Goal: Task Accomplishment & Management: Use online tool/utility

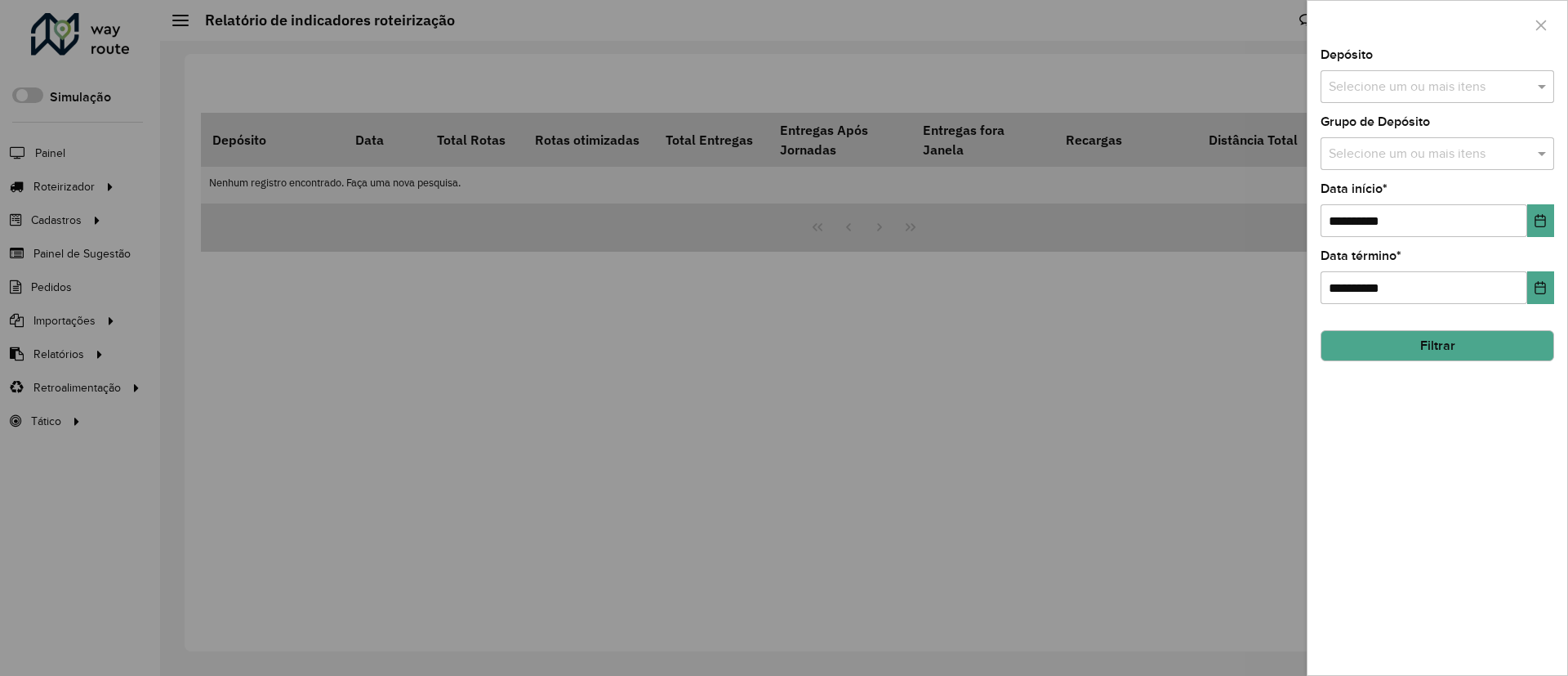
click at [1377, 132] on div "Grupo de Depósito Selecione um ou mais itens" at bounding box center [1438, 142] width 234 height 54
click at [1382, 136] on div "Grupo de Depósito Selecione um ou mais itens" at bounding box center [1438, 142] width 234 height 54
click at [1383, 138] on div "Selecione um ou mais itens" at bounding box center [1438, 154] width 234 height 33
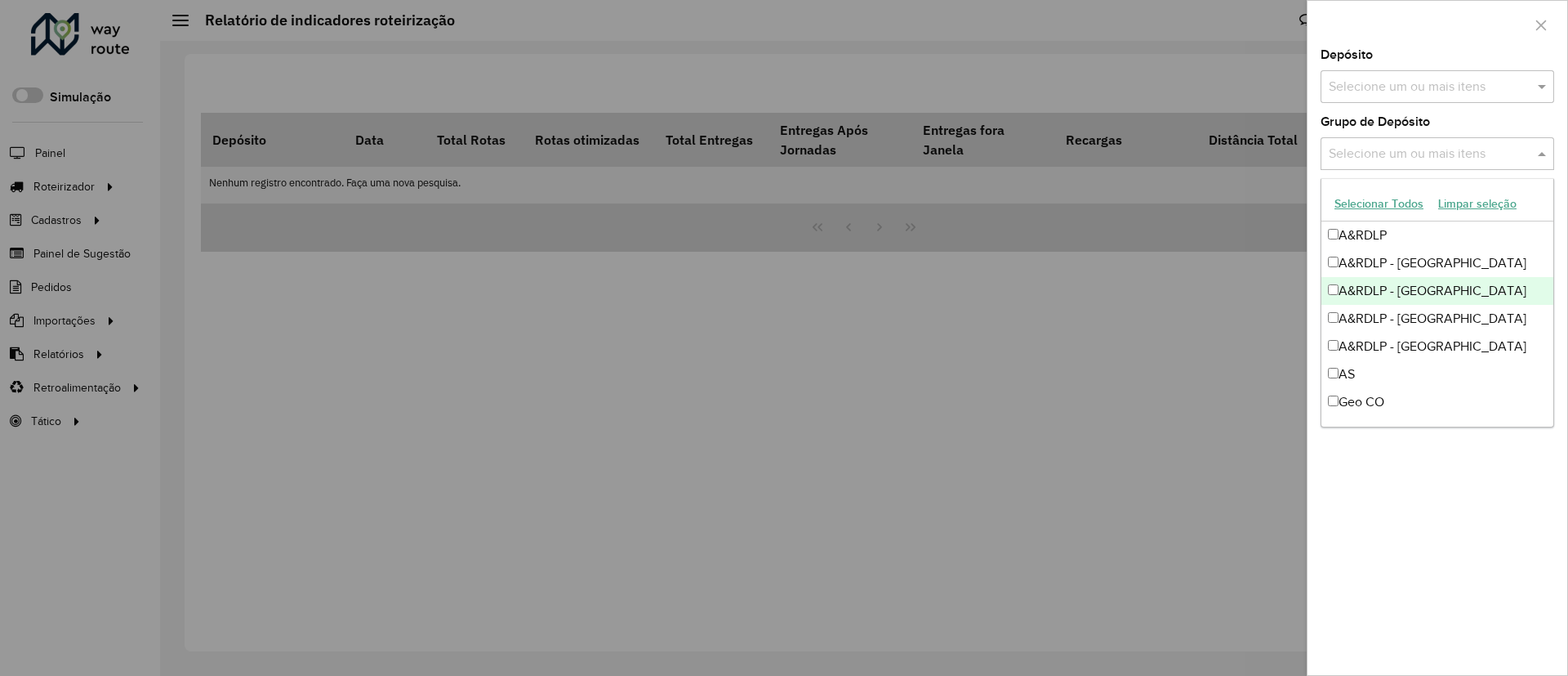
click at [1416, 270] on div "A&RDLP - [GEOGRAPHIC_DATA]" at bounding box center [1438, 263] width 232 height 27
click at [1427, 285] on div "A&RDLP - [GEOGRAPHIC_DATA]" at bounding box center [1438, 291] width 232 height 27
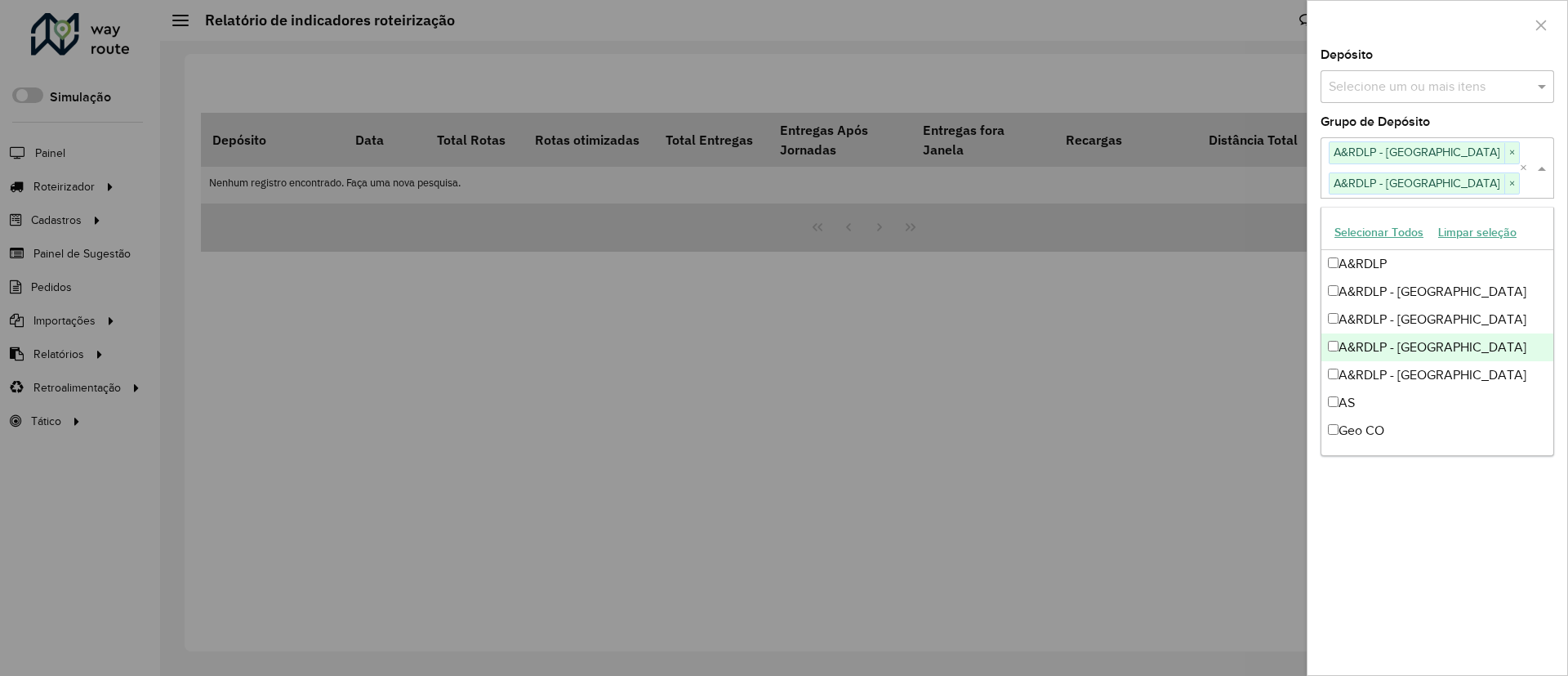
click at [1469, 339] on div "A&RDLP - [GEOGRAPHIC_DATA]" at bounding box center [1438, 347] width 232 height 27
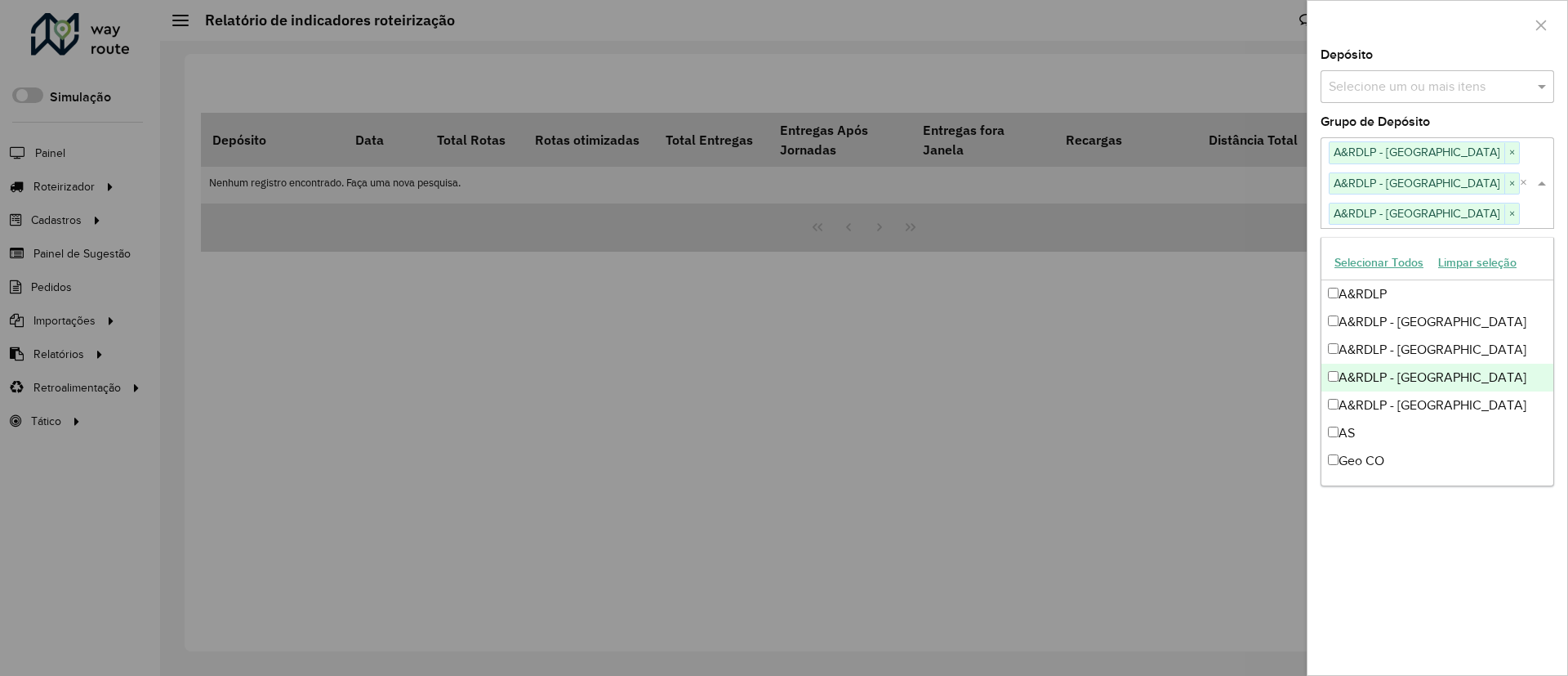
click at [1567, 562] on div "**********" at bounding box center [1438, 338] width 261 height 676
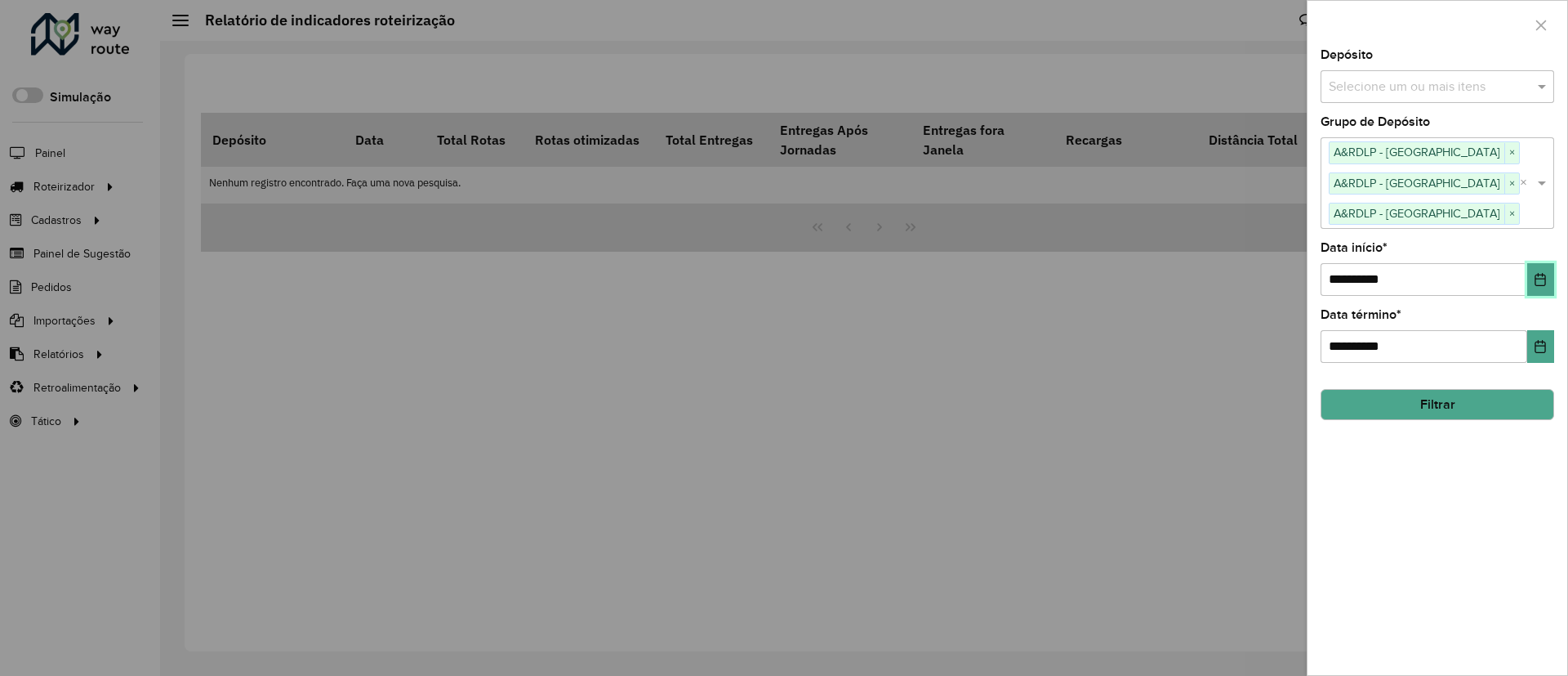
click at [1539, 280] on icon "Choose Date" at bounding box center [1540, 279] width 13 height 13
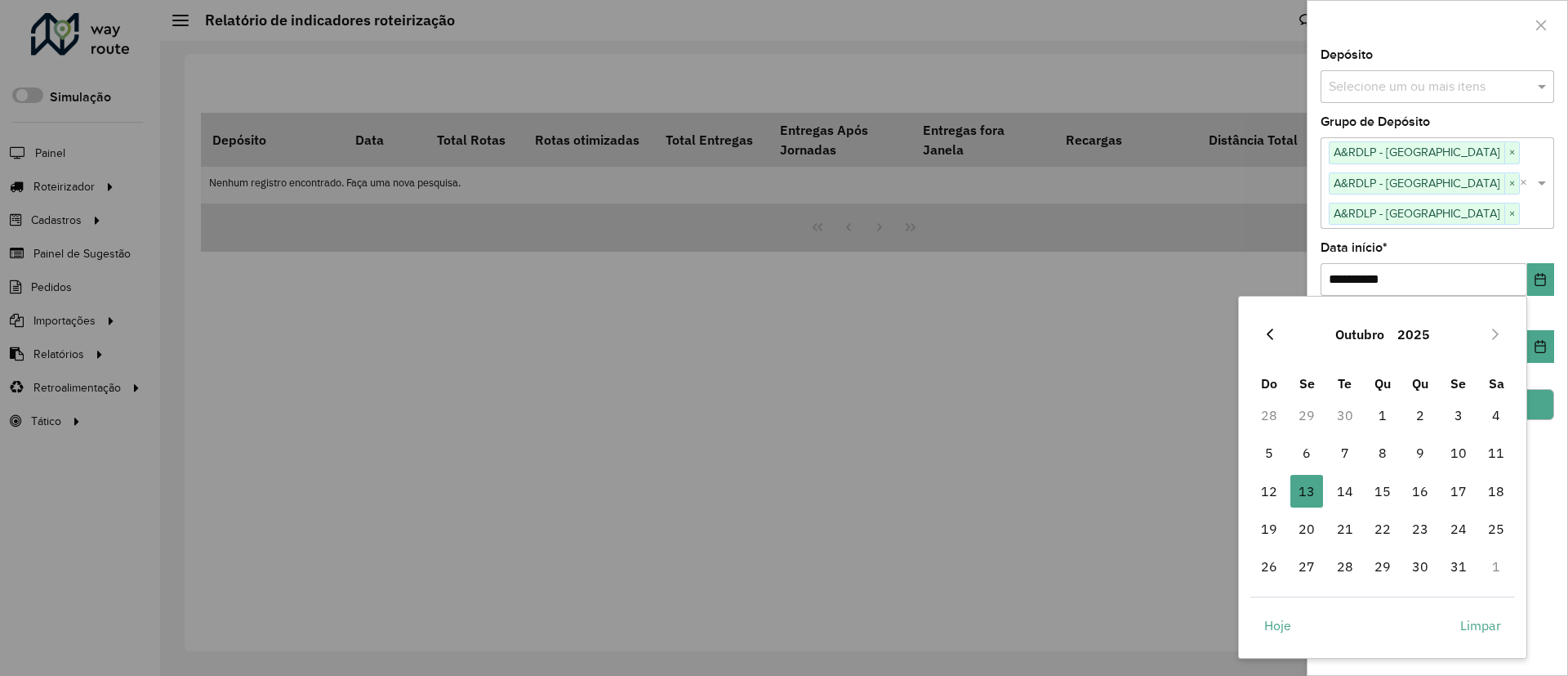
click at [1259, 329] on button "Previous Month" at bounding box center [1270, 334] width 26 height 26
click at [1259, 329] on div "Setembro 2025 Do Se Te Qu Qu Se Sa 31 1 2 3 4 5 6 7 8 9 10 11 12 13 14 15 16 17…" at bounding box center [1382, 477] width 289 height 363
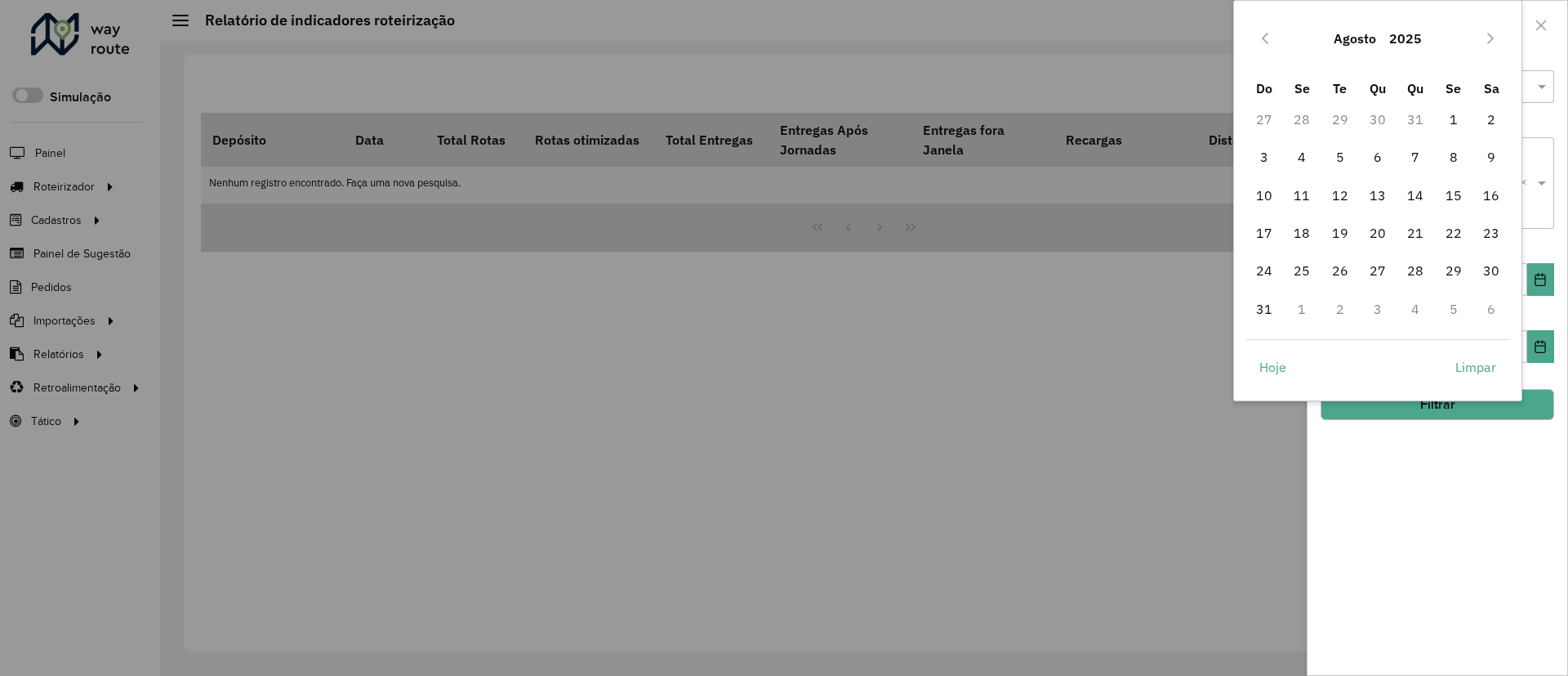
click at [1259, 329] on div "Agosto 2025 Do Se Te Qu Qu Se Sa 27 28 29 30 31 1 2 3 4 5 6 7 8 9 10 11 12 13 1…" at bounding box center [1378, 201] width 289 height 401
click at [1273, 39] on button "Previous Month" at bounding box center [1265, 39] width 26 height 26
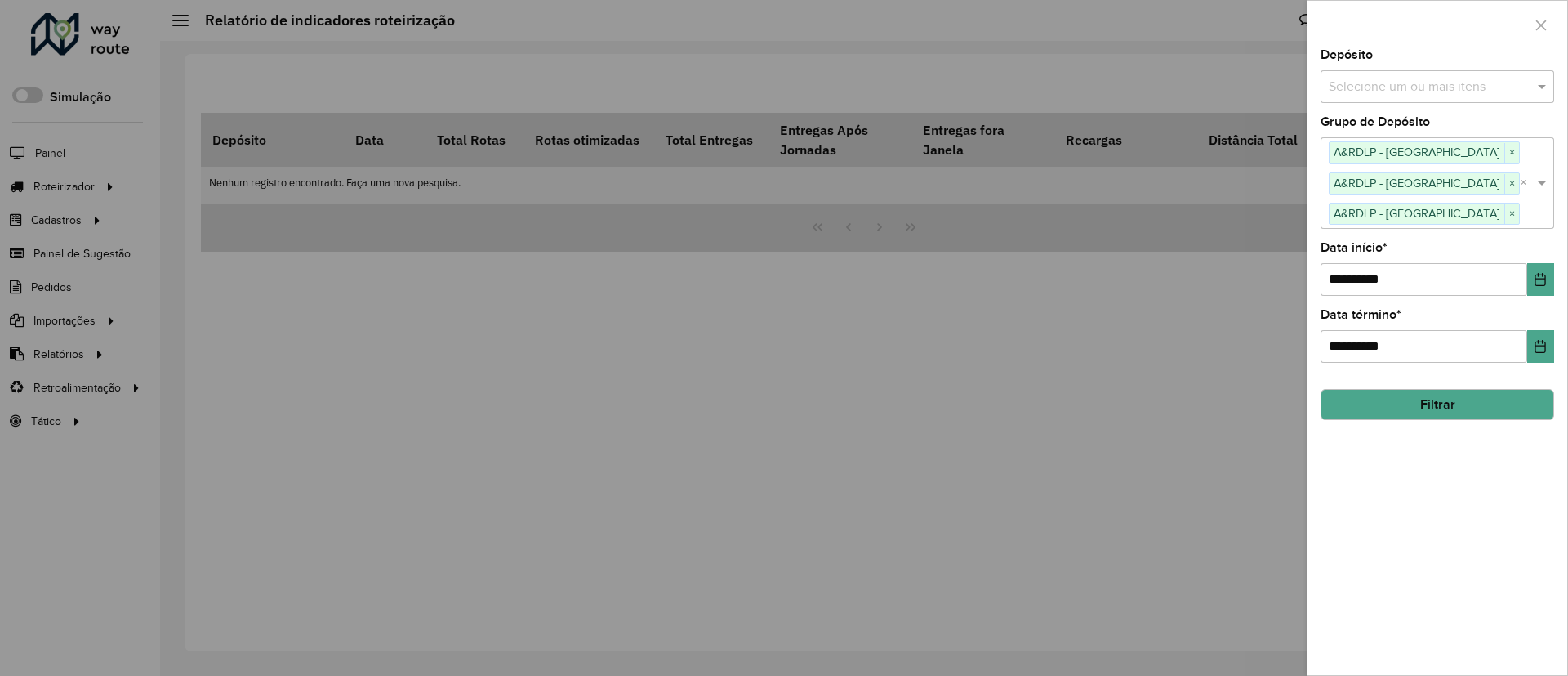
click at [1272, 38] on div at bounding box center [784, 338] width 1568 height 676
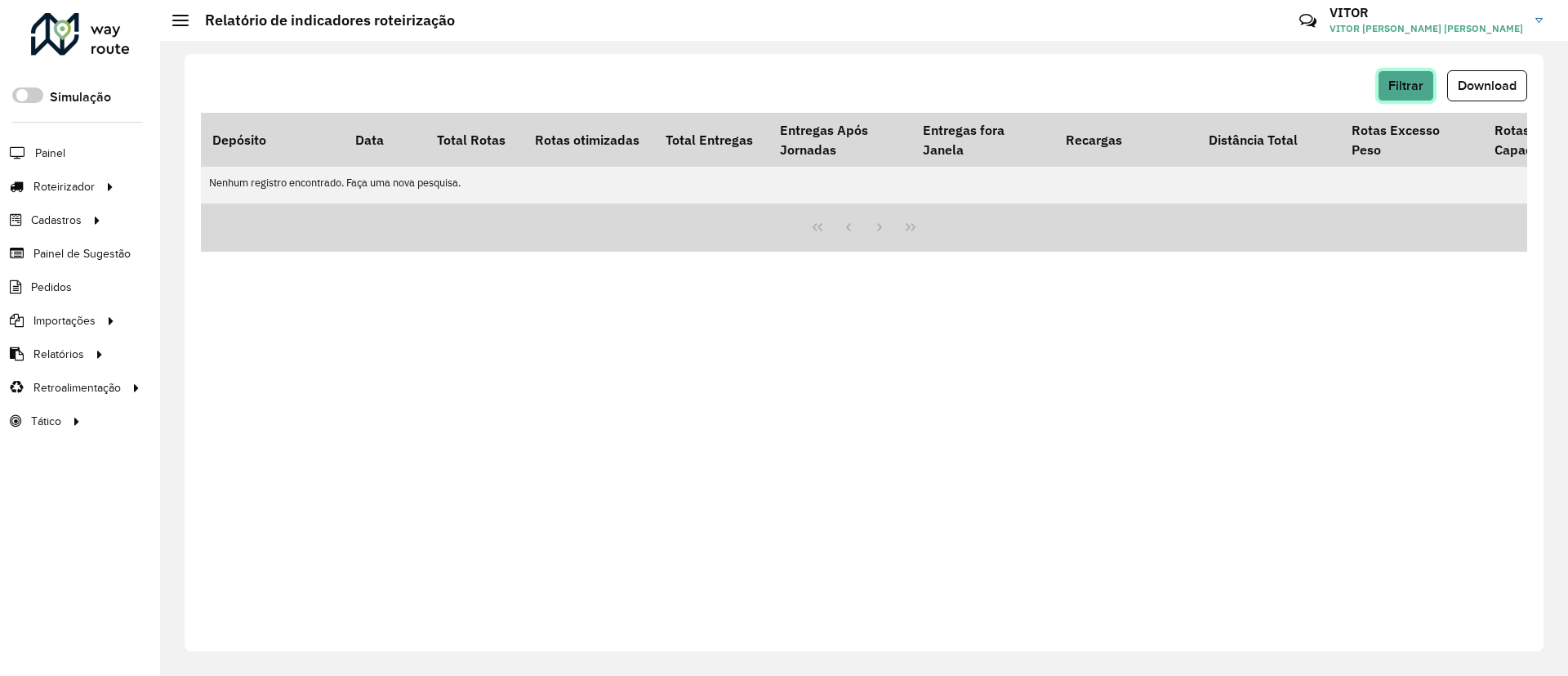
click at [1401, 82] on span "Filtrar" at bounding box center [1406, 85] width 35 height 14
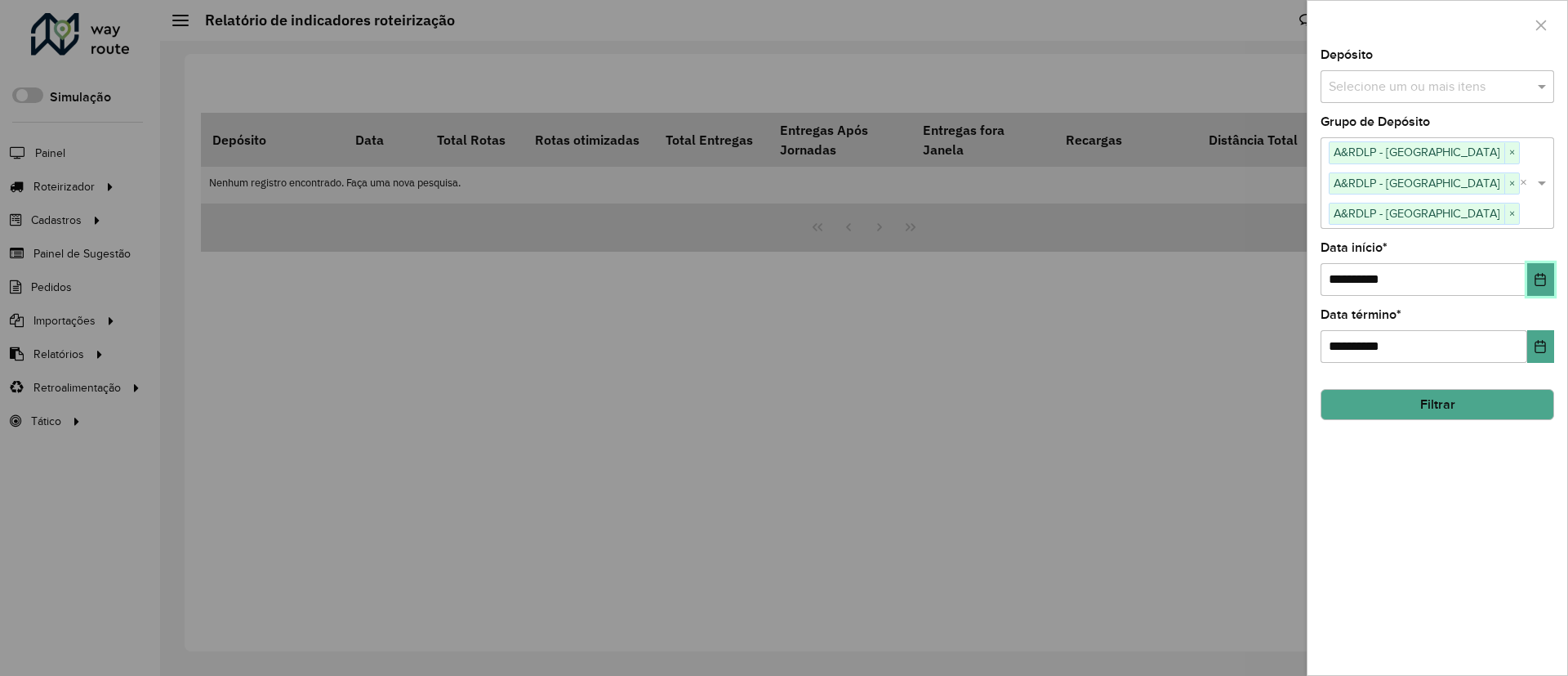
click at [1537, 277] on icon "Choose Date" at bounding box center [1540, 279] width 13 height 13
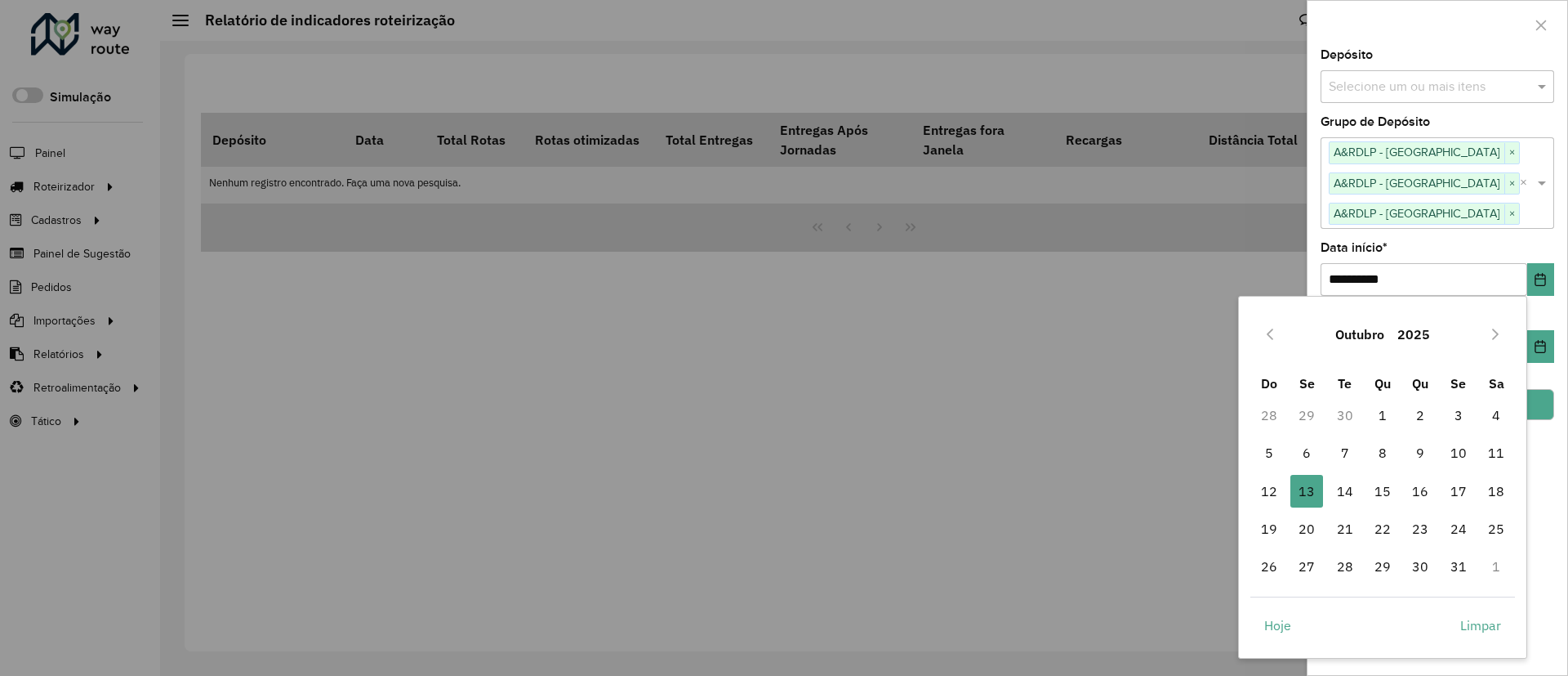
click at [1349, 336] on button "Outubro" at bounding box center [1360, 335] width 62 height 39
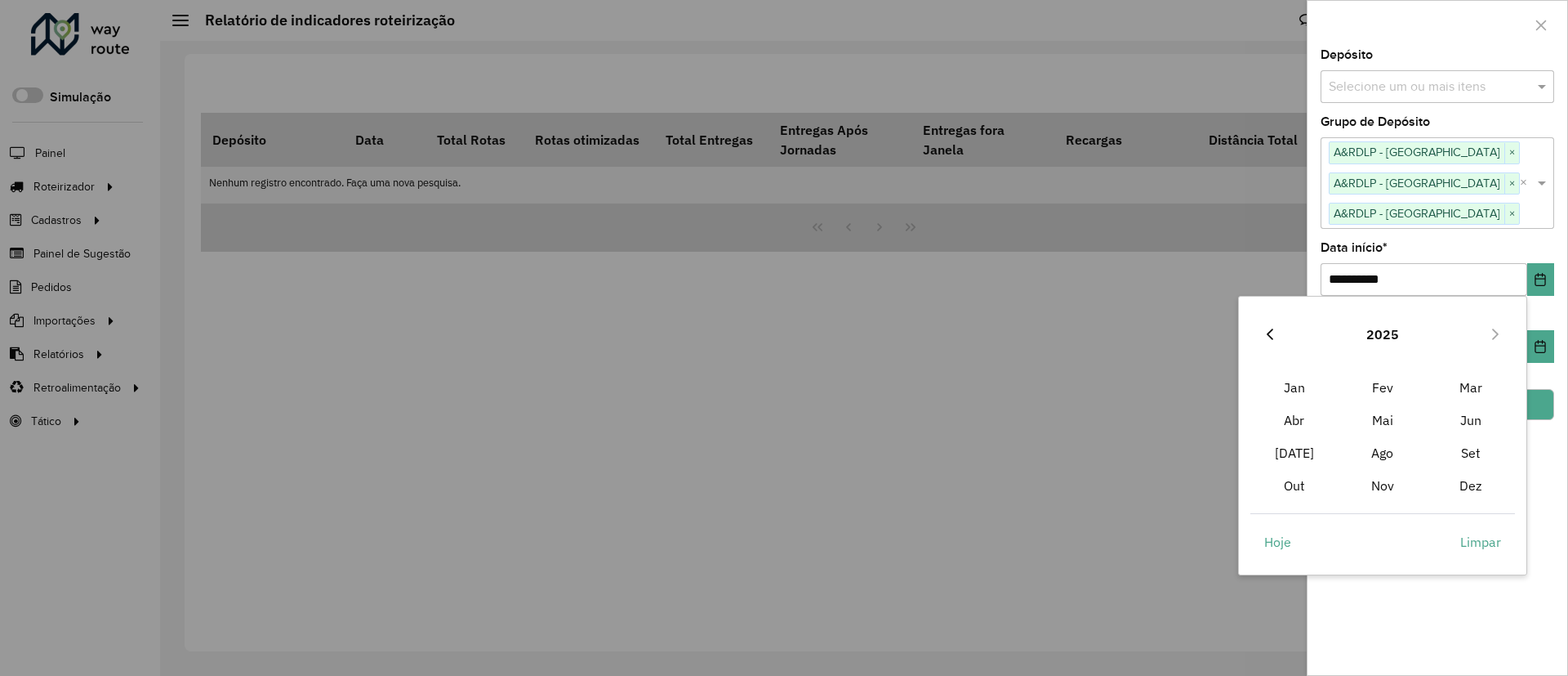
click at [1268, 324] on button "Previous Year" at bounding box center [1270, 334] width 26 height 26
click at [1442, 446] on span "Set" at bounding box center [1471, 453] width 88 height 33
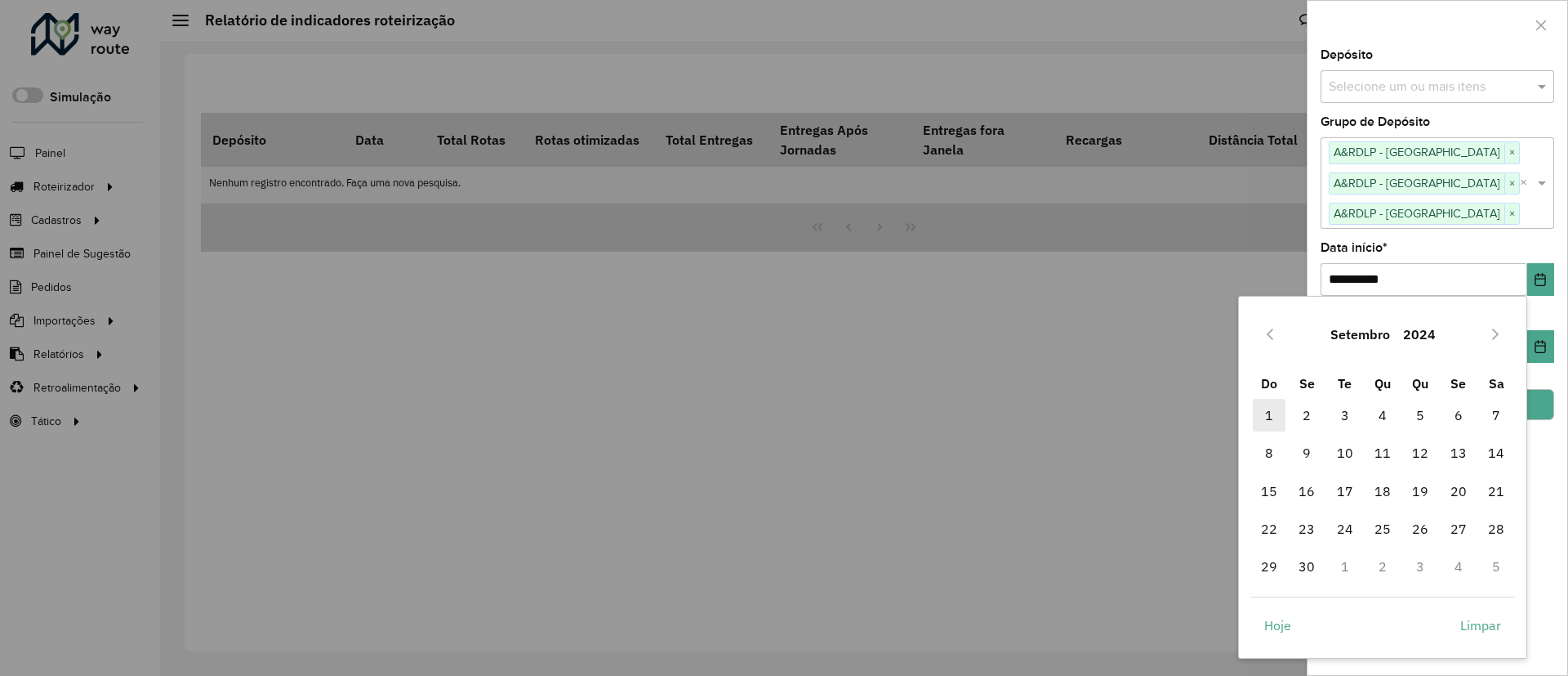
click at [1279, 411] on span "1" at bounding box center [1270, 415] width 33 height 33
type input "**********"
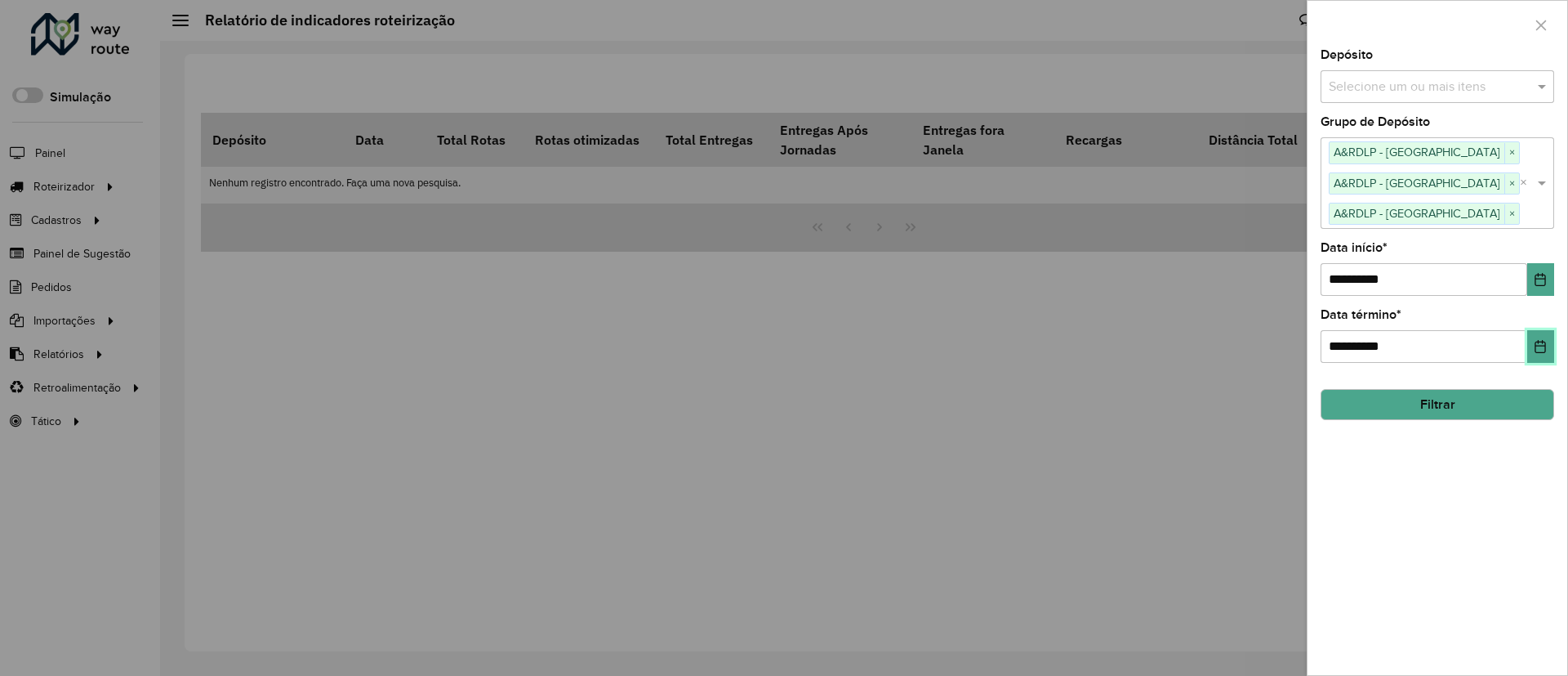
click at [1544, 355] on button "Choose Date" at bounding box center [1541, 347] width 27 height 33
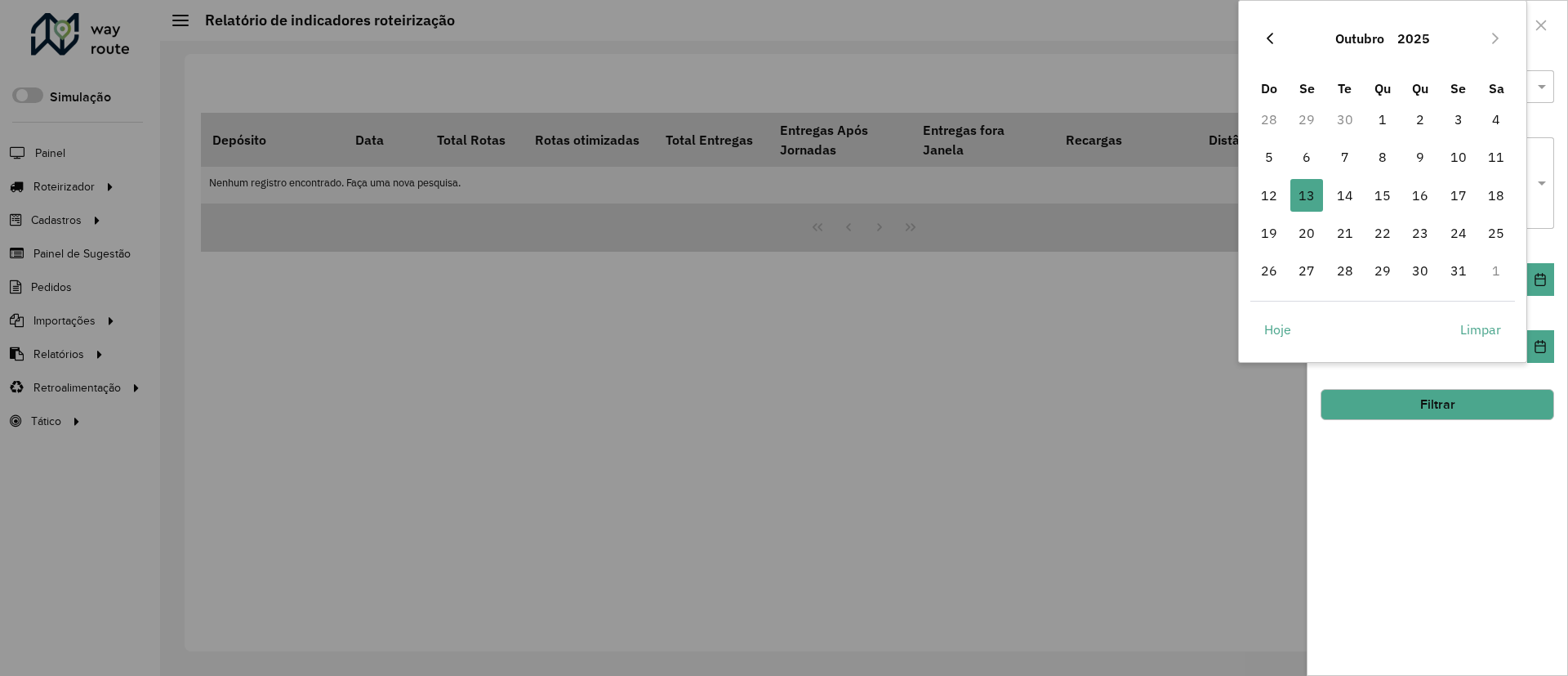
click at [1278, 39] on button "Previous Month" at bounding box center [1270, 39] width 26 height 26
click at [1337, 279] on span "30" at bounding box center [1345, 270] width 33 height 33
type input "**********"
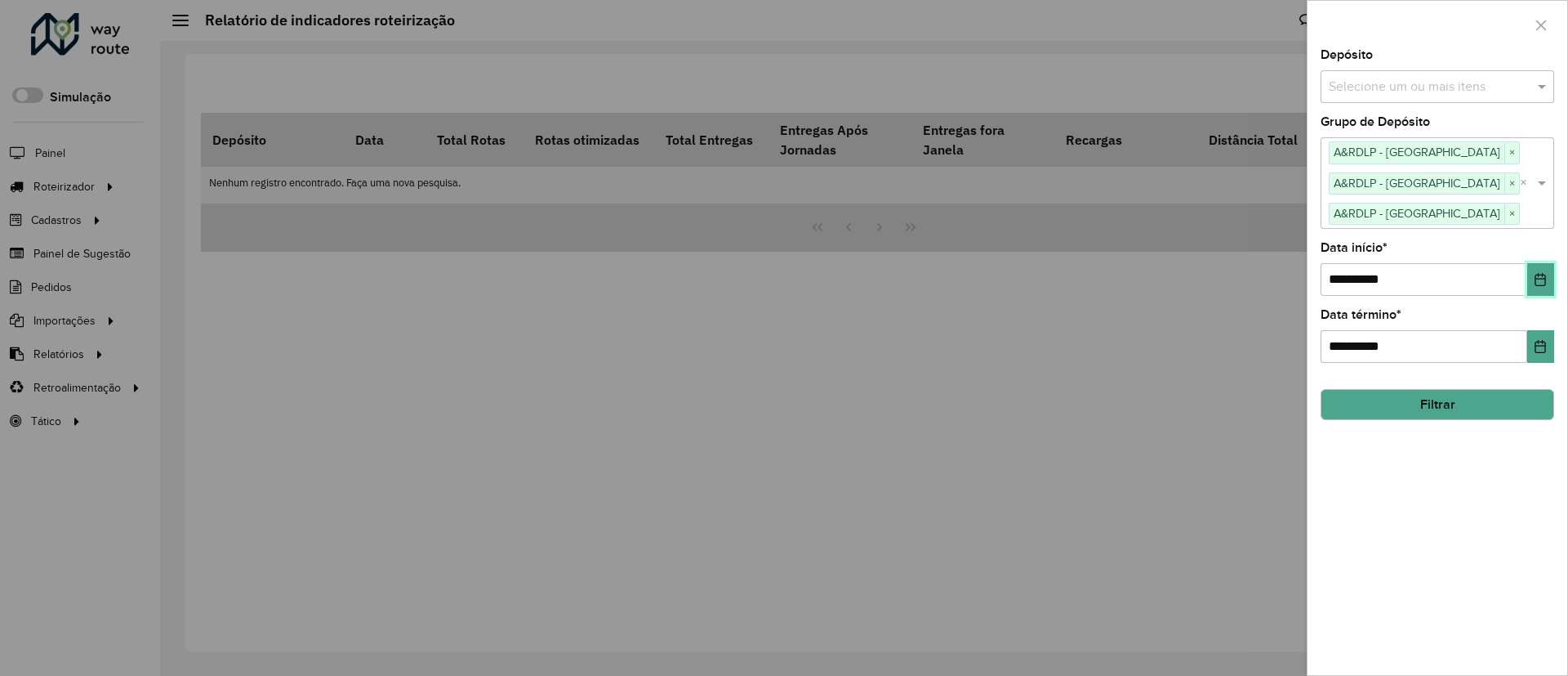
click at [1535, 285] on icon "Choose Date" at bounding box center [1540, 279] width 13 height 13
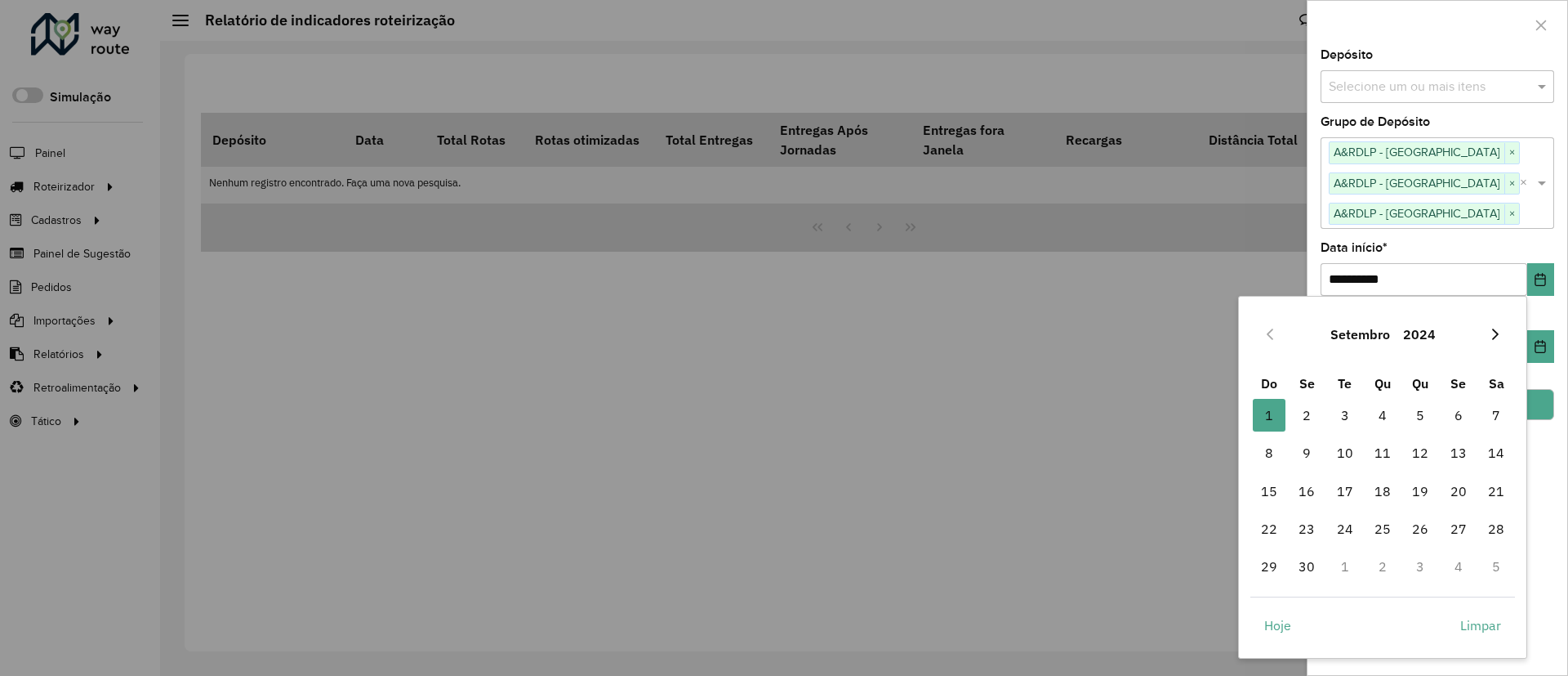
click at [1506, 338] on button "Next Month" at bounding box center [1495, 334] width 26 height 26
click at [1334, 419] on span "1" at bounding box center [1345, 415] width 33 height 33
type input "**********"
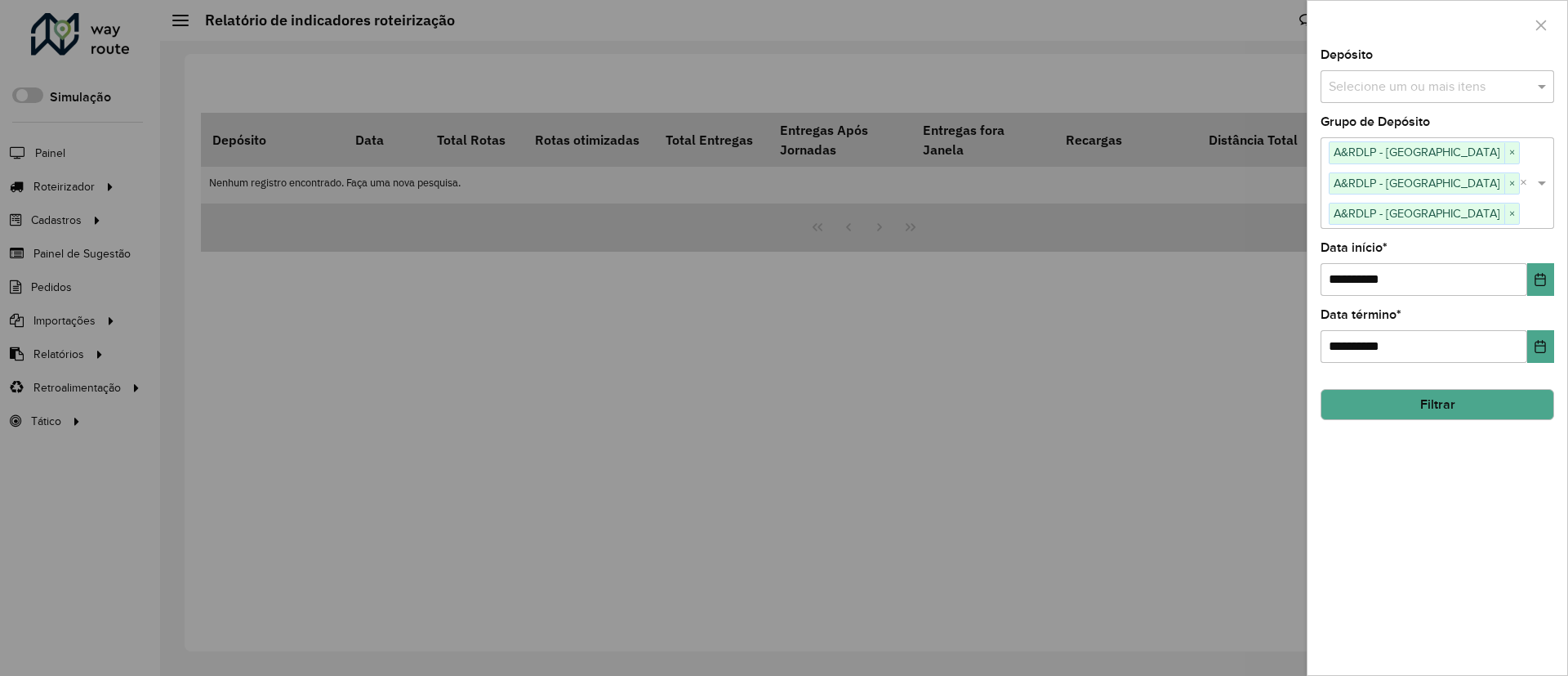
click at [1474, 415] on button "Filtrar" at bounding box center [1438, 405] width 234 height 31
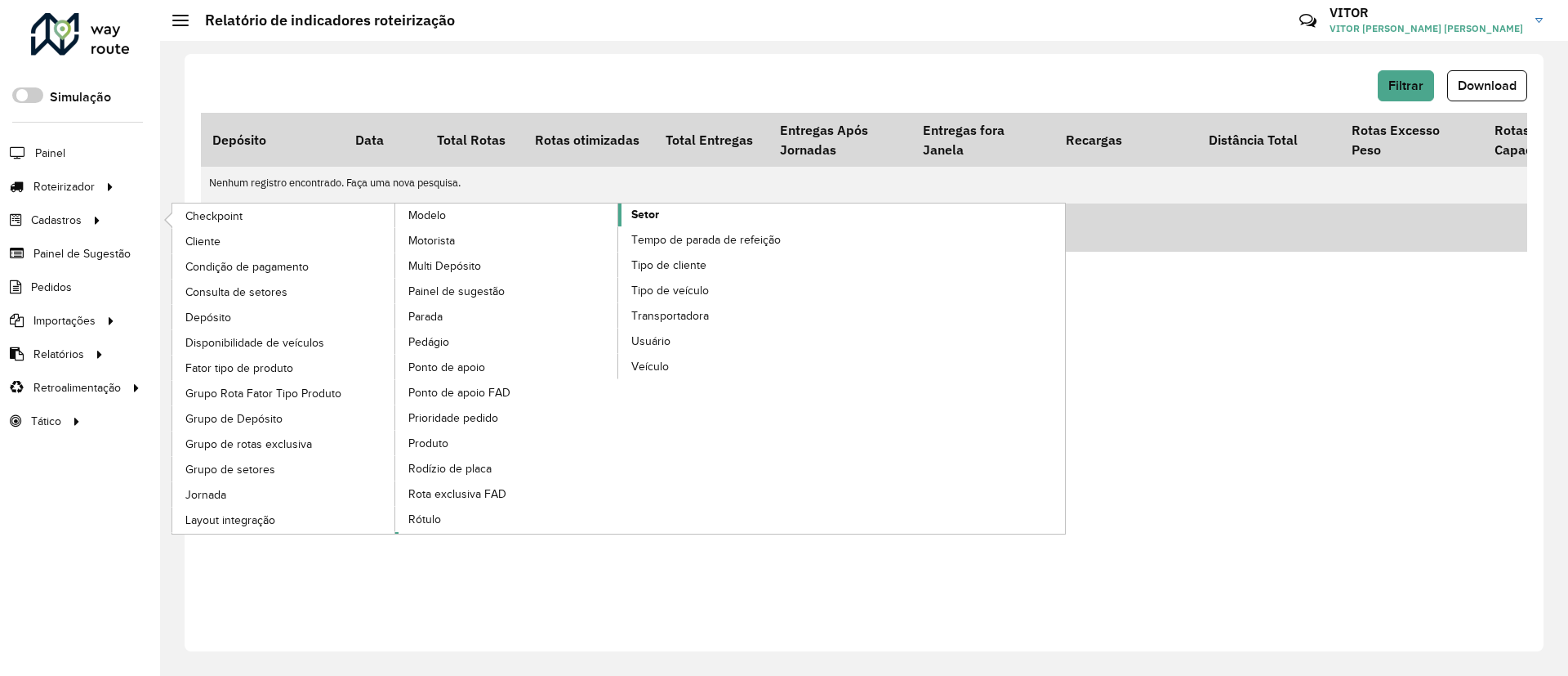
click at [692, 208] on link "Setor" at bounding box center [618, 368] width 447 height 330
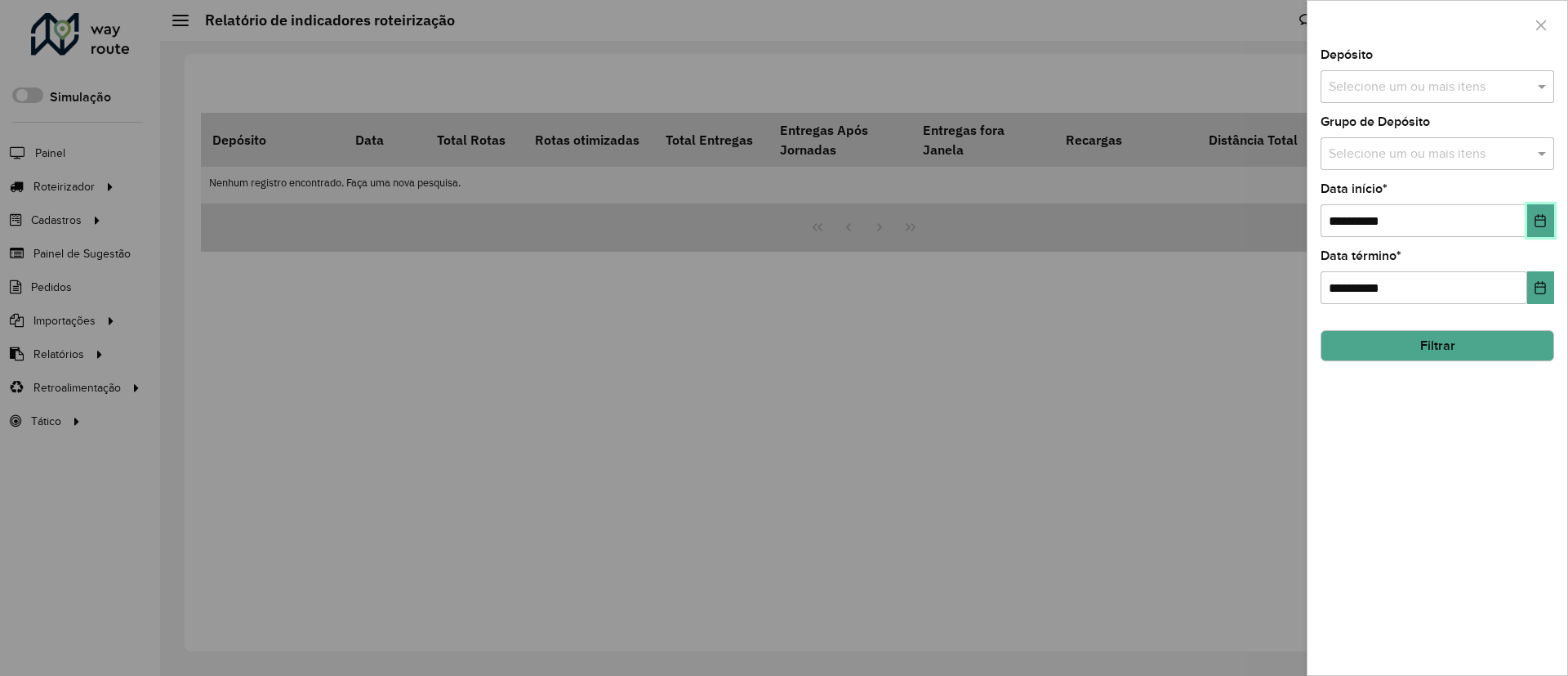
click at [1541, 215] on icon "Choose Date" at bounding box center [1540, 220] width 13 height 13
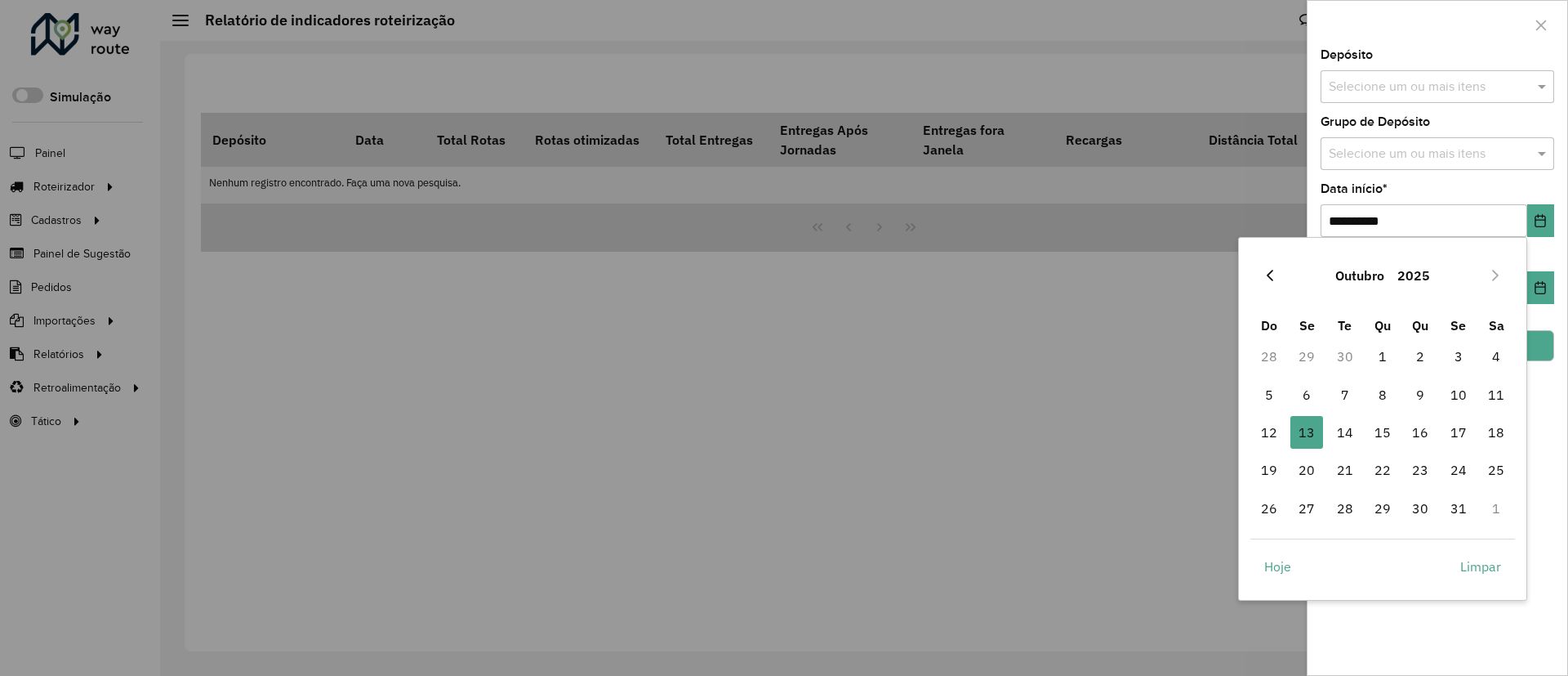
click at [1265, 275] on icon "Previous Month" at bounding box center [1270, 275] width 13 height 13
click at [1400, 263] on button "2025" at bounding box center [1419, 275] width 45 height 39
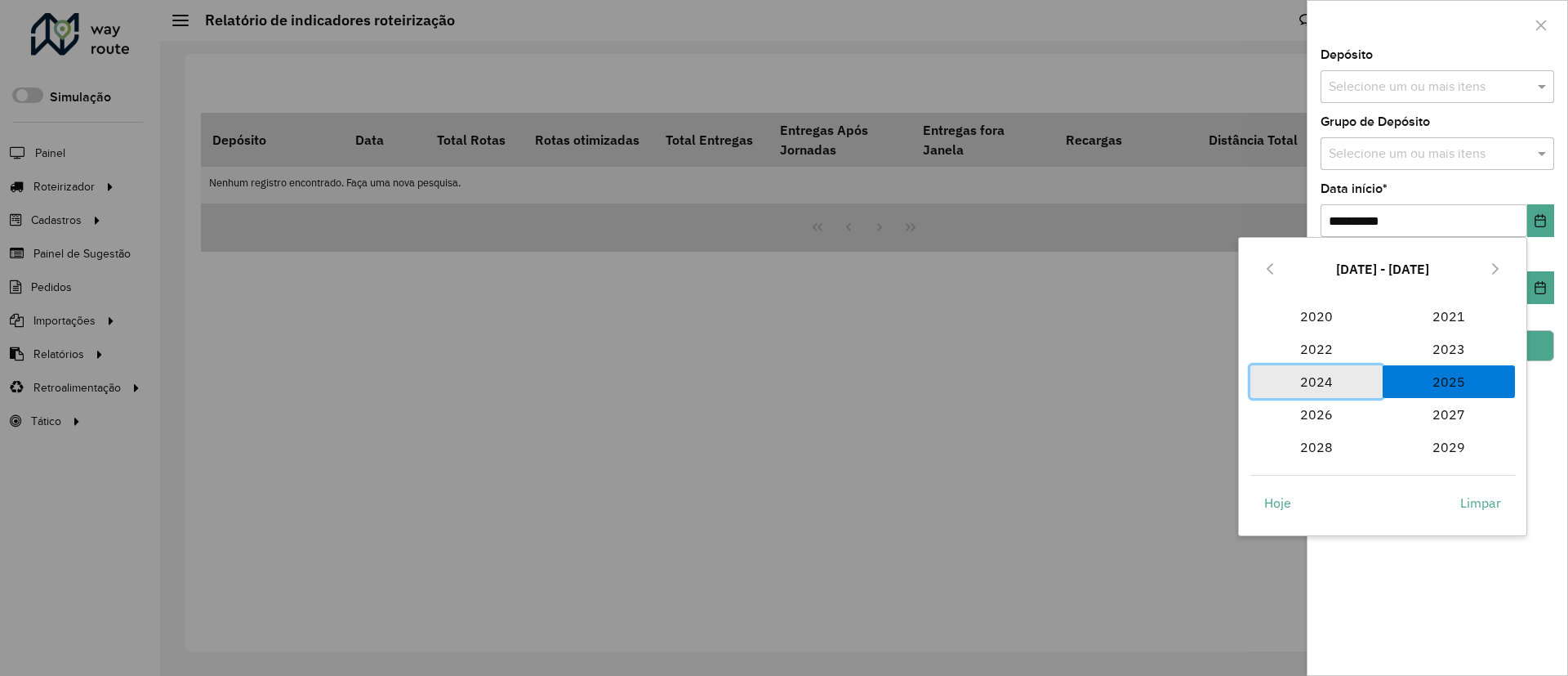
click at [1324, 378] on span "2024" at bounding box center [1317, 382] width 132 height 33
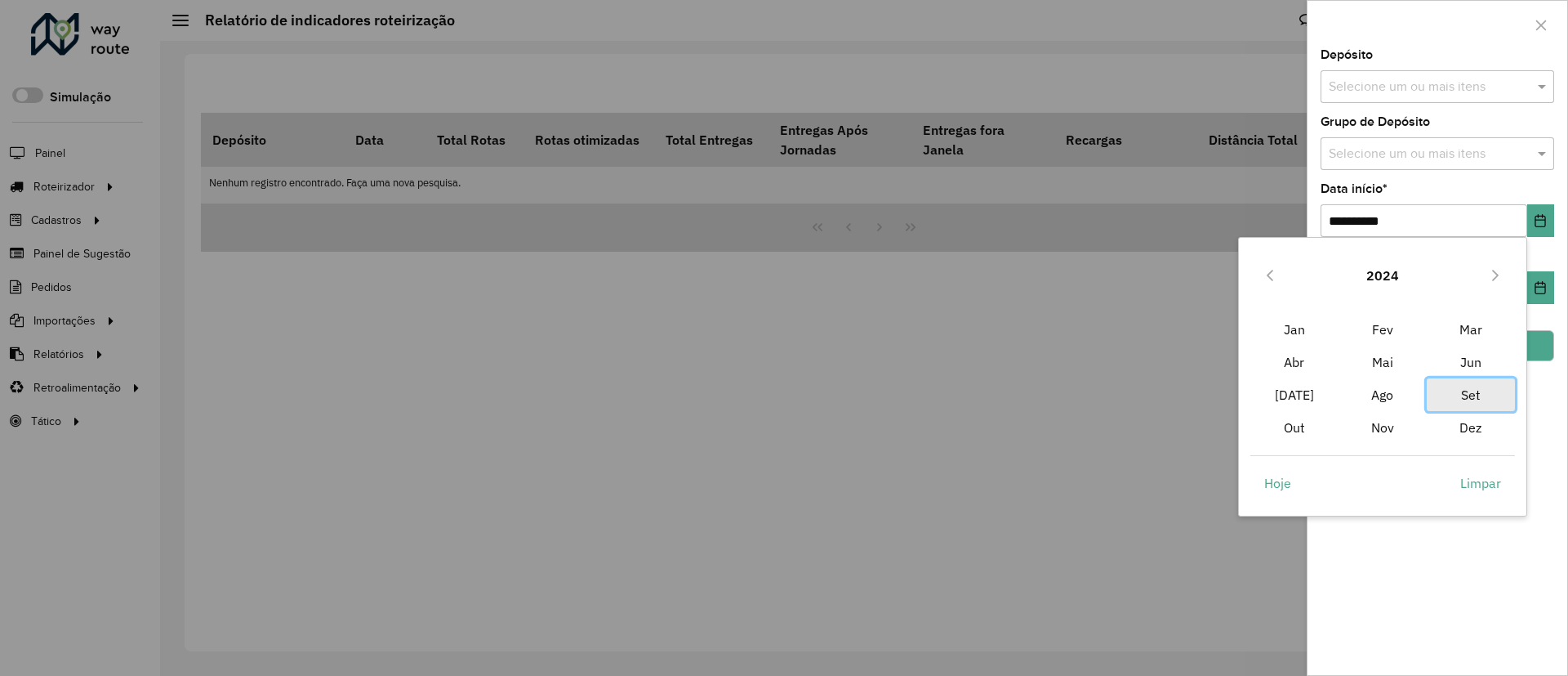
click at [1478, 389] on span "Set" at bounding box center [1471, 395] width 88 height 33
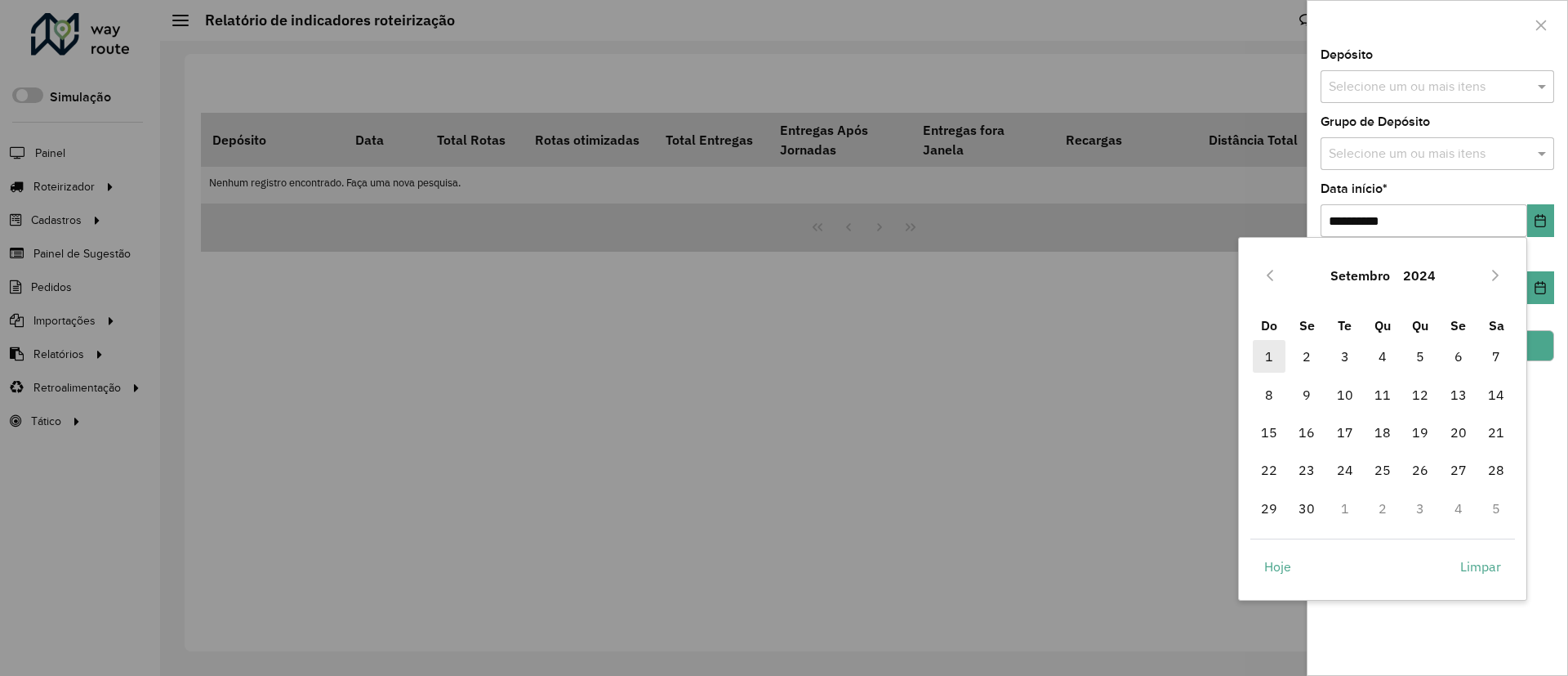
click at [1278, 365] on span "1" at bounding box center [1270, 356] width 33 height 33
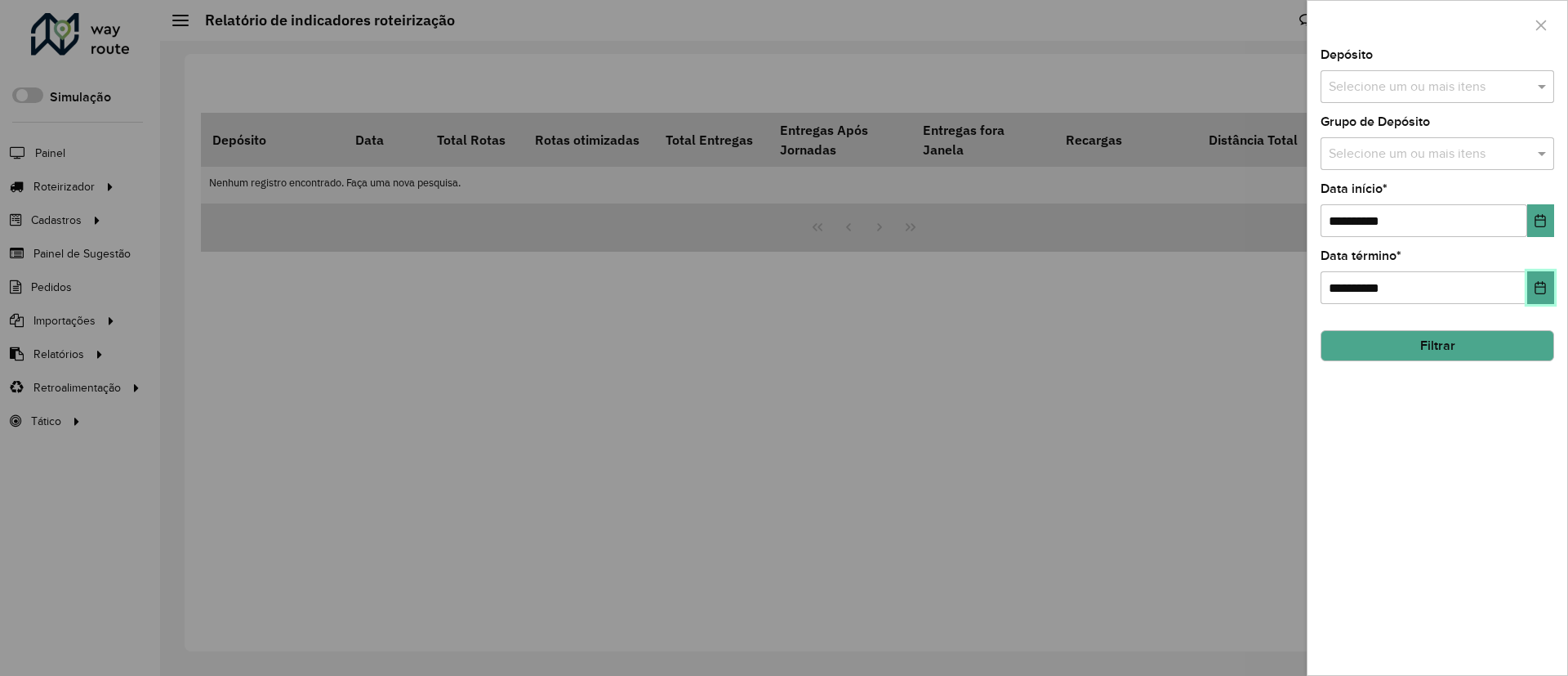
click at [1534, 287] on icon "Choose Date" at bounding box center [1540, 287] width 13 height 13
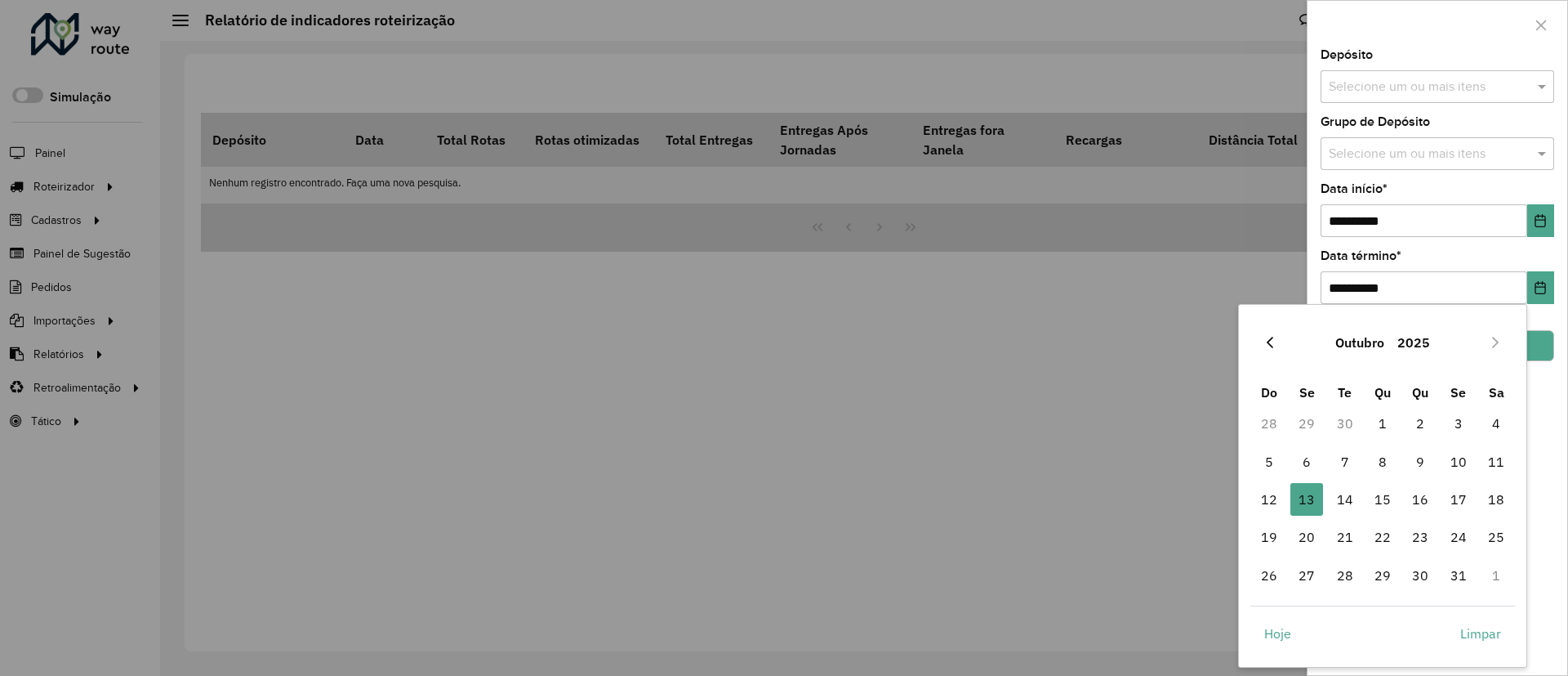
click at [1265, 340] on icon "Previous Month" at bounding box center [1270, 342] width 13 height 13
click at [1345, 568] on span "30" at bounding box center [1345, 576] width 33 height 33
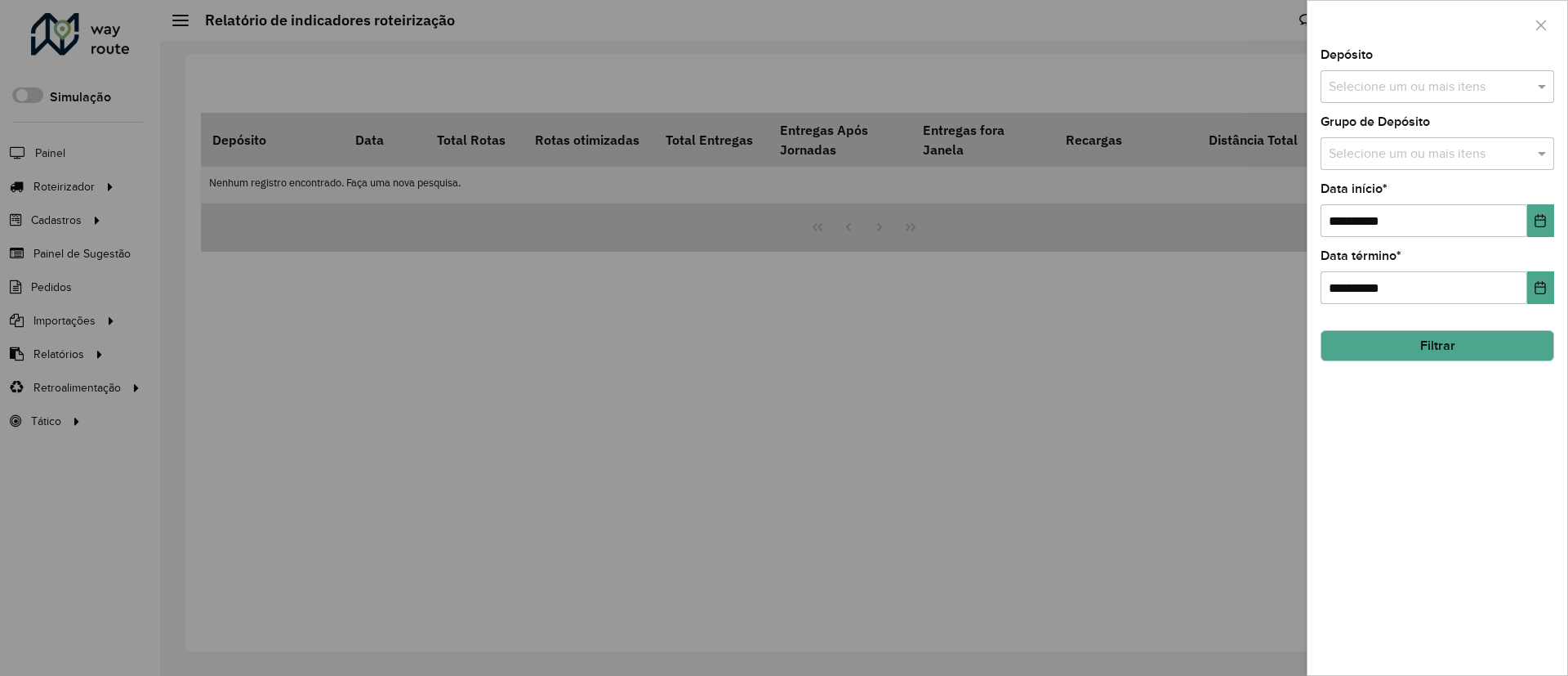
click at [1521, 507] on div "**********" at bounding box center [1437, 362] width 260 height 626
click at [1536, 224] on icon "Choose Date" at bounding box center [1541, 220] width 10 height 13
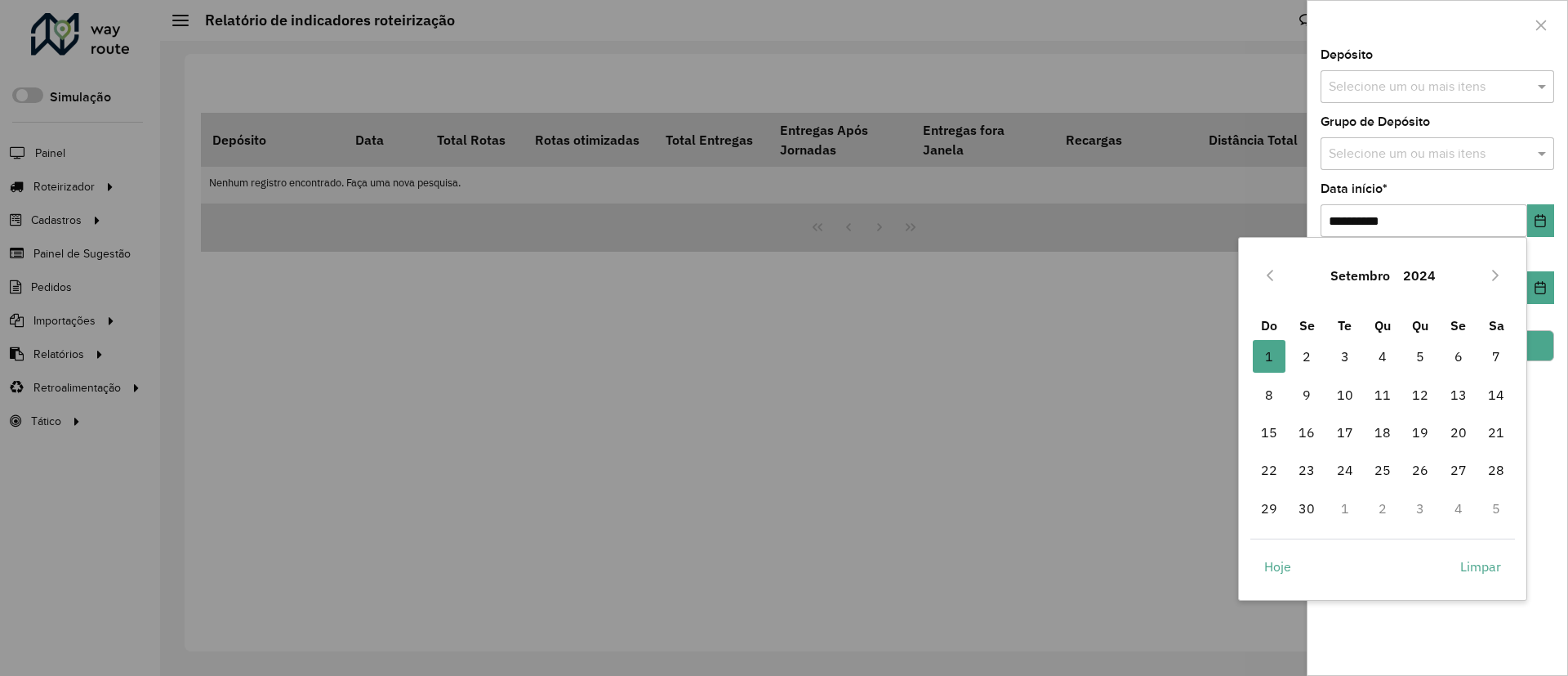
click at [1481, 288] on div "Setembro 2024" at bounding box center [1384, 275] width 266 height 52
click at [1483, 278] on button "Next Month" at bounding box center [1495, 275] width 26 height 26
click at [1331, 354] on span "1" at bounding box center [1345, 356] width 33 height 33
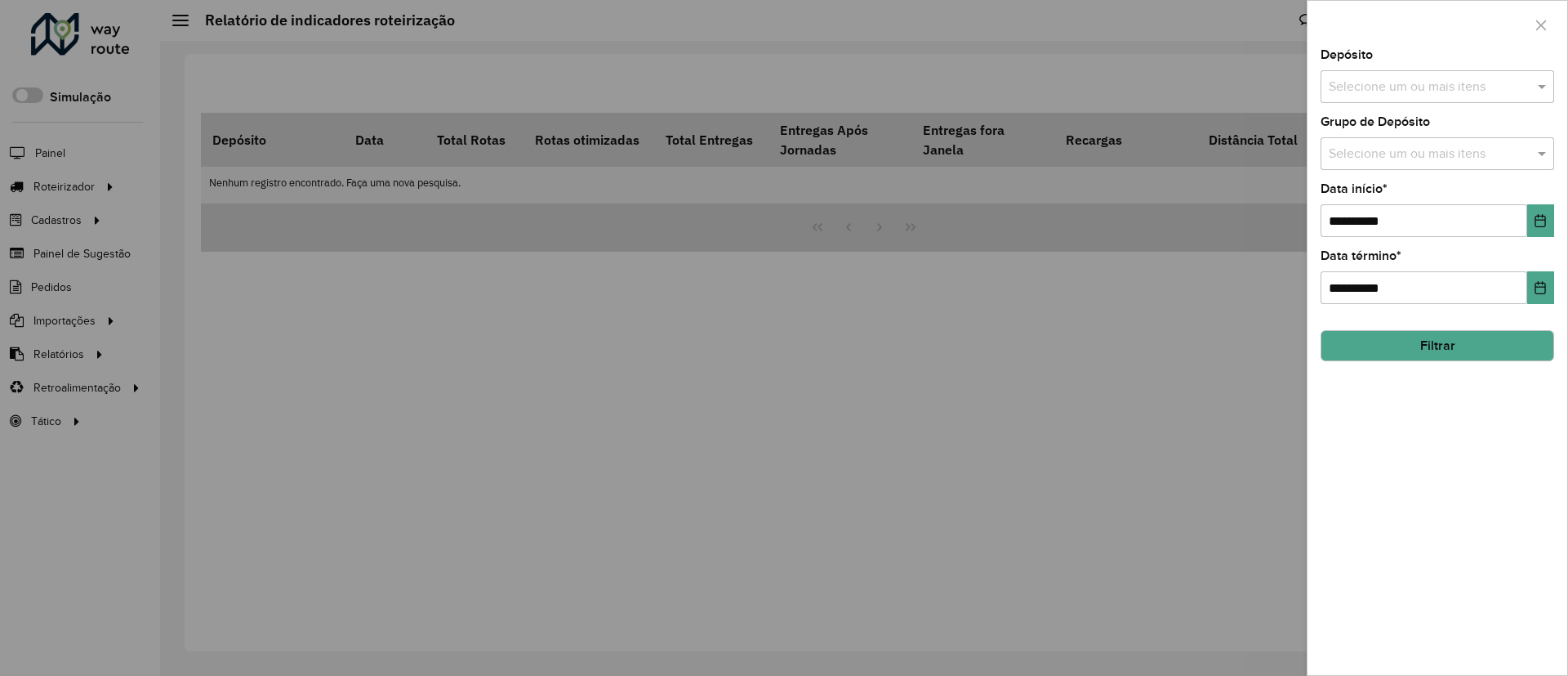
click at [1539, 543] on div "**********" at bounding box center [1437, 362] width 260 height 626
click at [1415, 160] on input "text" at bounding box center [1429, 154] width 209 height 20
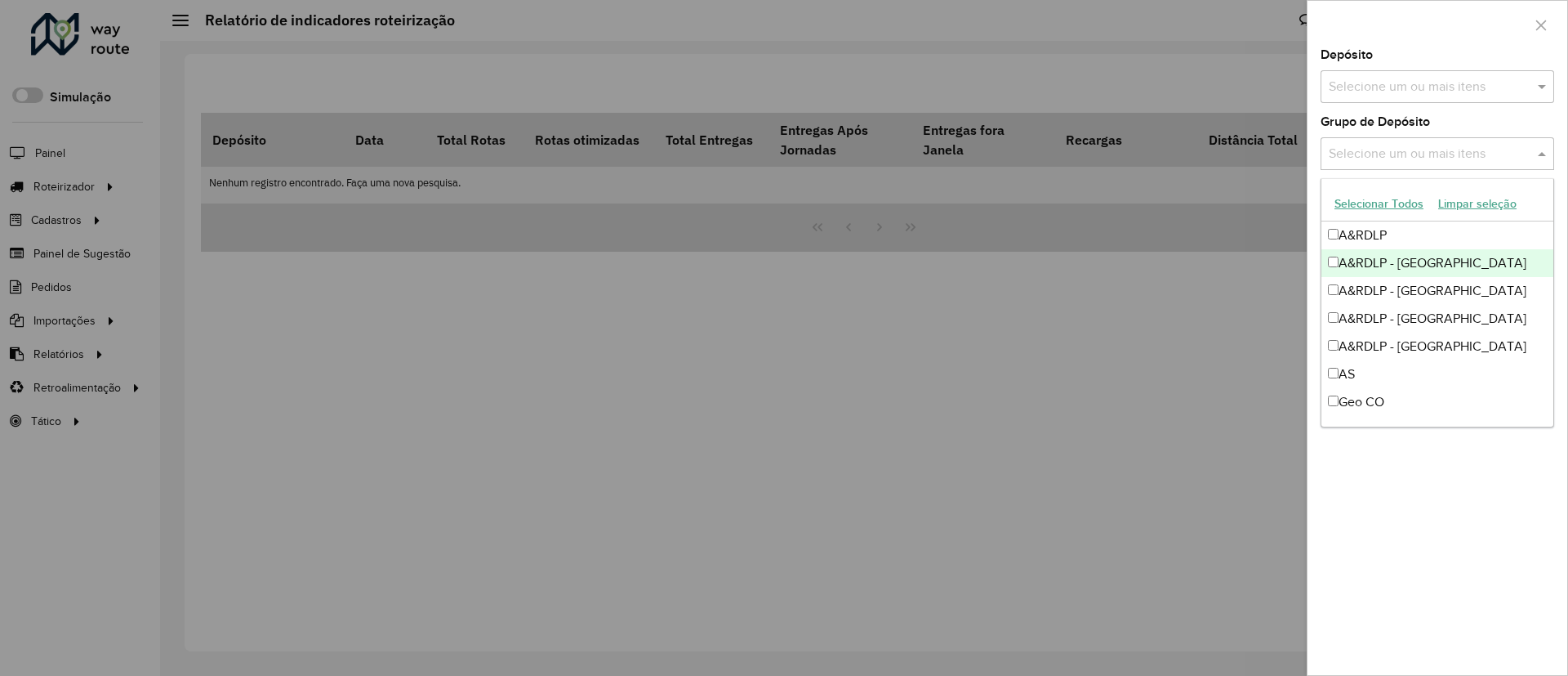
click at [1371, 270] on div "A&RDLP - [GEOGRAPHIC_DATA]" at bounding box center [1438, 263] width 232 height 27
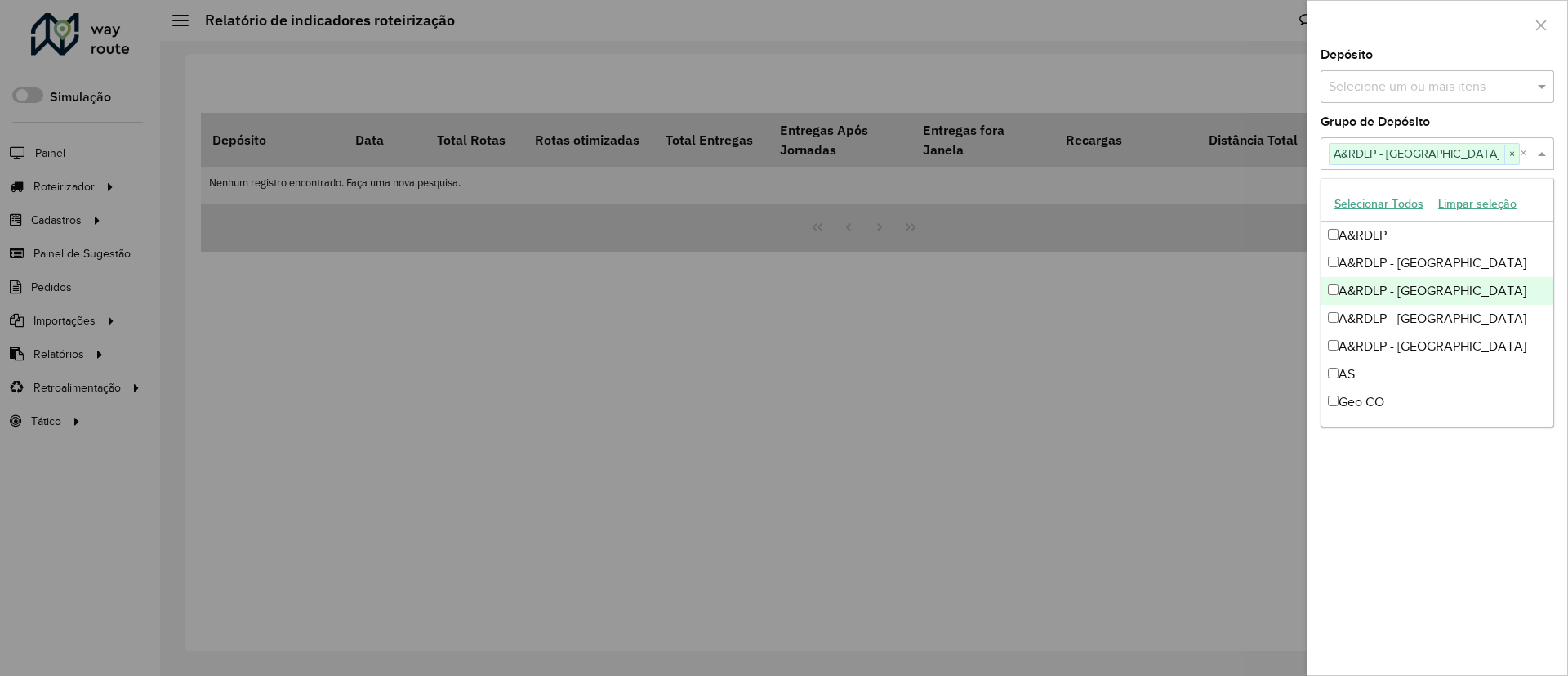
click at [1382, 288] on div "A&RDLP - [GEOGRAPHIC_DATA]" at bounding box center [1438, 291] width 232 height 27
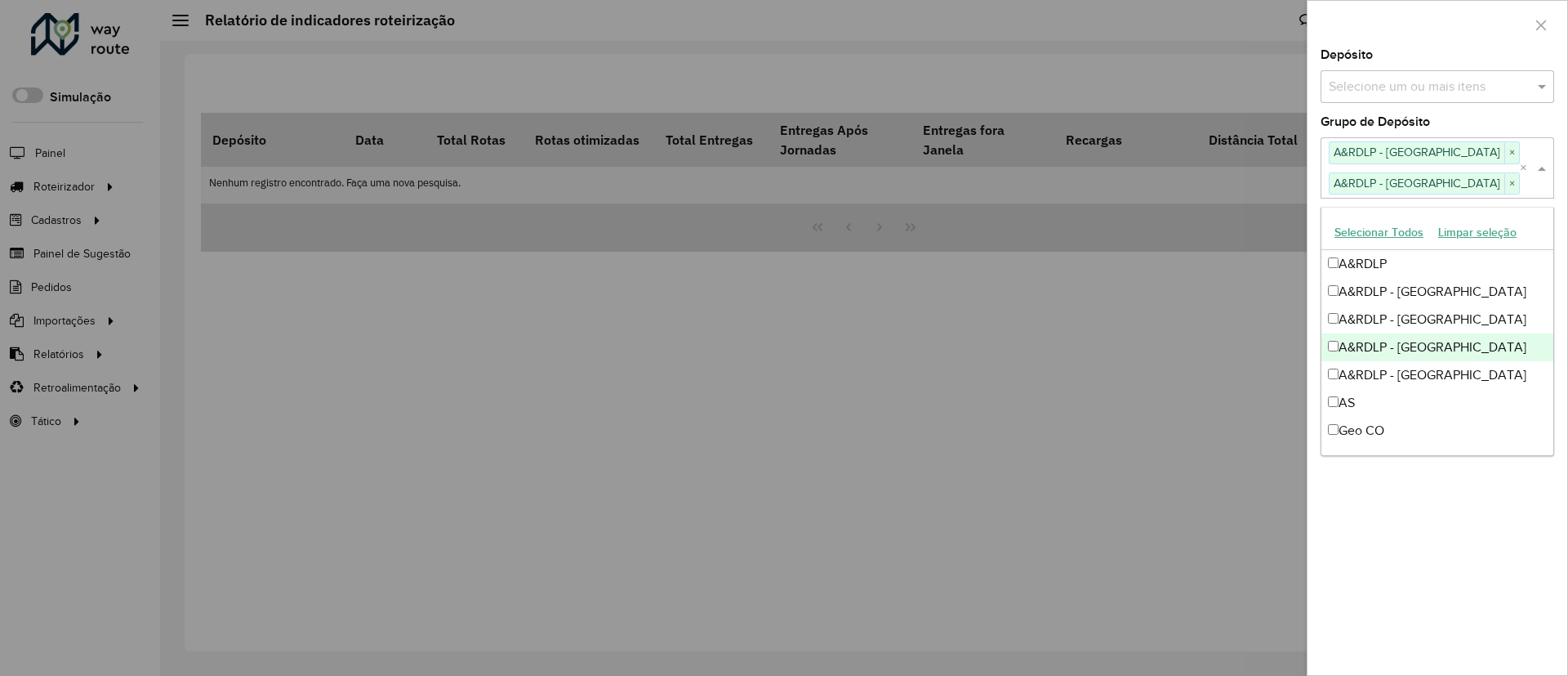
click at [1413, 350] on div "A&RDLP - [GEOGRAPHIC_DATA]" at bounding box center [1438, 347] width 232 height 27
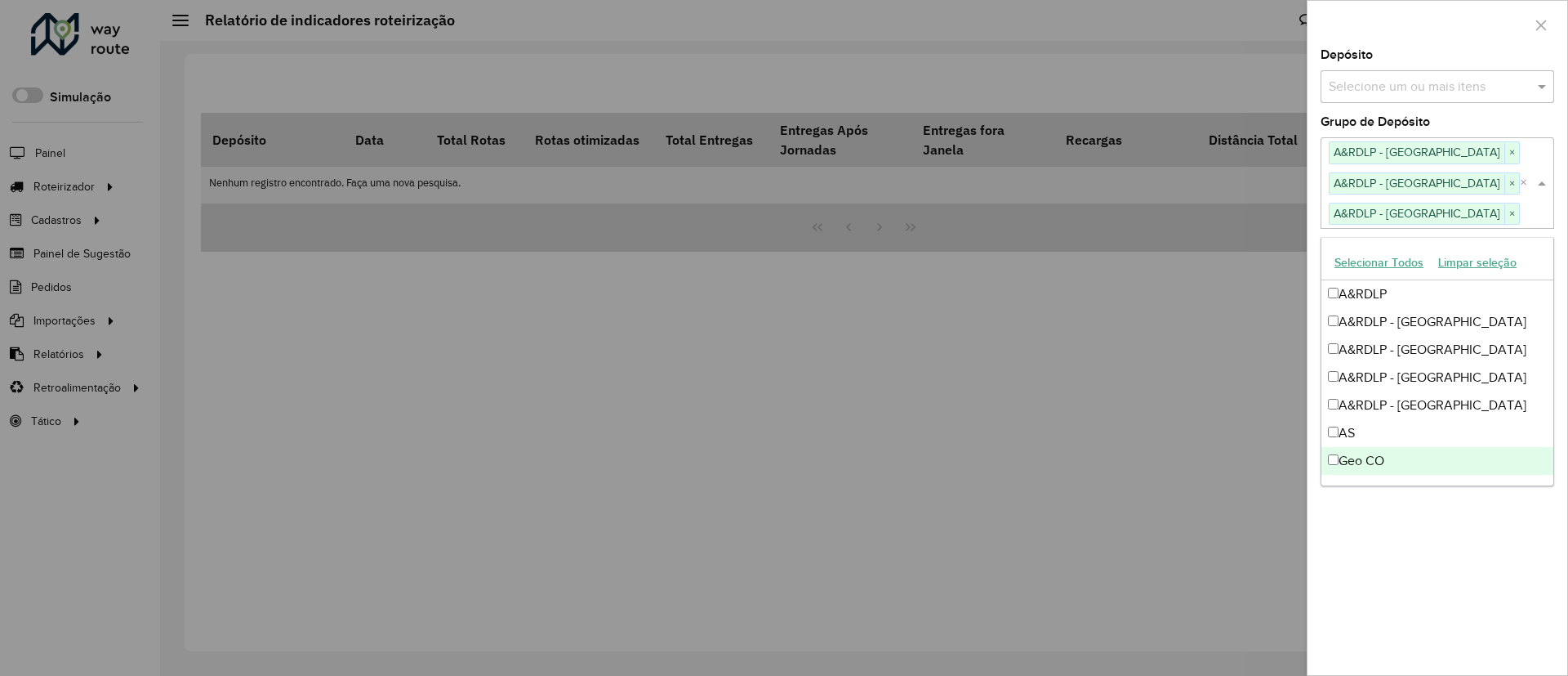
click at [1470, 521] on div "**********" at bounding box center [1437, 362] width 260 height 626
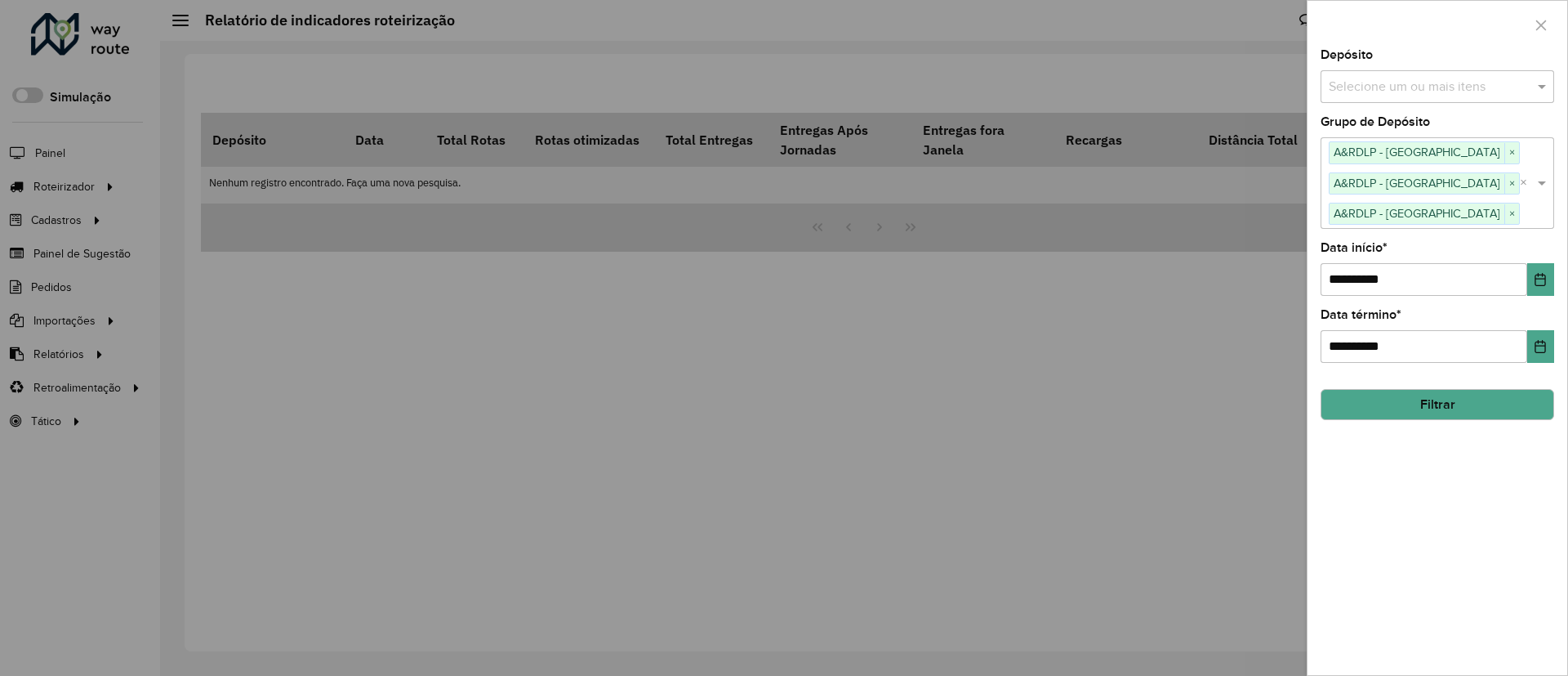
click at [1469, 390] on button "Filtrar" at bounding box center [1438, 405] width 234 height 31
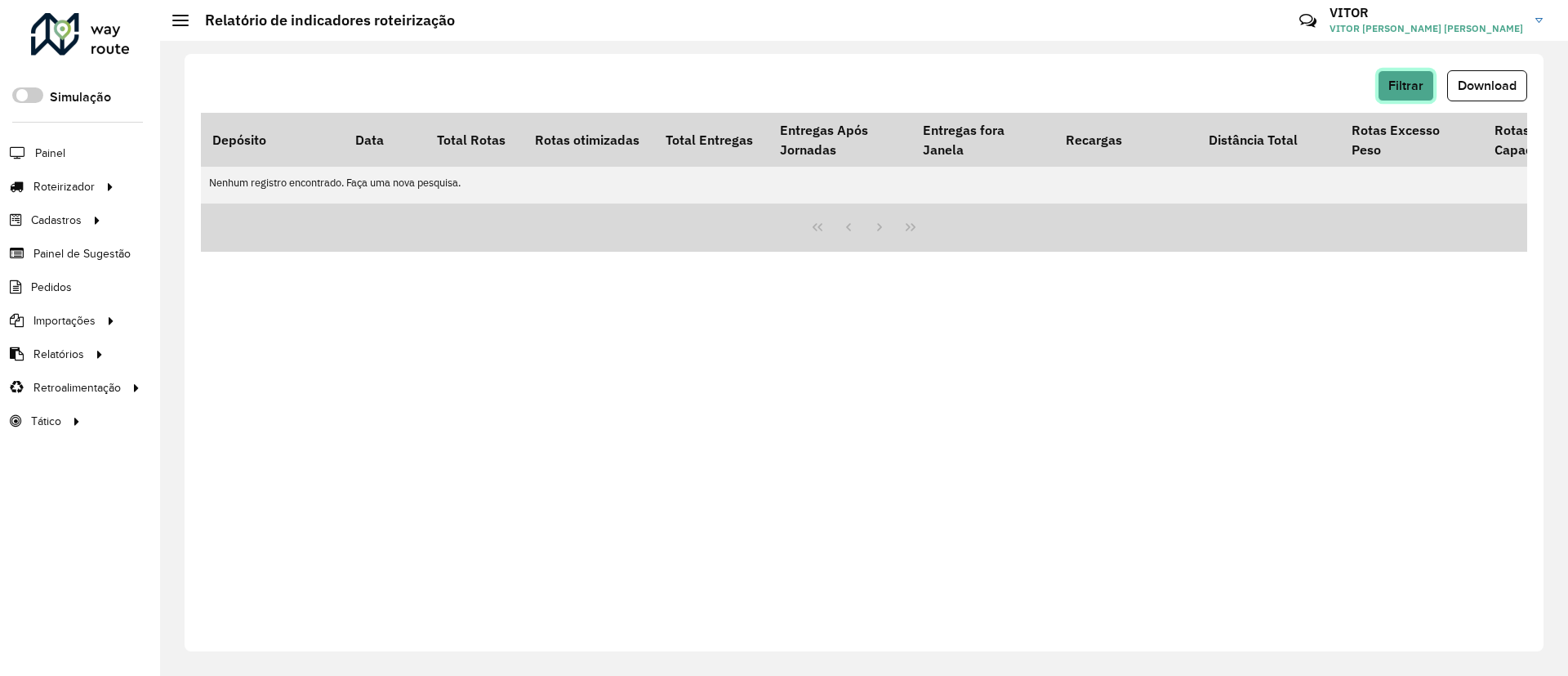
click at [1378, 90] on button "Filtrar" at bounding box center [1406, 86] width 57 height 31
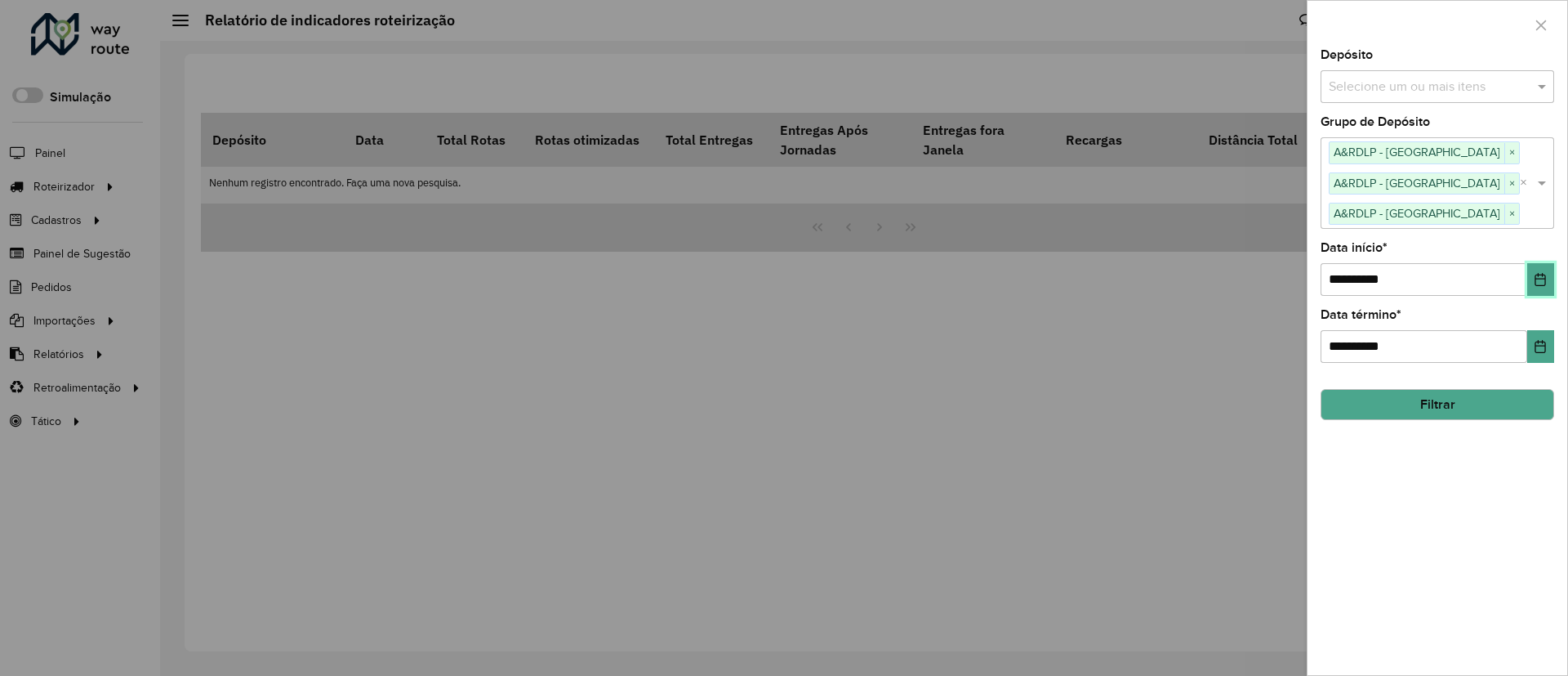
click at [1547, 280] on icon "Choose Date" at bounding box center [1540, 279] width 13 height 13
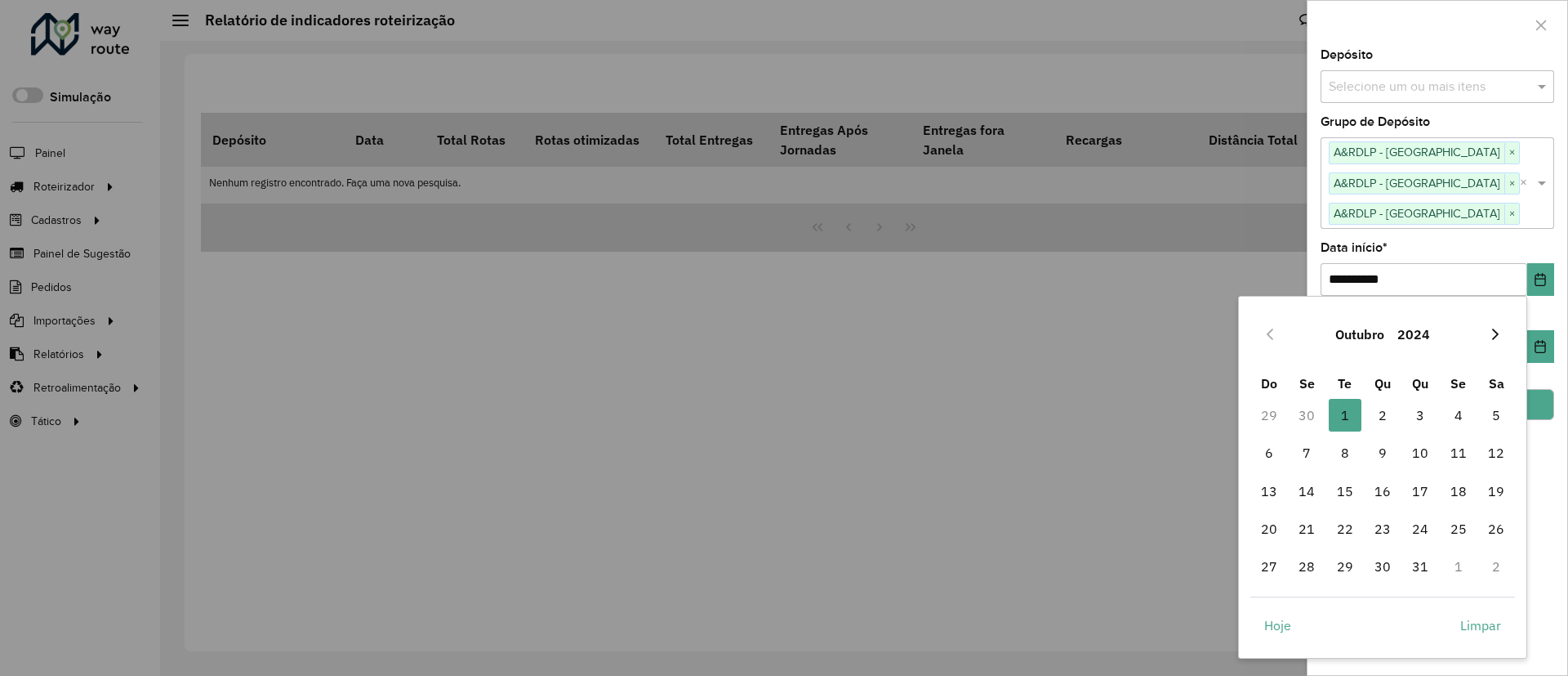
click at [1494, 334] on icon "Next Month" at bounding box center [1495, 334] width 13 height 13
click at [1397, 420] on span "1" at bounding box center [1383, 415] width 33 height 33
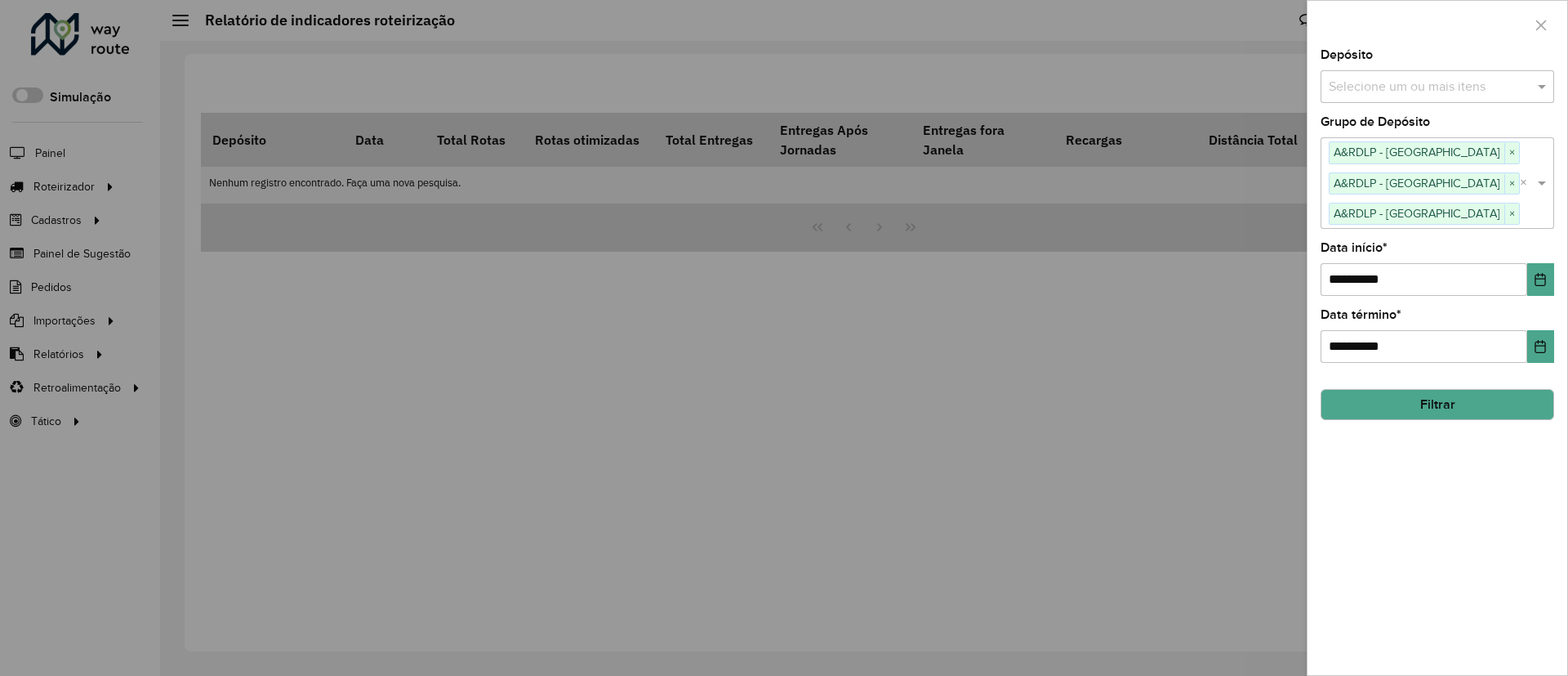
click at [1457, 404] on button "Filtrar" at bounding box center [1438, 405] width 234 height 31
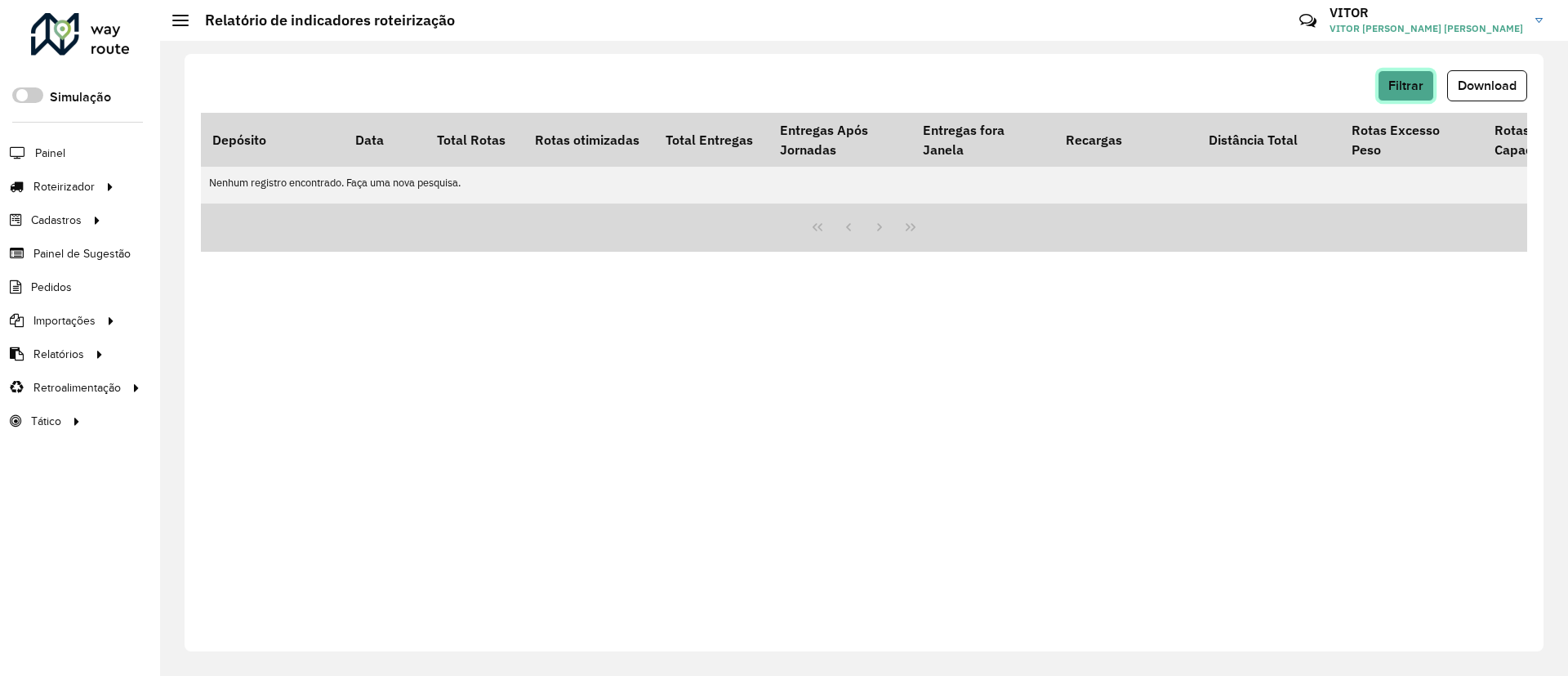
click at [1397, 99] on button "Filtrar" at bounding box center [1406, 86] width 57 height 31
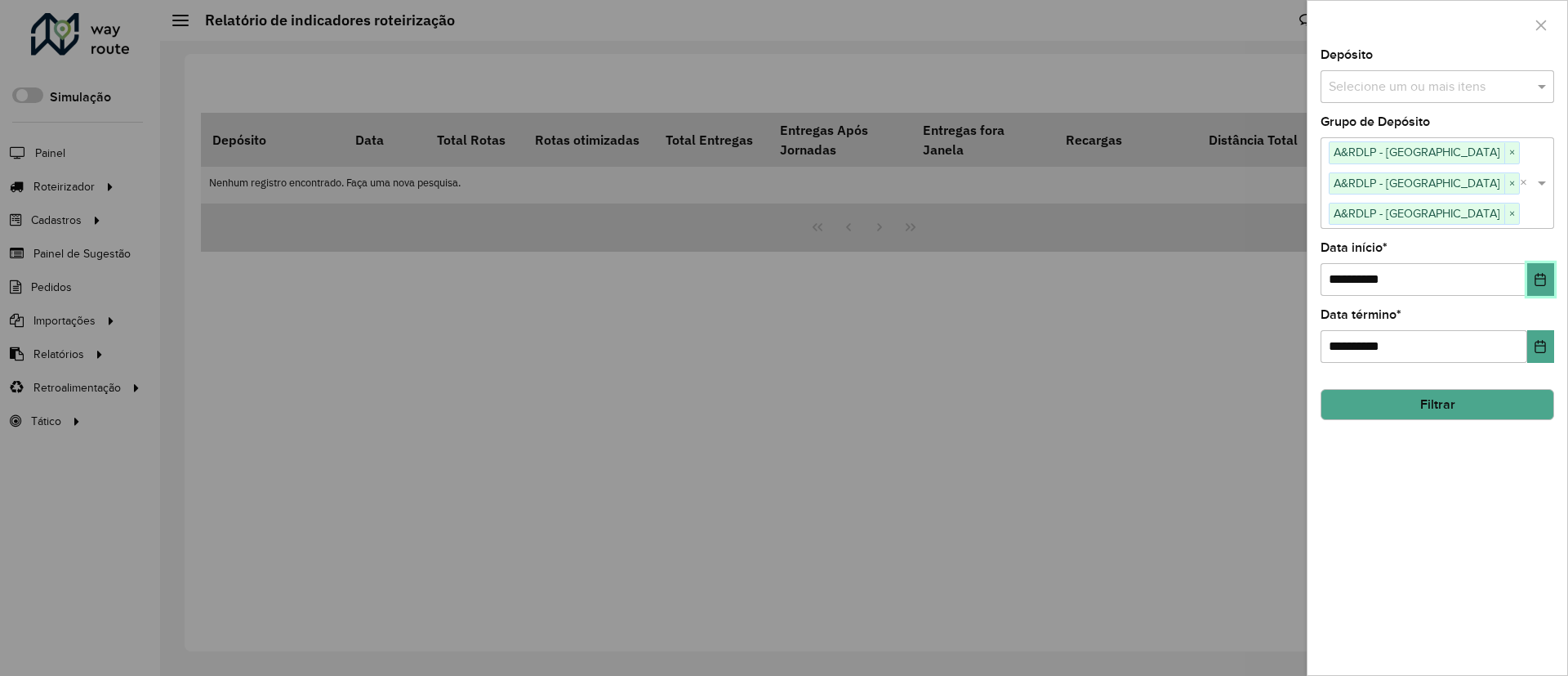
click at [1537, 285] on icon "Choose Date" at bounding box center [1540, 279] width 13 height 13
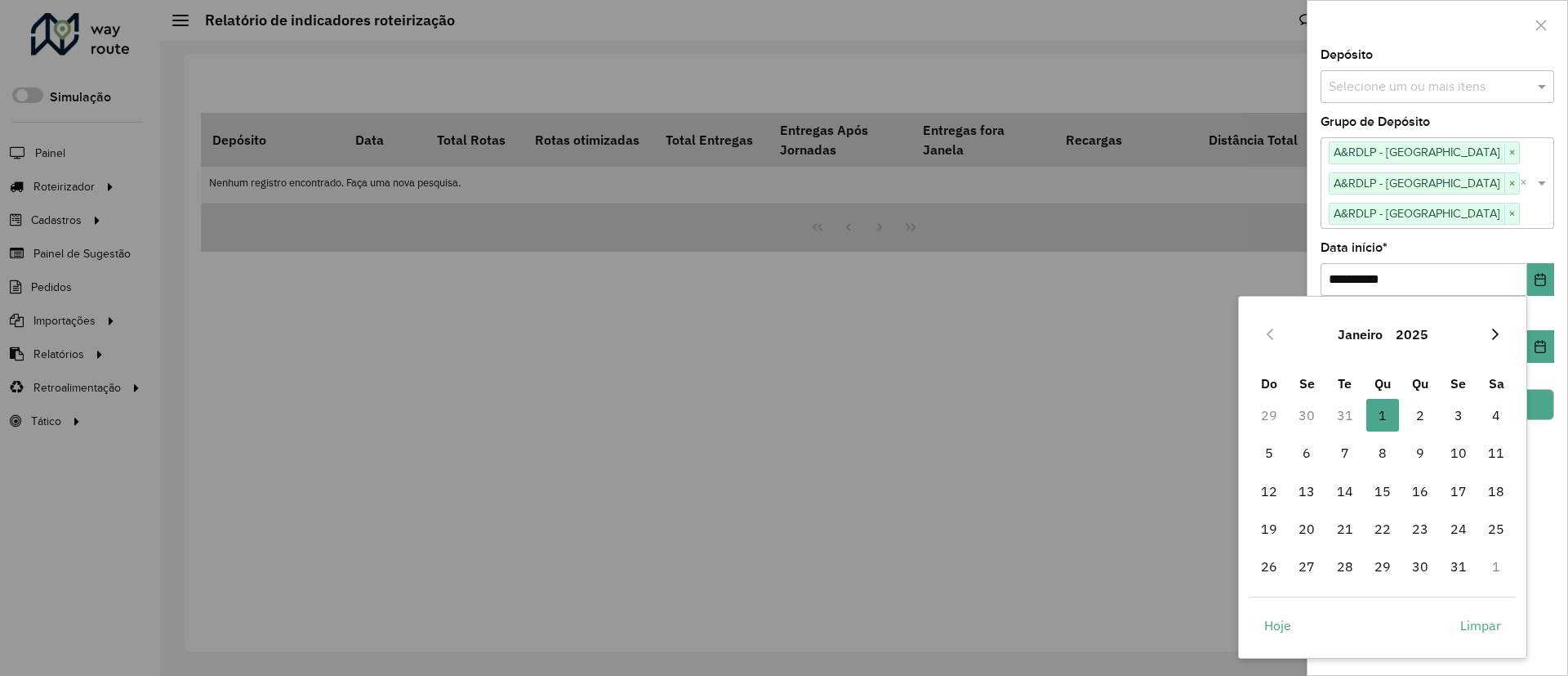
click at [1500, 324] on button "Next Month" at bounding box center [1495, 334] width 26 height 26
click at [1500, 328] on icon "Next Month" at bounding box center [1495, 334] width 13 height 13
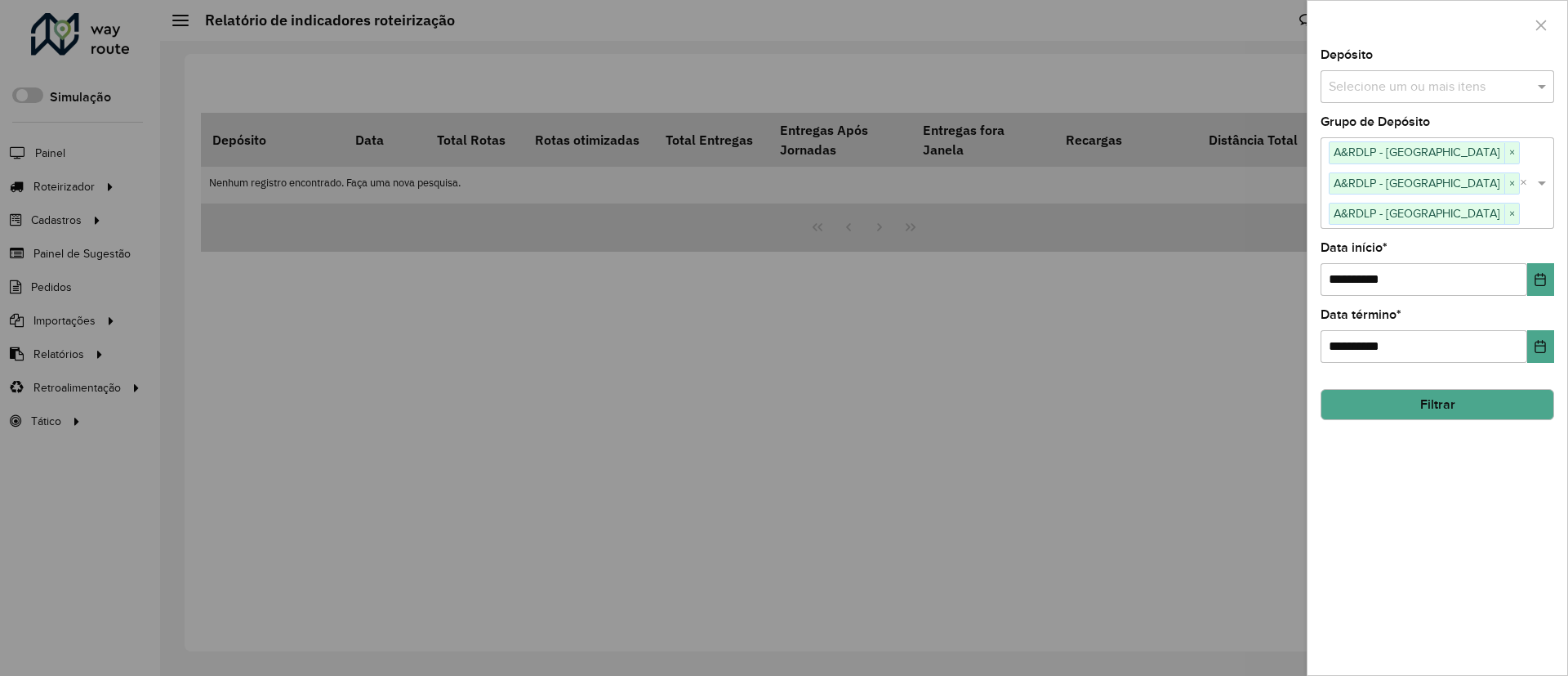
click at [866, 495] on div at bounding box center [784, 338] width 1568 height 676
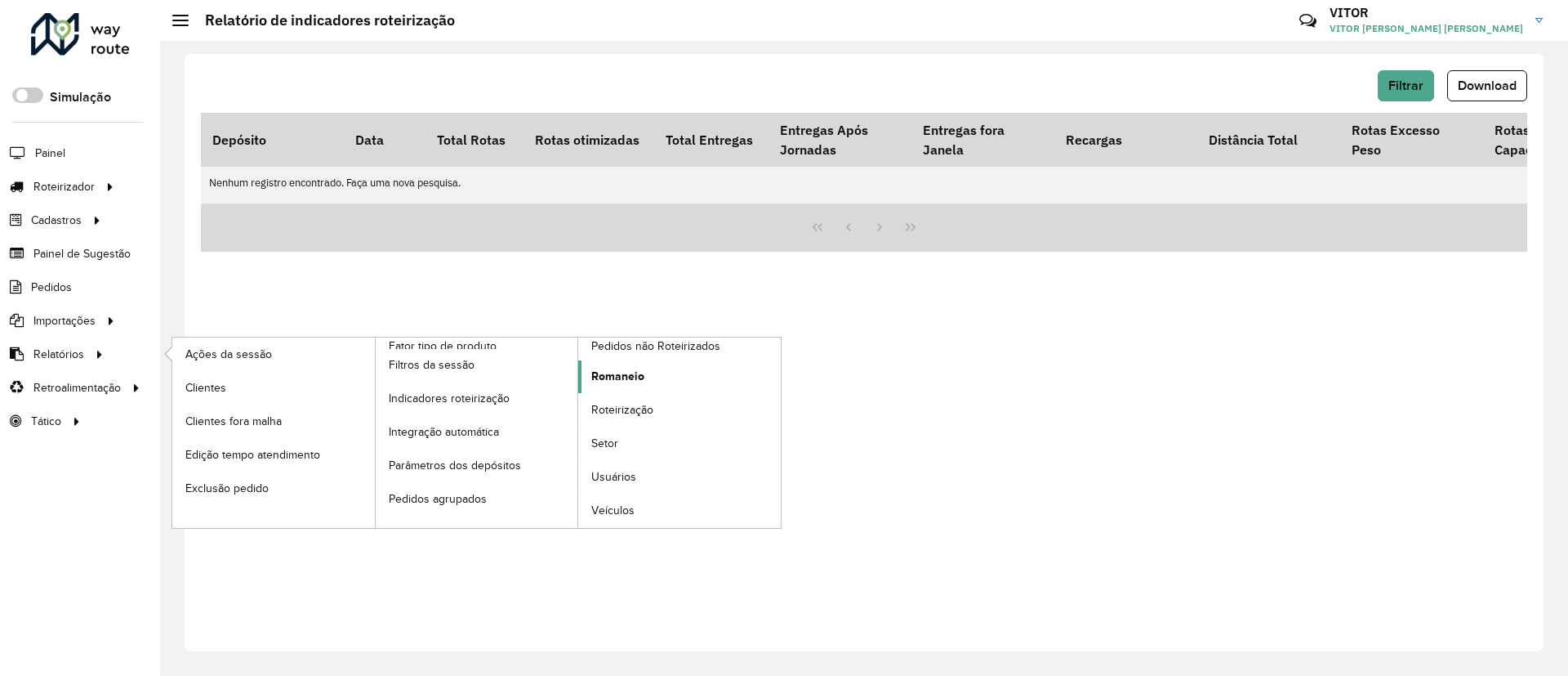
click at [652, 377] on link "Romaneio" at bounding box center [680, 377] width 202 height 33
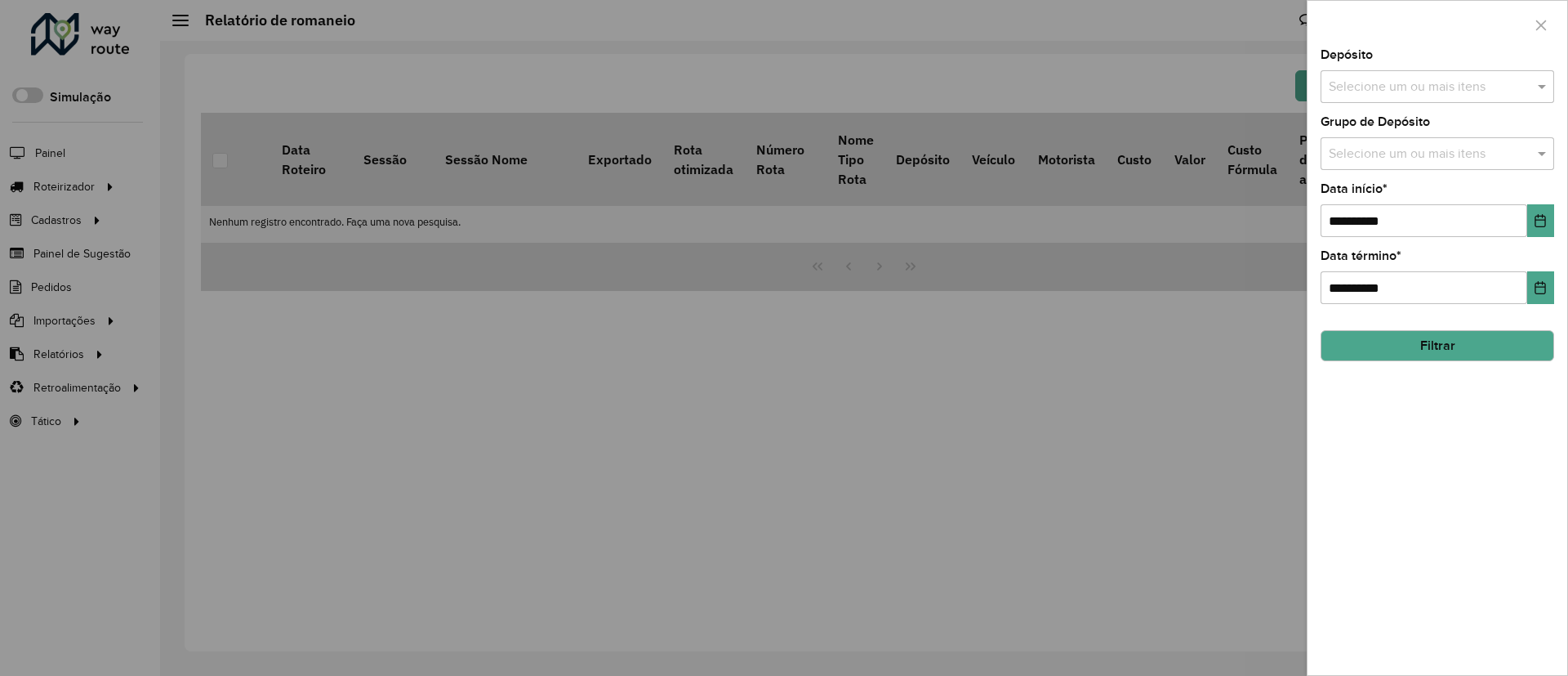
click at [1400, 92] on input "text" at bounding box center [1429, 88] width 209 height 20
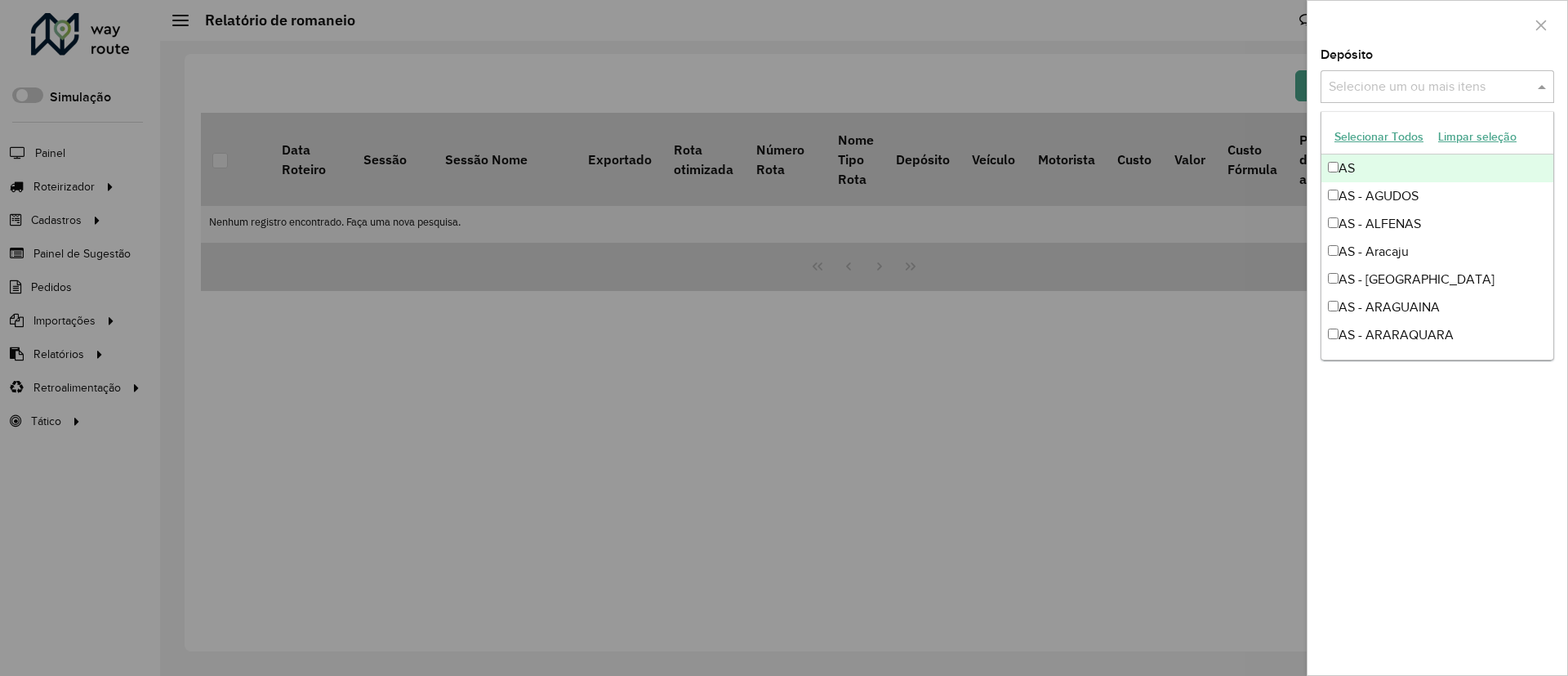
click at [1337, 72] on div "Selecione um ou mais itens" at bounding box center [1438, 87] width 234 height 33
click at [1350, 85] on input "text" at bounding box center [1429, 88] width 209 height 20
click at [1468, 432] on div "**********" at bounding box center [1437, 362] width 260 height 626
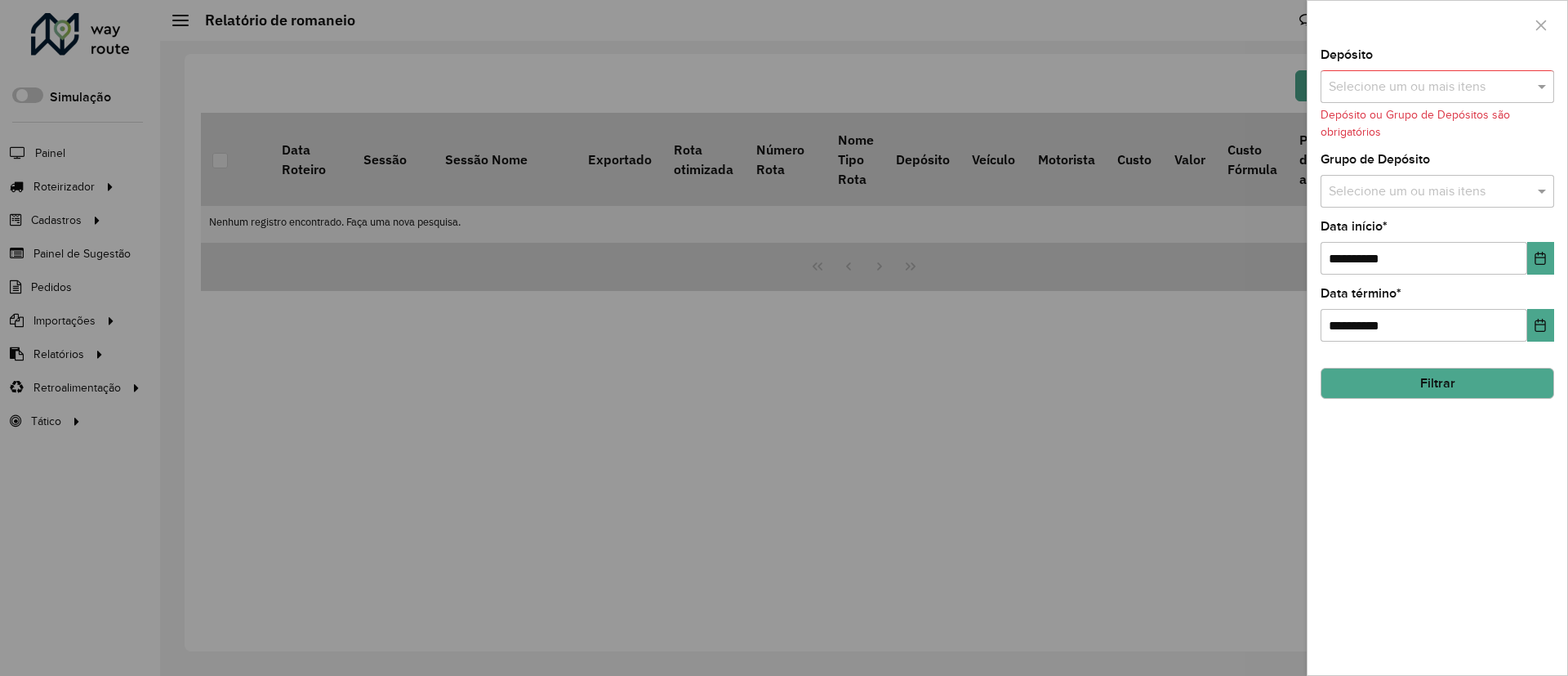
click at [1449, 198] on input "text" at bounding box center [1429, 191] width 209 height 20
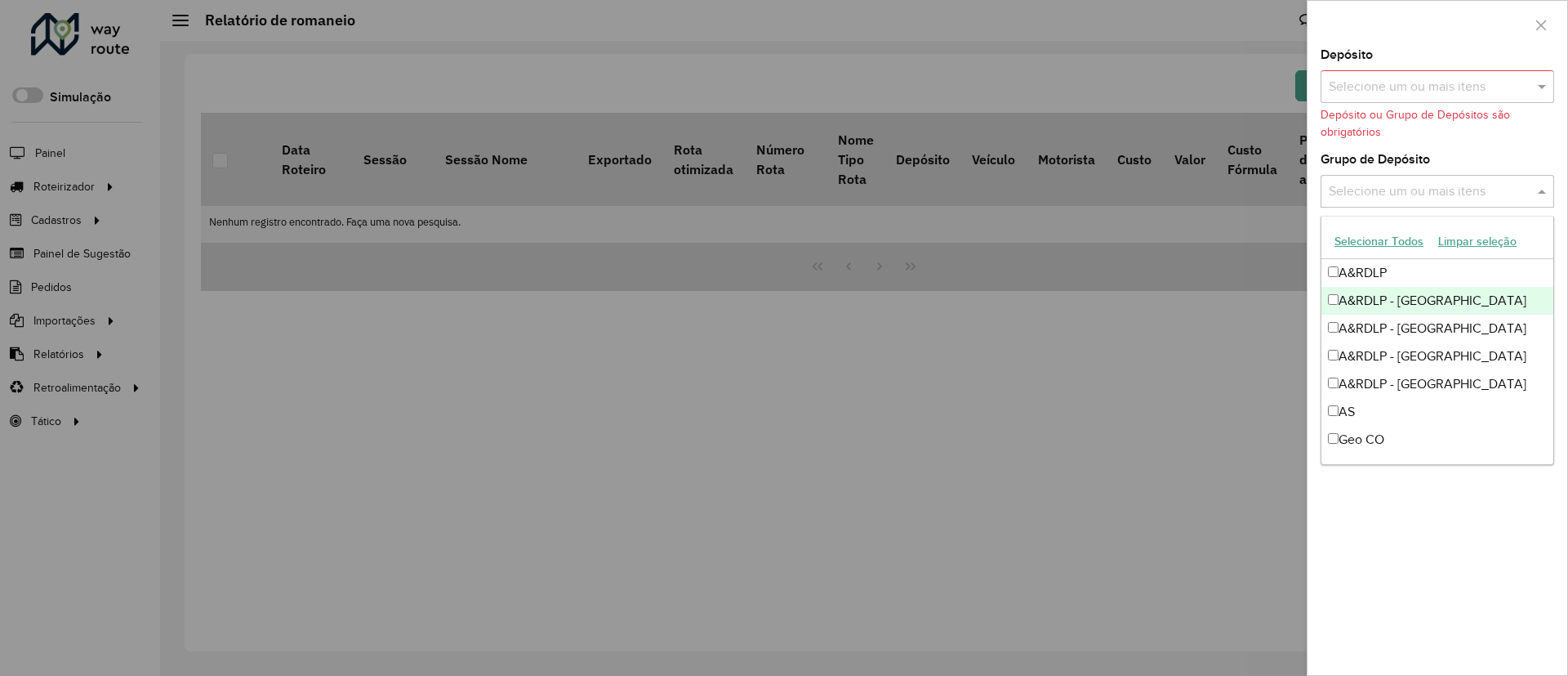
click at [850, 309] on div at bounding box center [784, 338] width 1568 height 676
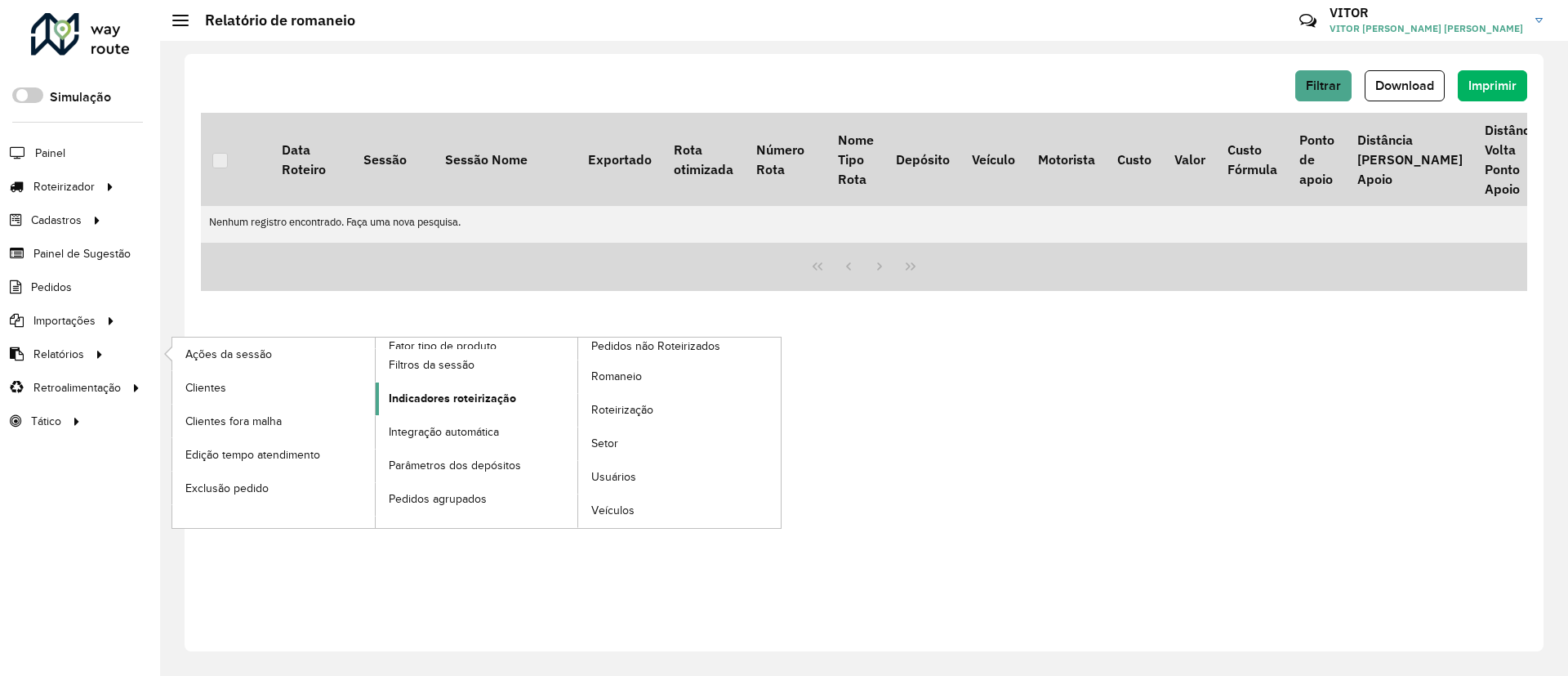
click at [410, 403] on span "Indicadores roteirização" at bounding box center [453, 398] width 128 height 17
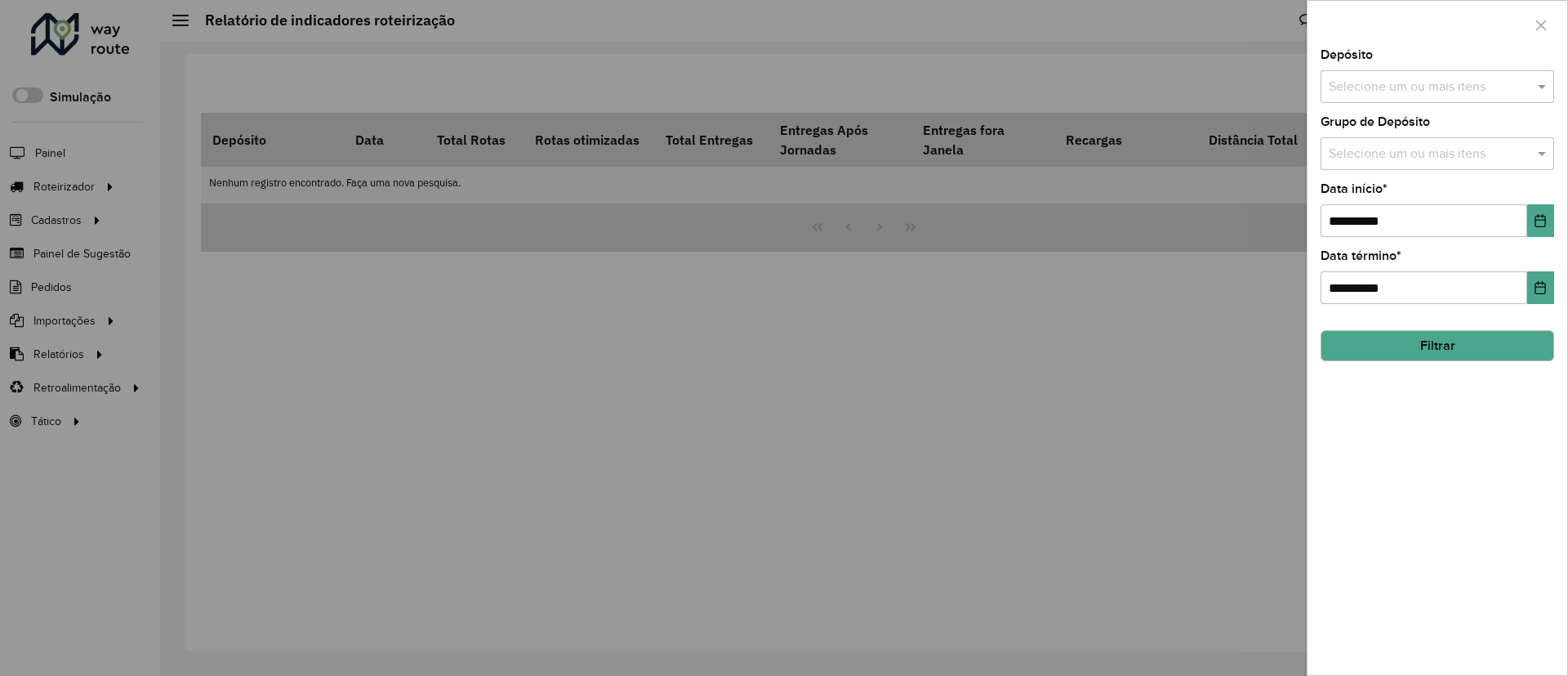
click at [1467, 183] on div "**********" at bounding box center [1438, 209] width 234 height 54
click at [1445, 166] on div "Selecione um ou mais itens" at bounding box center [1438, 154] width 234 height 33
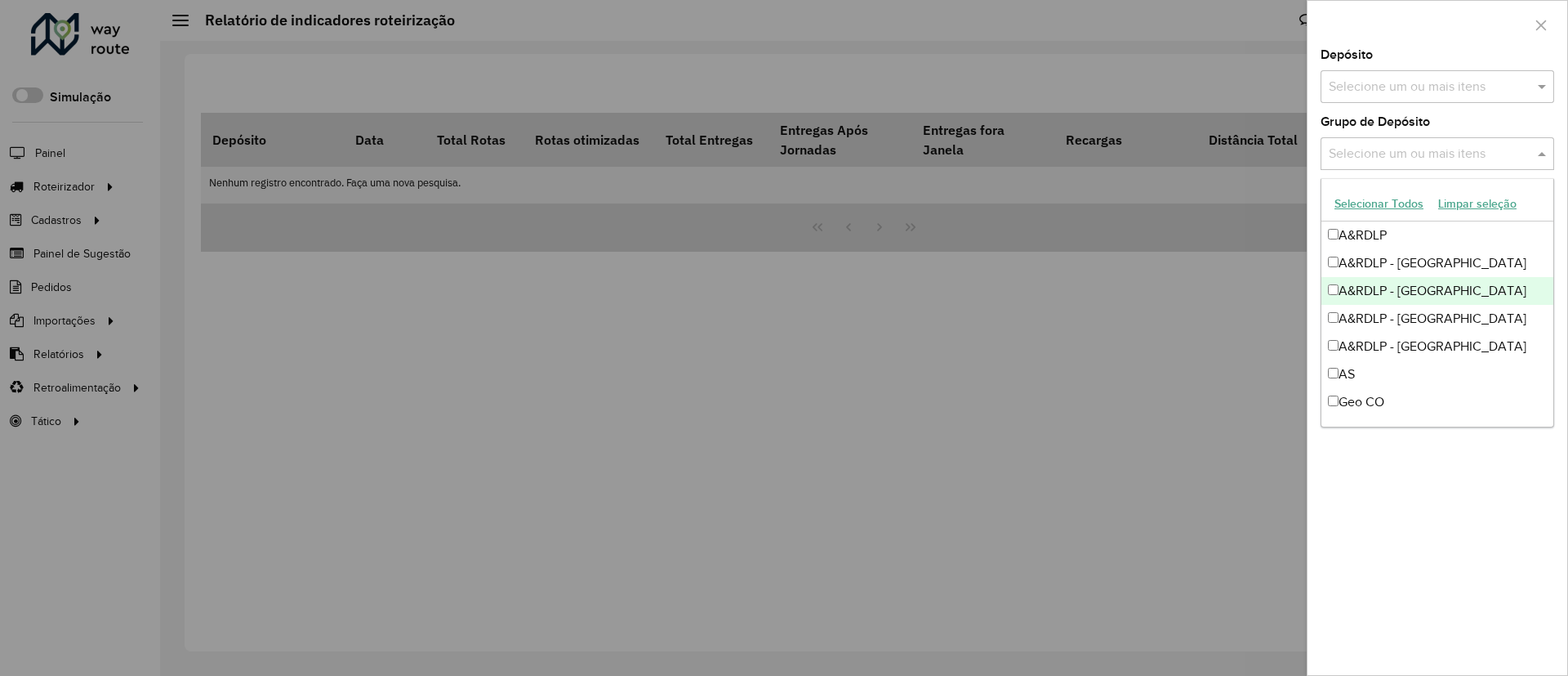
click at [1420, 289] on div "A&RDLP - [GEOGRAPHIC_DATA]" at bounding box center [1438, 291] width 232 height 27
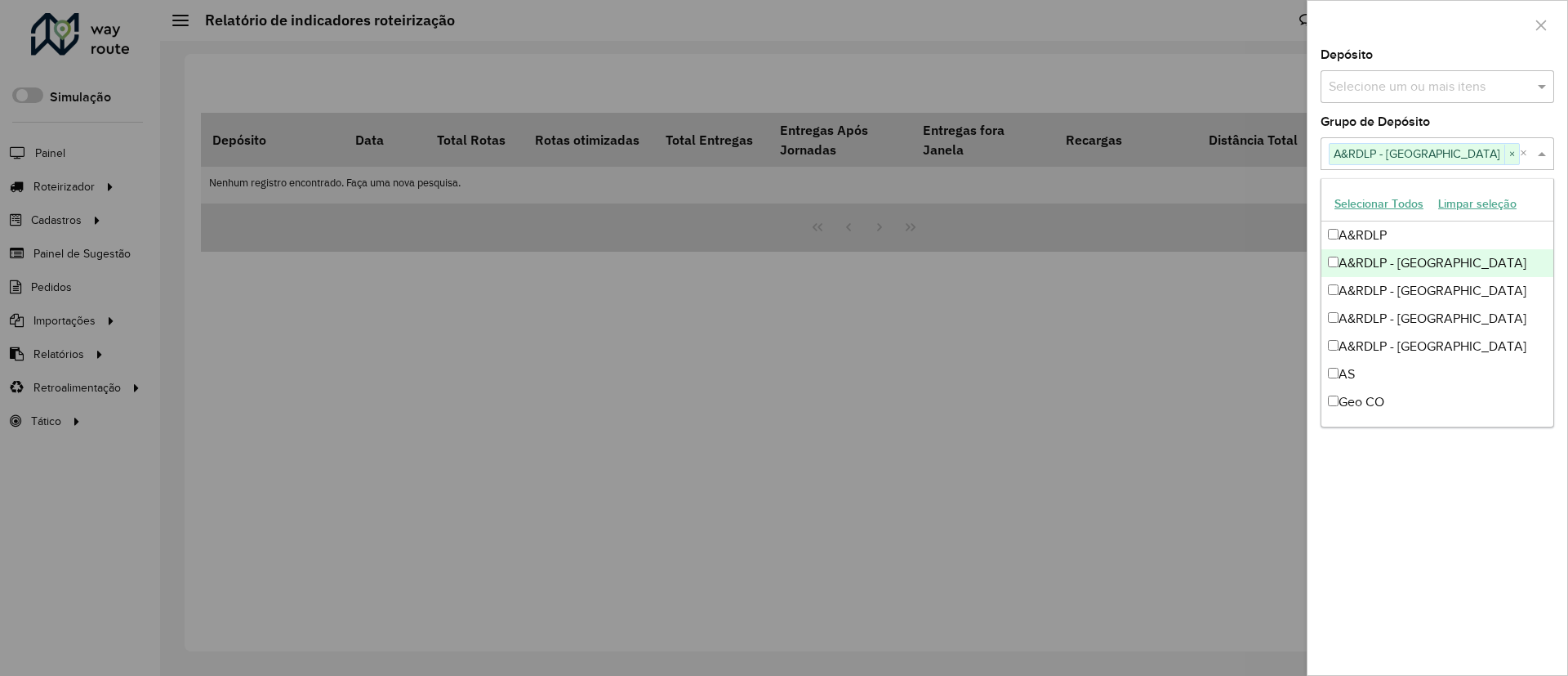
click at [1413, 271] on div "A&RDLP - [GEOGRAPHIC_DATA]" at bounding box center [1438, 263] width 232 height 27
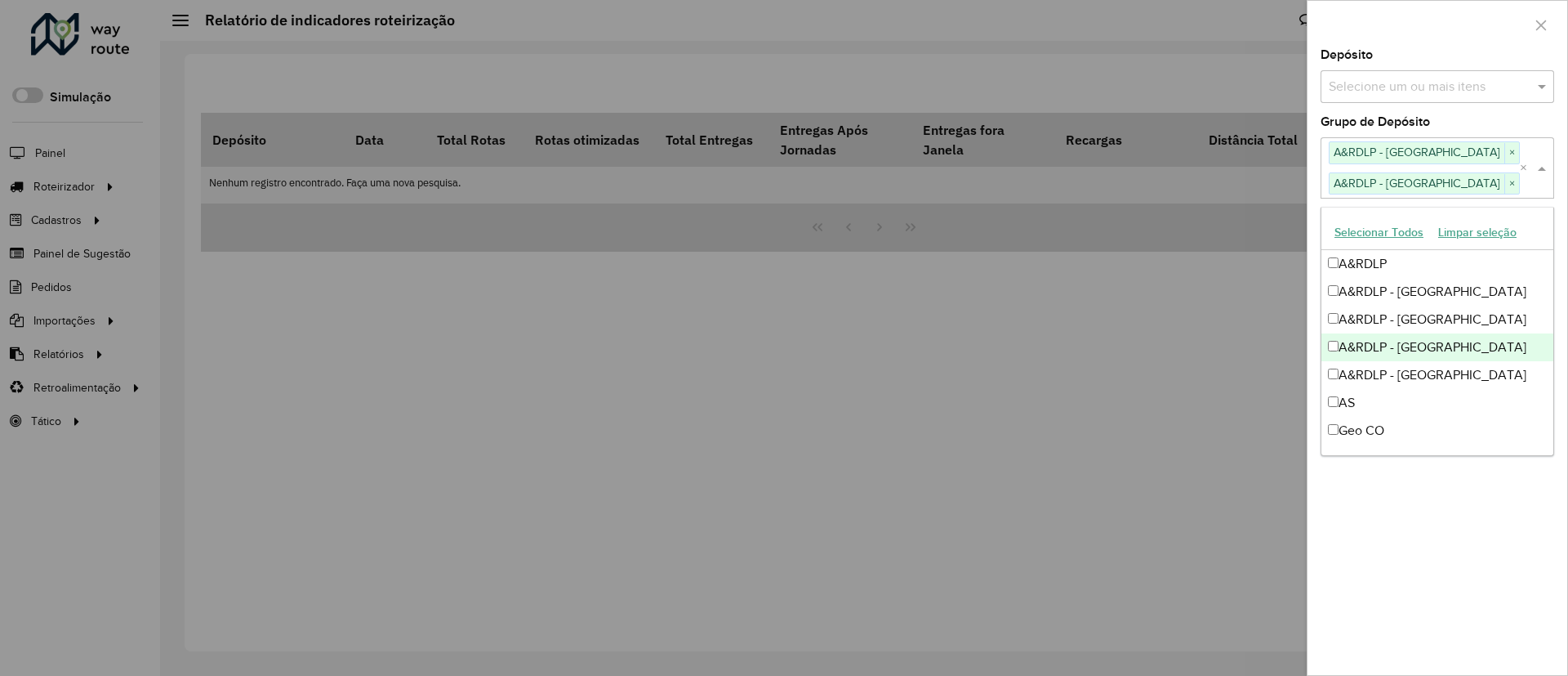
click at [1437, 343] on div "A&RDLP - [GEOGRAPHIC_DATA]" at bounding box center [1438, 347] width 232 height 27
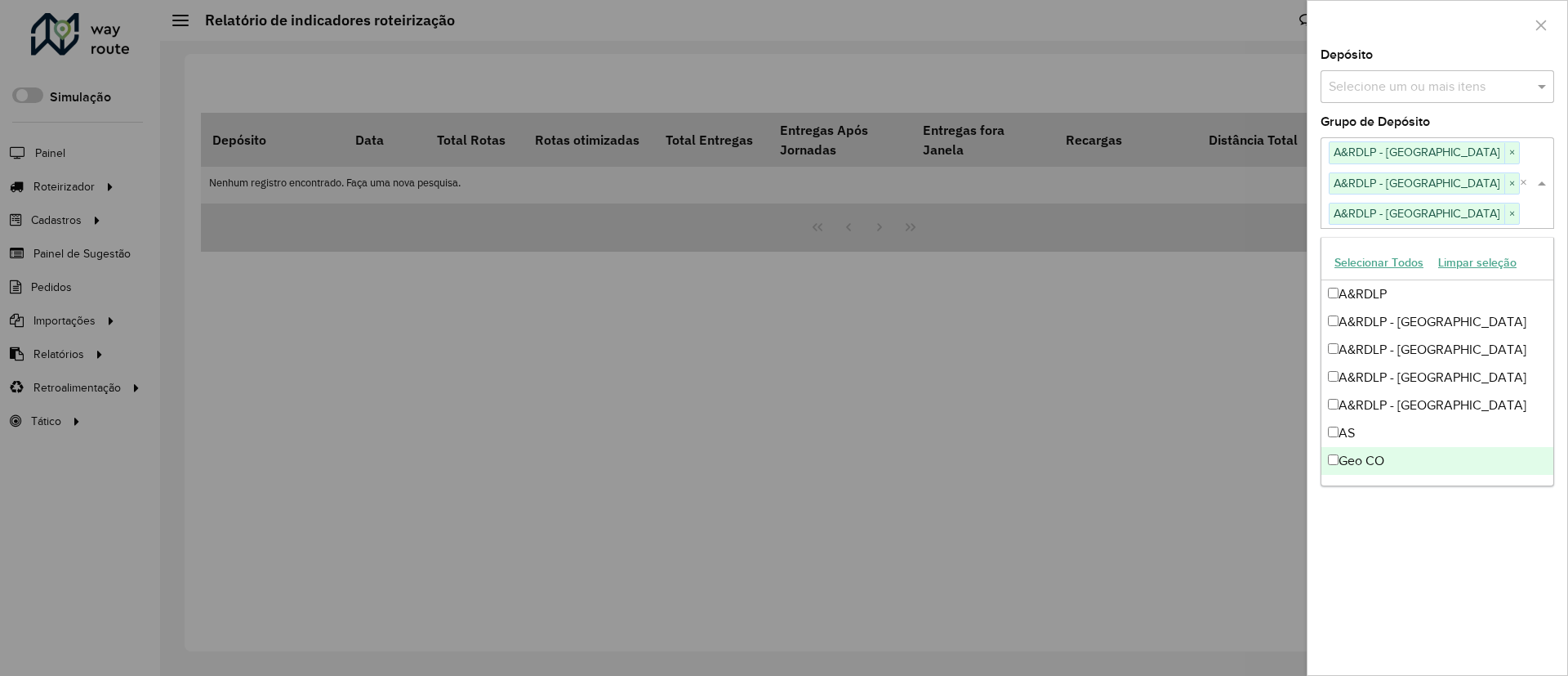
drag, startPoint x: 1481, startPoint y: 488, endPoint x: 1487, endPoint y: 494, distance: 8.5
click at [1486, 494] on div "**********" at bounding box center [1437, 362] width 260 height 626
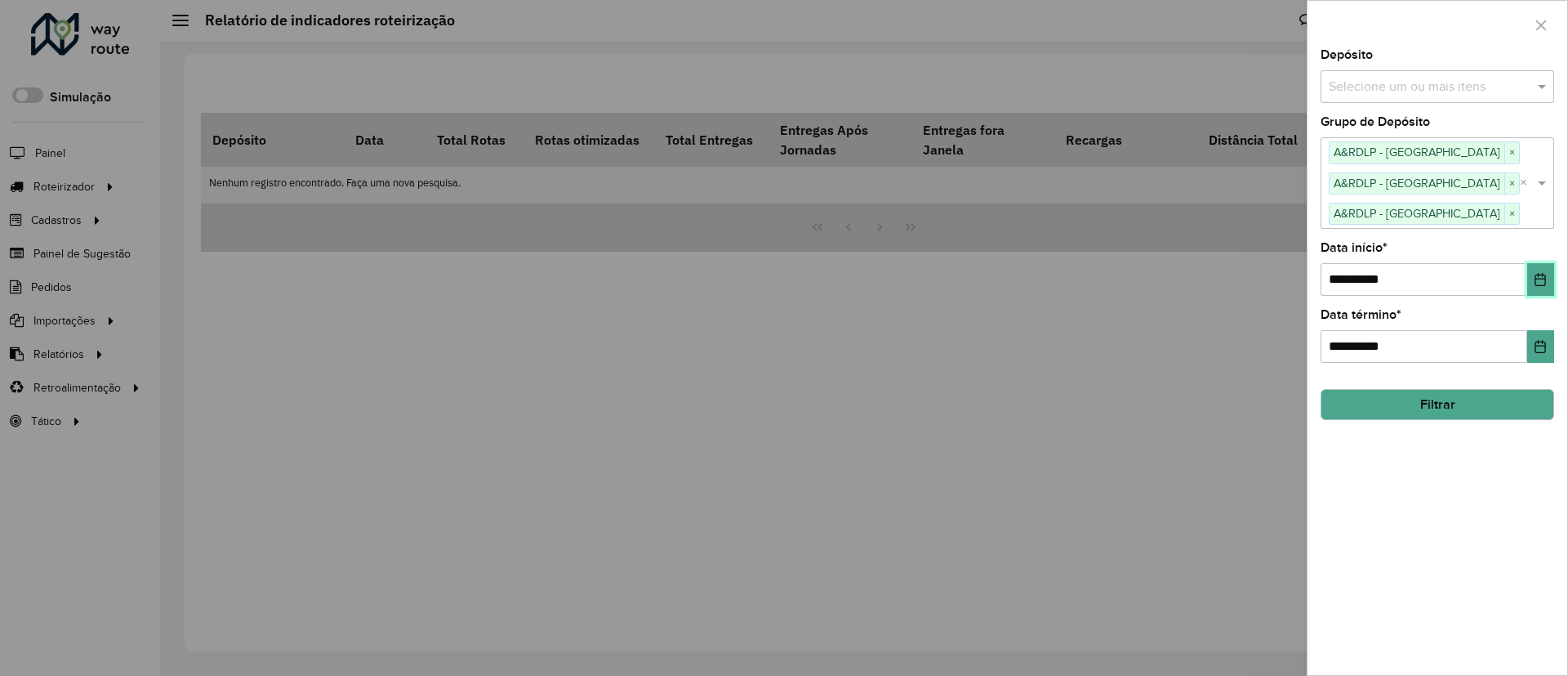
click at [1533, 272] on button "Choose Date" at bounding box center [1541, 280] width 27 height 33
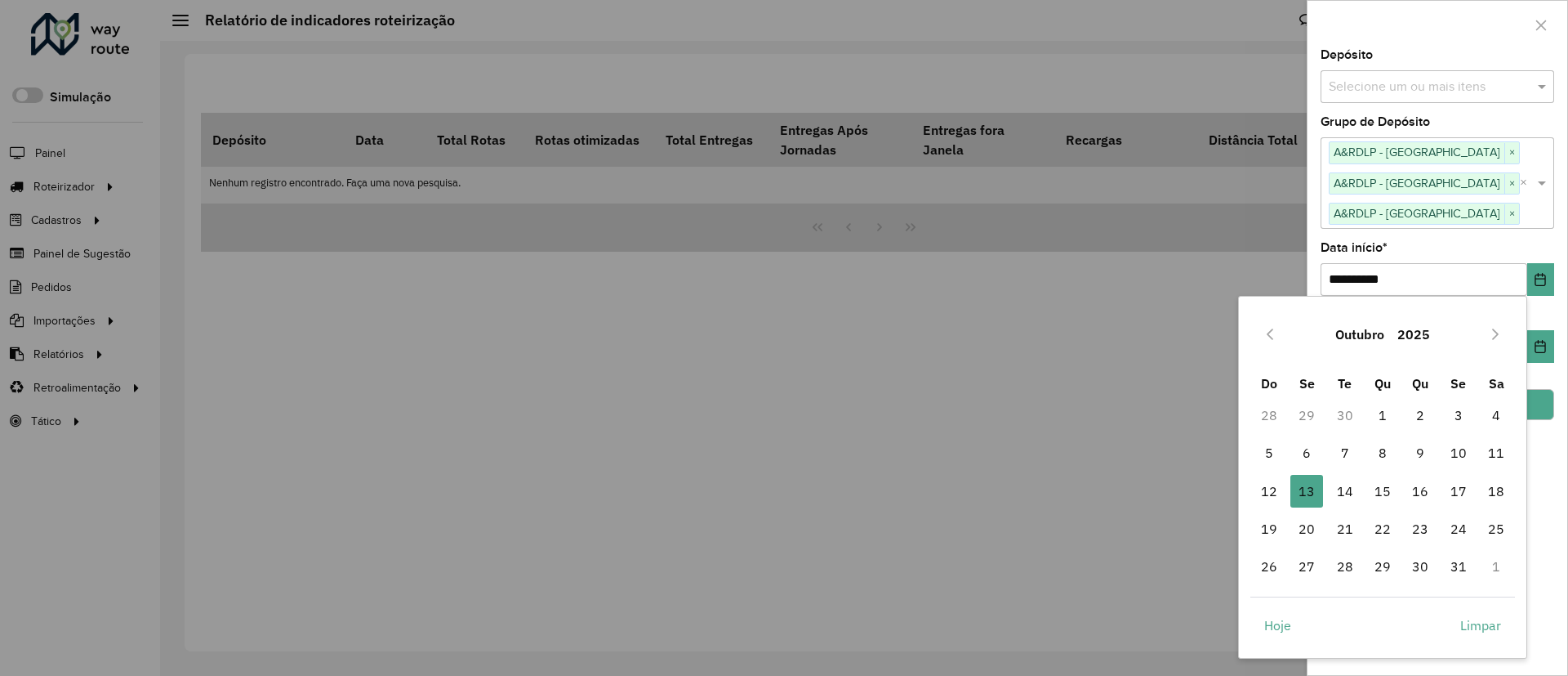
click at [1275, 347] on div "Outubro 2025" at bounding box center [1384, 334] width 266 height 52
click at [1274, 348] on div "Outubro 2025" at bounding box center [1384, 334] width 266 height 52
click at [1271, 346] on button "Previous Month" at bounding box center [1270, 334] width 26 height 26
click at [1269, 343] on button "Previous Month" at bounding box center [1270, 334] width 26 height 26
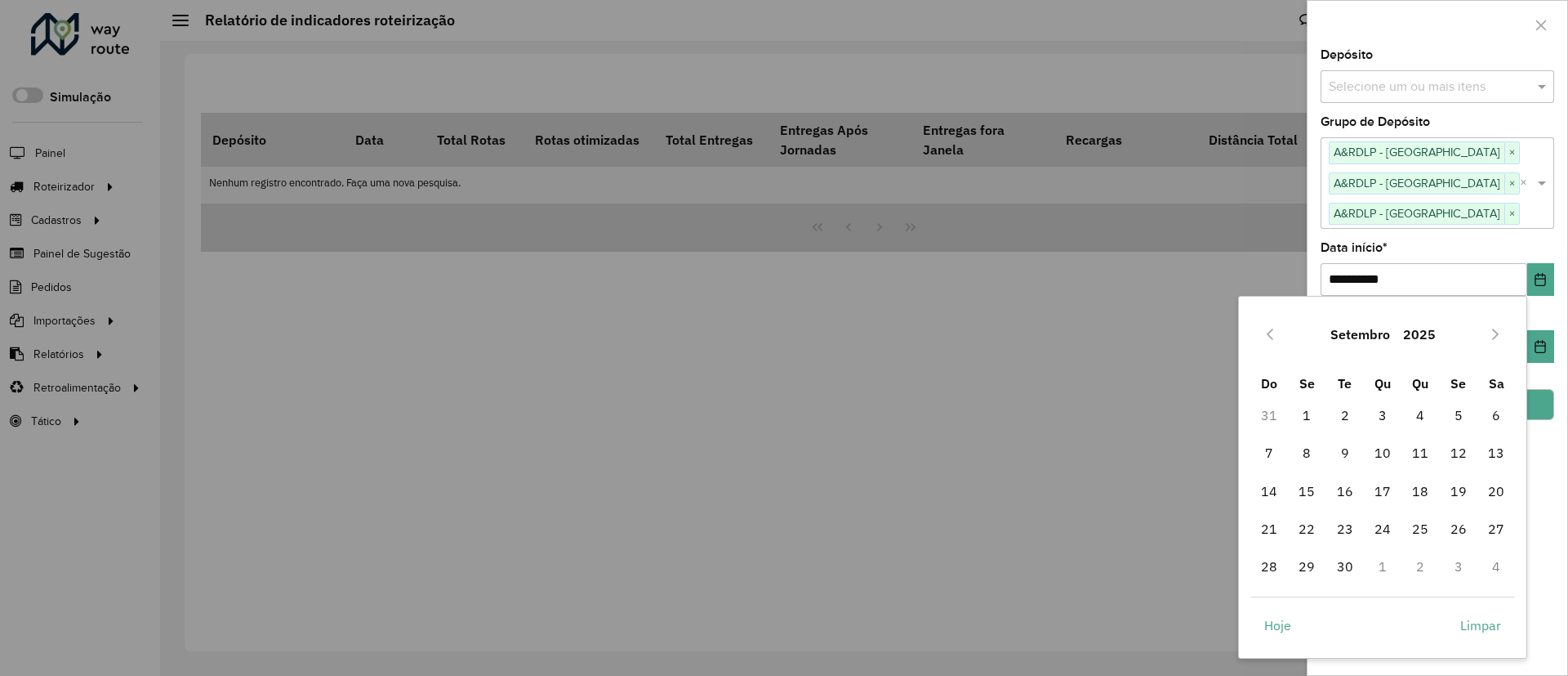
click at [1269, 597] on div "Hoje Limpar" at bounding box center [1384, 622] width 266 height 50
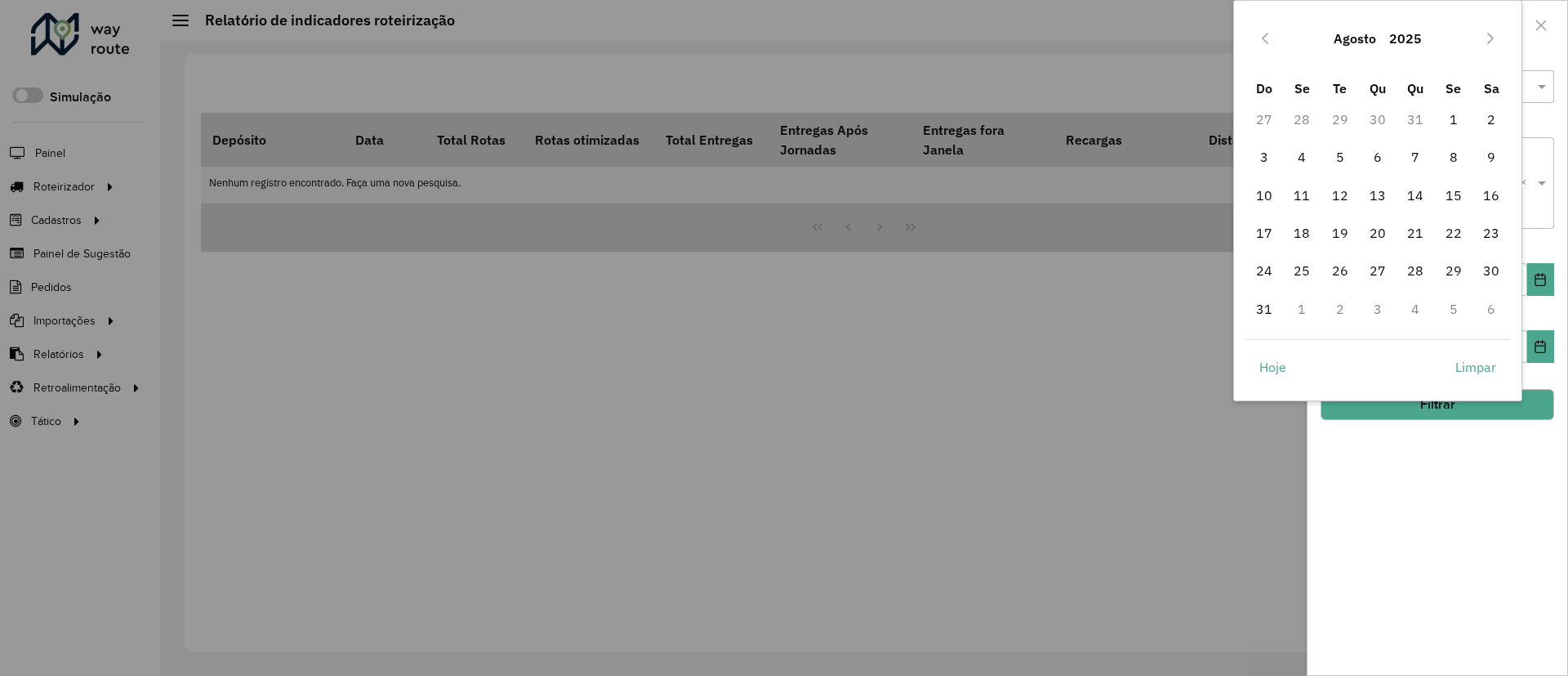
click at [1269, 343] on div "Hoje Limpar" at bounding box center [1379, 364] width 266 height 50
click at [1270, 40] on icon "Previous Month" at bounding box center [1265, 38] width 13 height 13
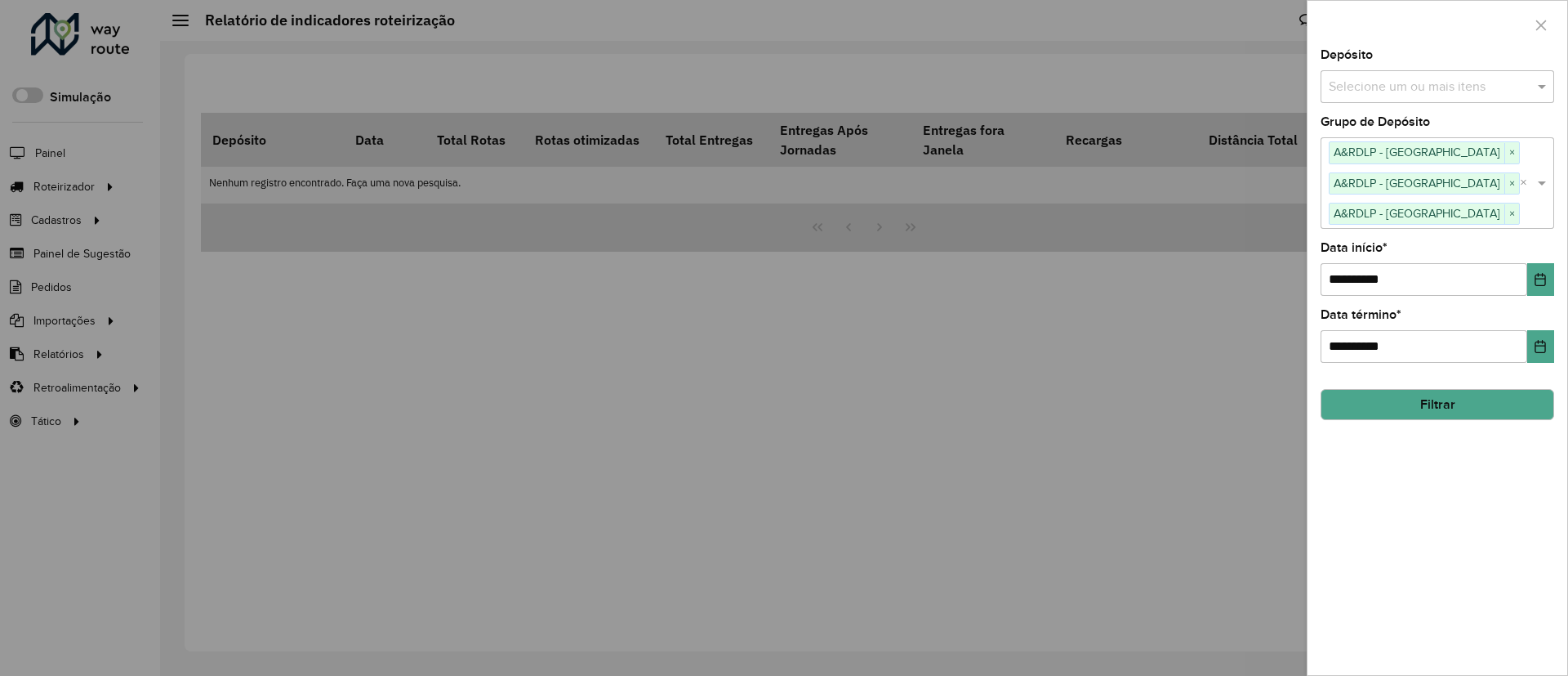
click at [1270, 40] on div at bounding box center [784, 338] width 1568 height 676
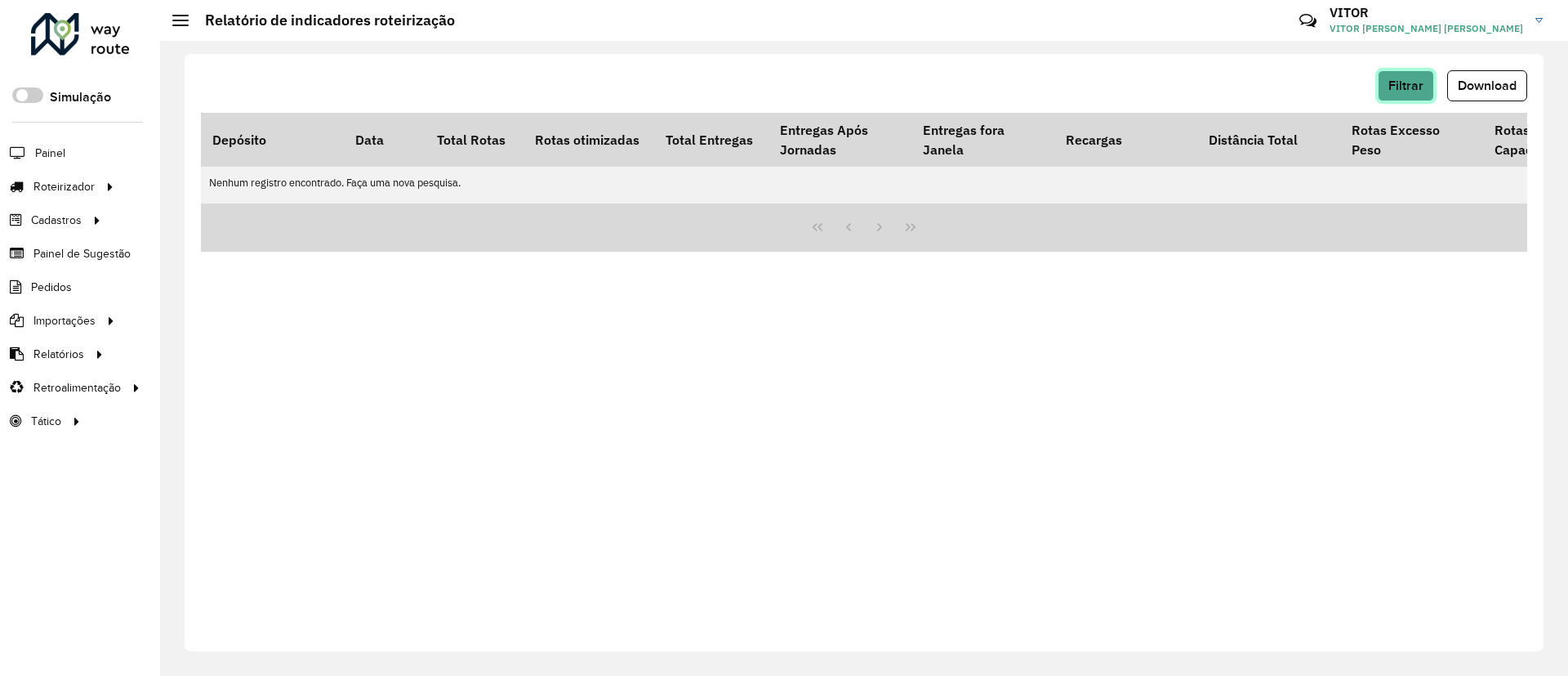
click at [1406, 87] on span "Filtrar" at bounding box center [1406, 85] width 35 height 14
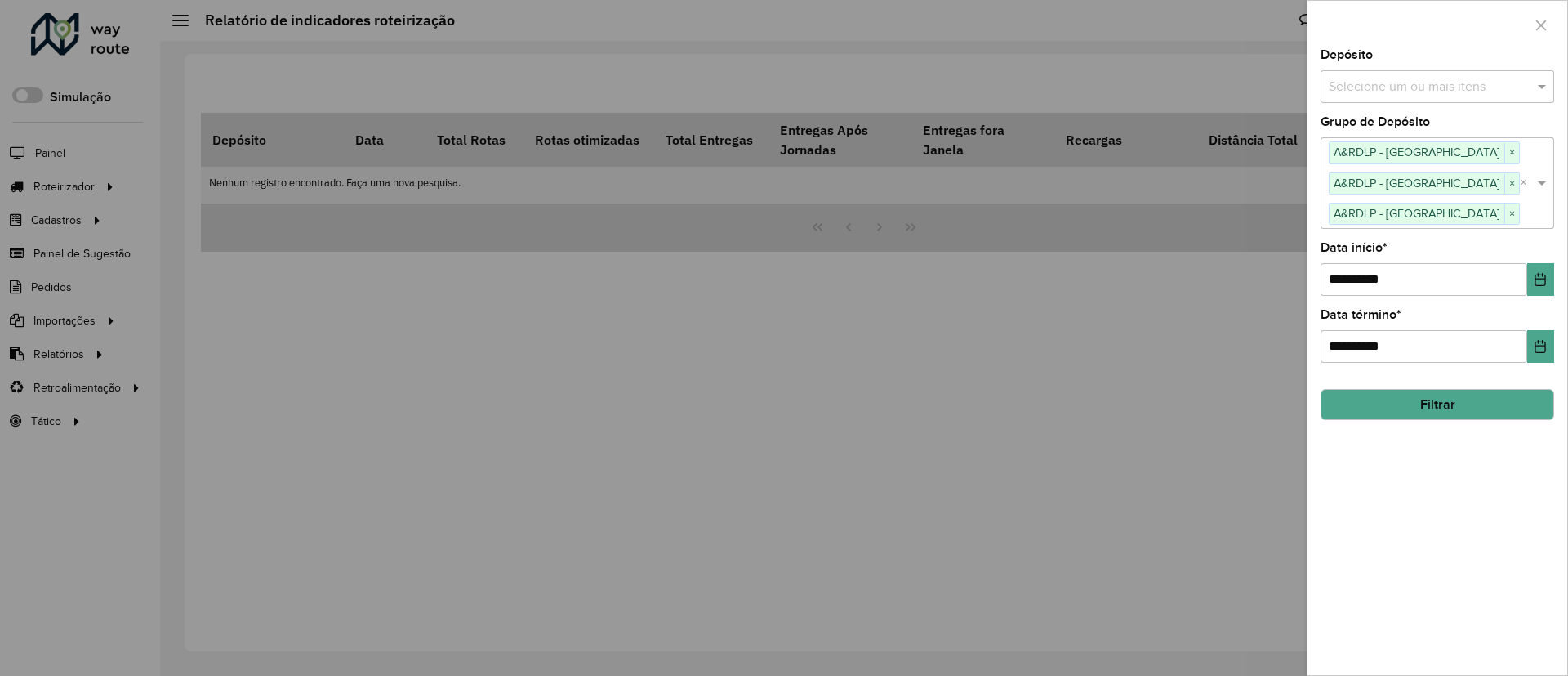
click at [1560, 295] on div "**********" at bounding box center [1437, 362] width 260 height 626
click at [1537, 286] on icon "Choose Date" at bounding box center [1540, 279] width 13 height 13
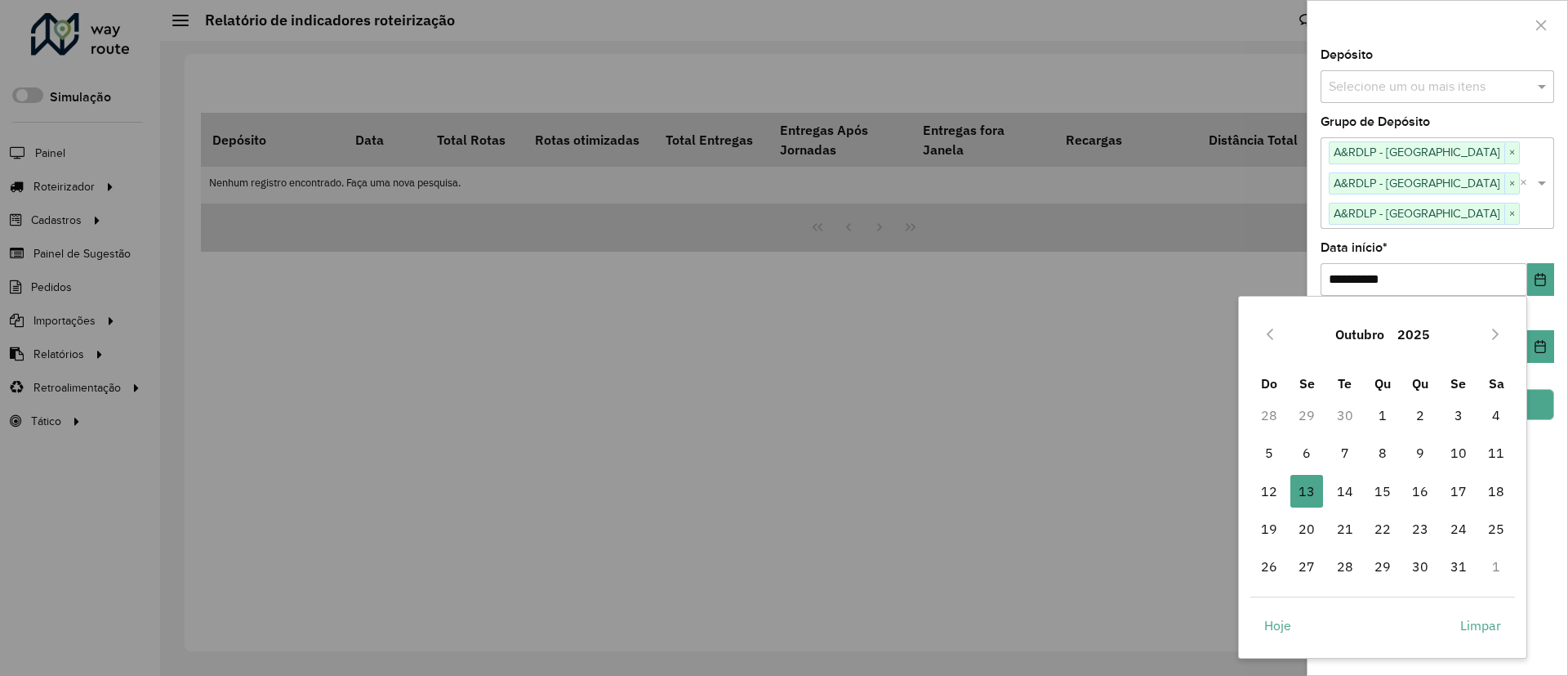
click at [1382, 327] on button "Outubro" at bounding box center [1360, 335] width 62 height 39
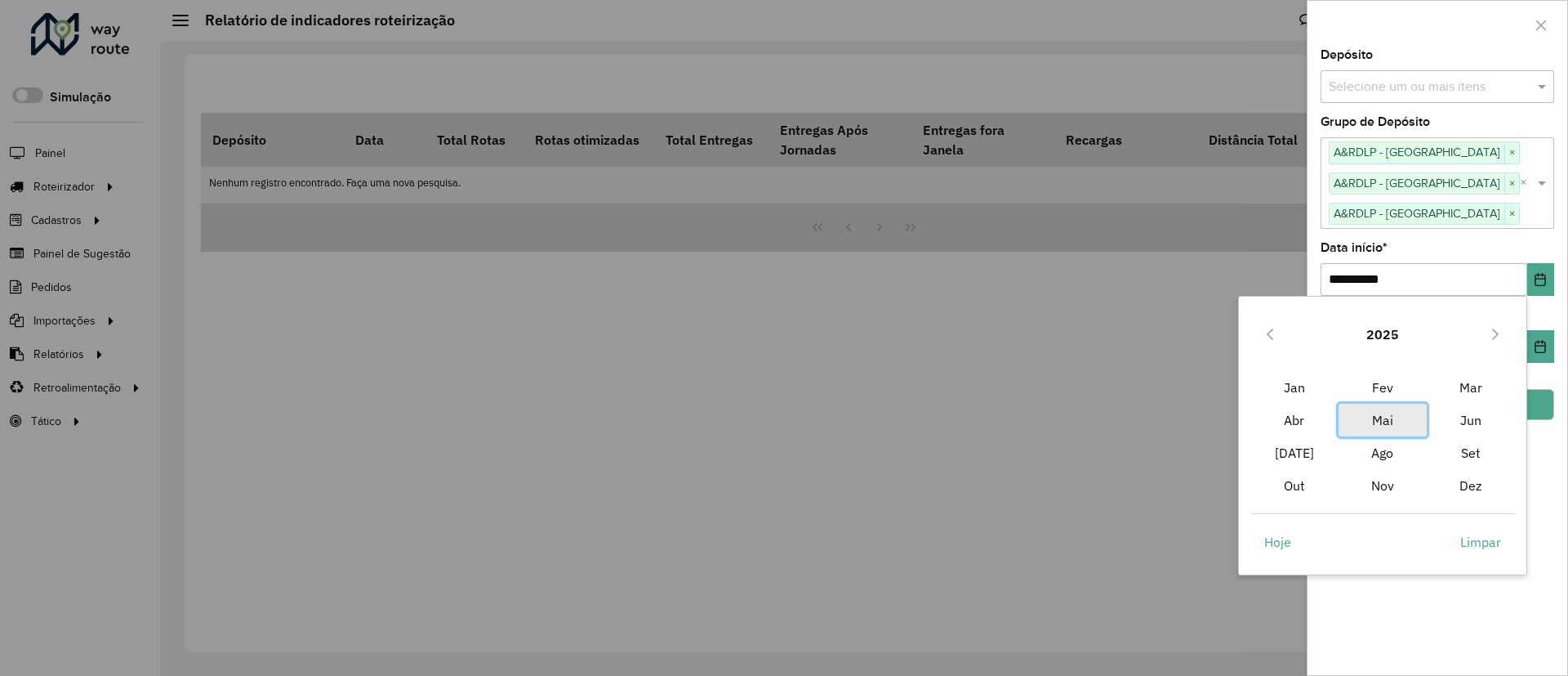
click at [1376, 417] on span "Mai" at bounding box center [1383, 420] width 88 height 33
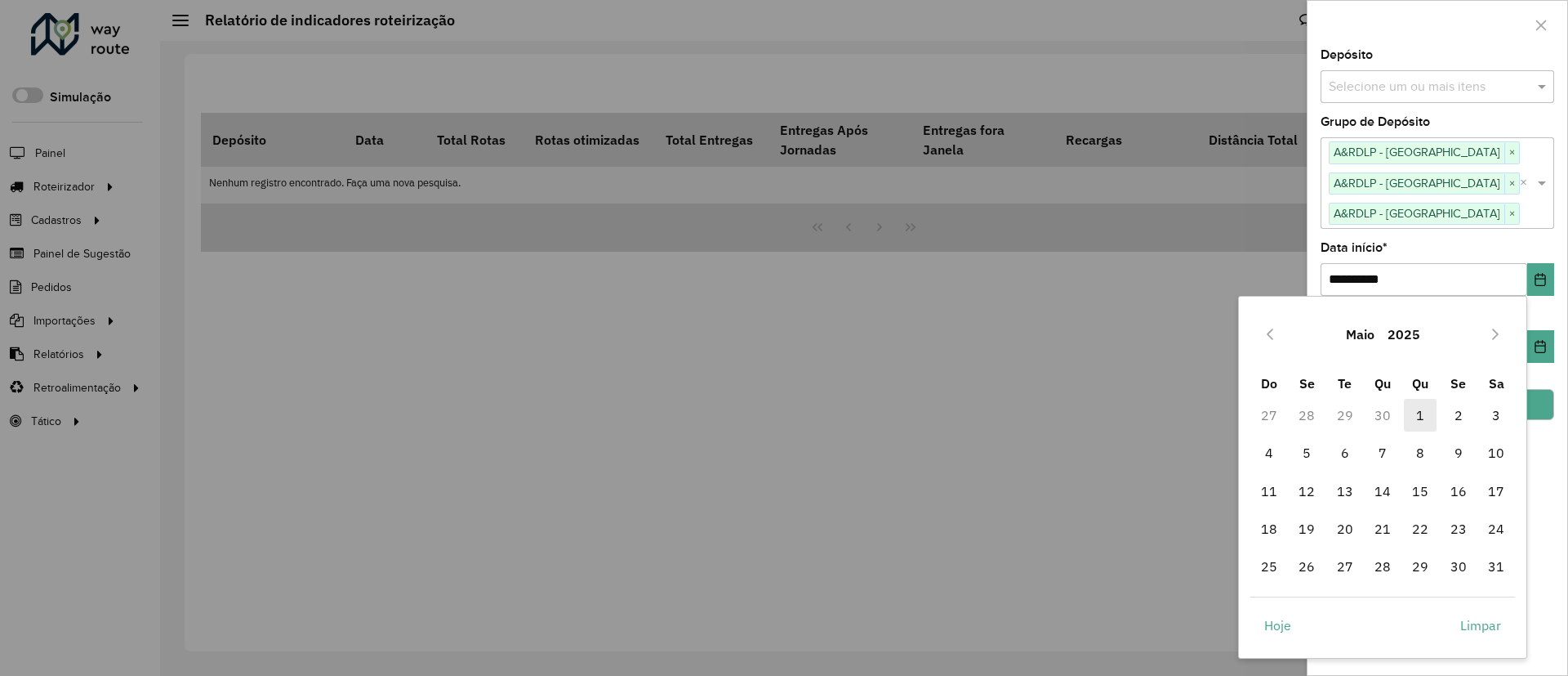
click at [1417, 416] on span "1" at bounding box center [1421, 415] width 33 height 33
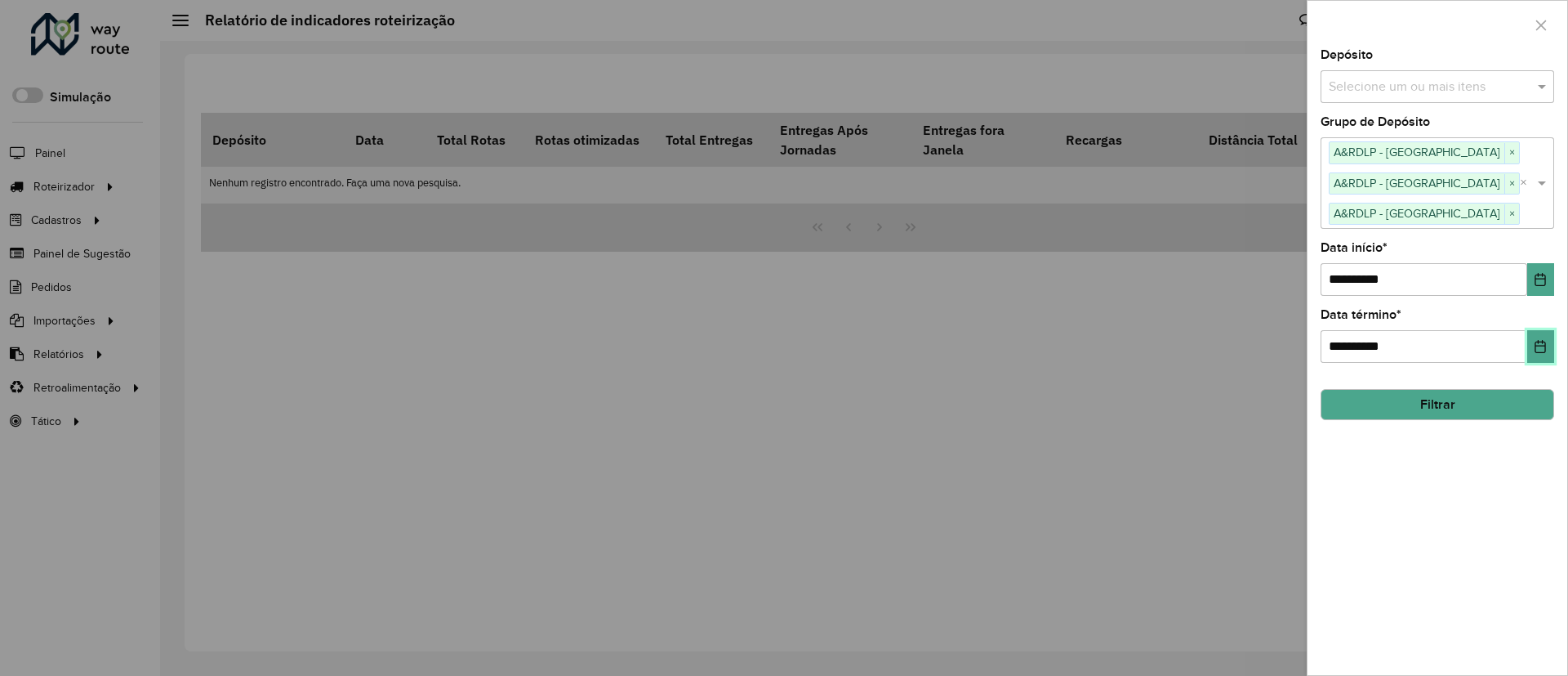
click at [1539, 338] on button "Choose Date" at bounding box center [1541, 347] width 27 height 33
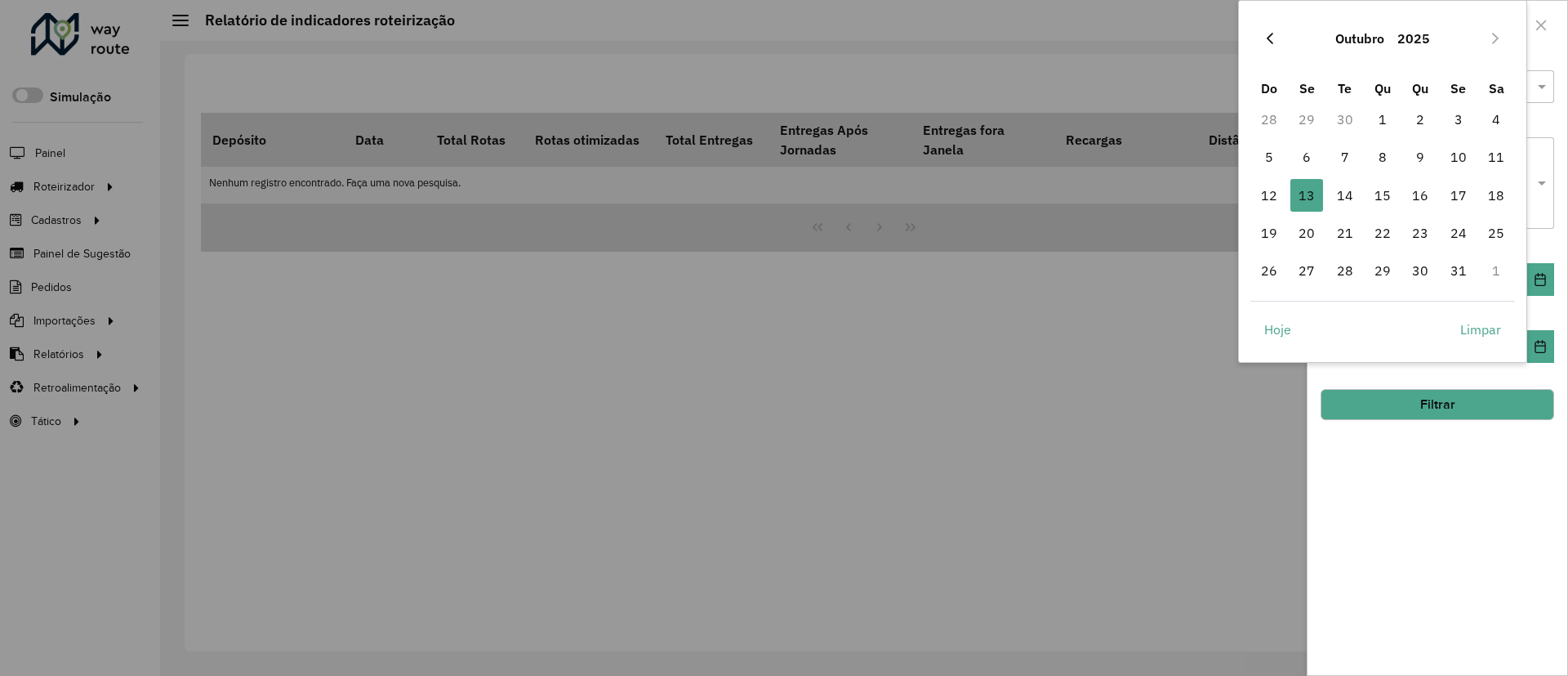
click at [1273, 43] on icon "Previous Month" at bounding box center [1270, 38] width 13 height 13
click at [1359, 266] on span "30" at bounding box center [1345, 270] width 33 height 33
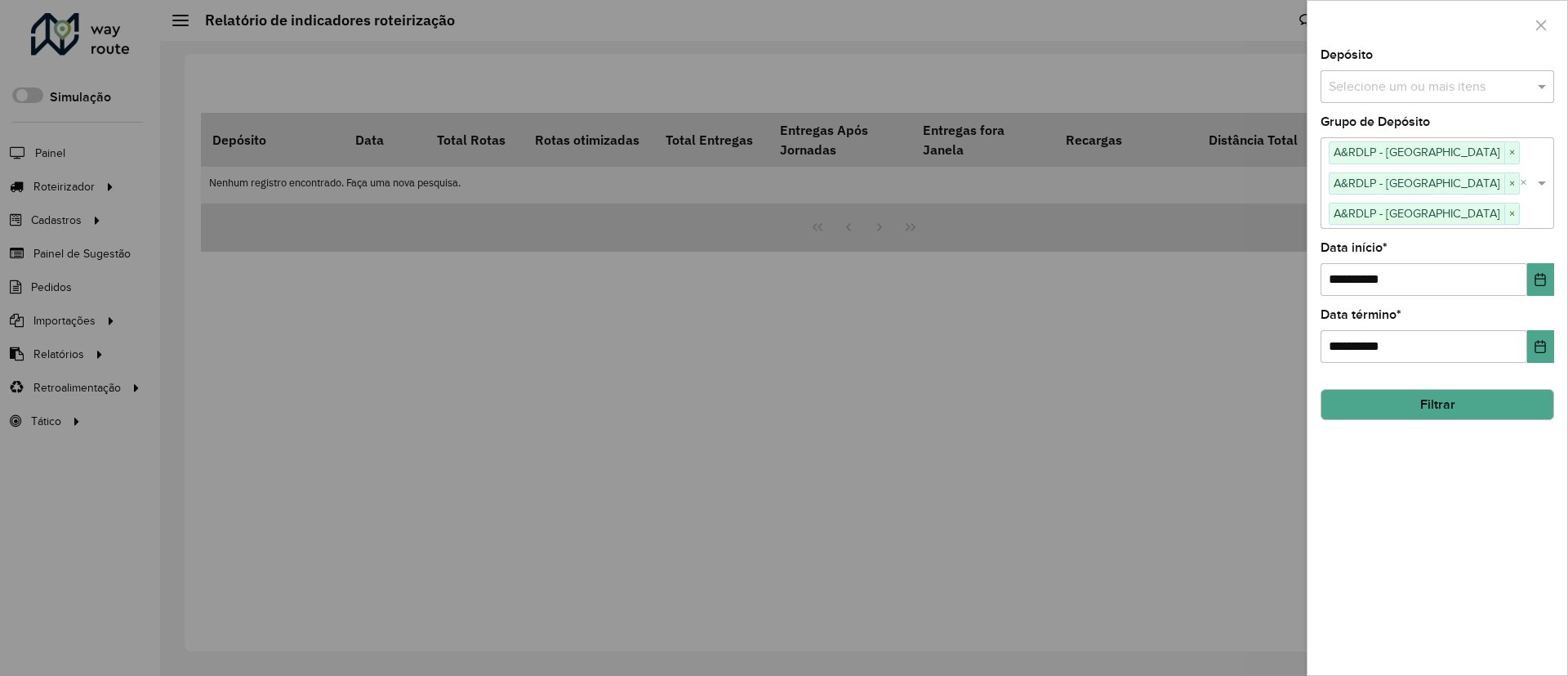
click at [1419, 406] on button "Filtrar" at bounding box center [1438, 405] width 234 height 31
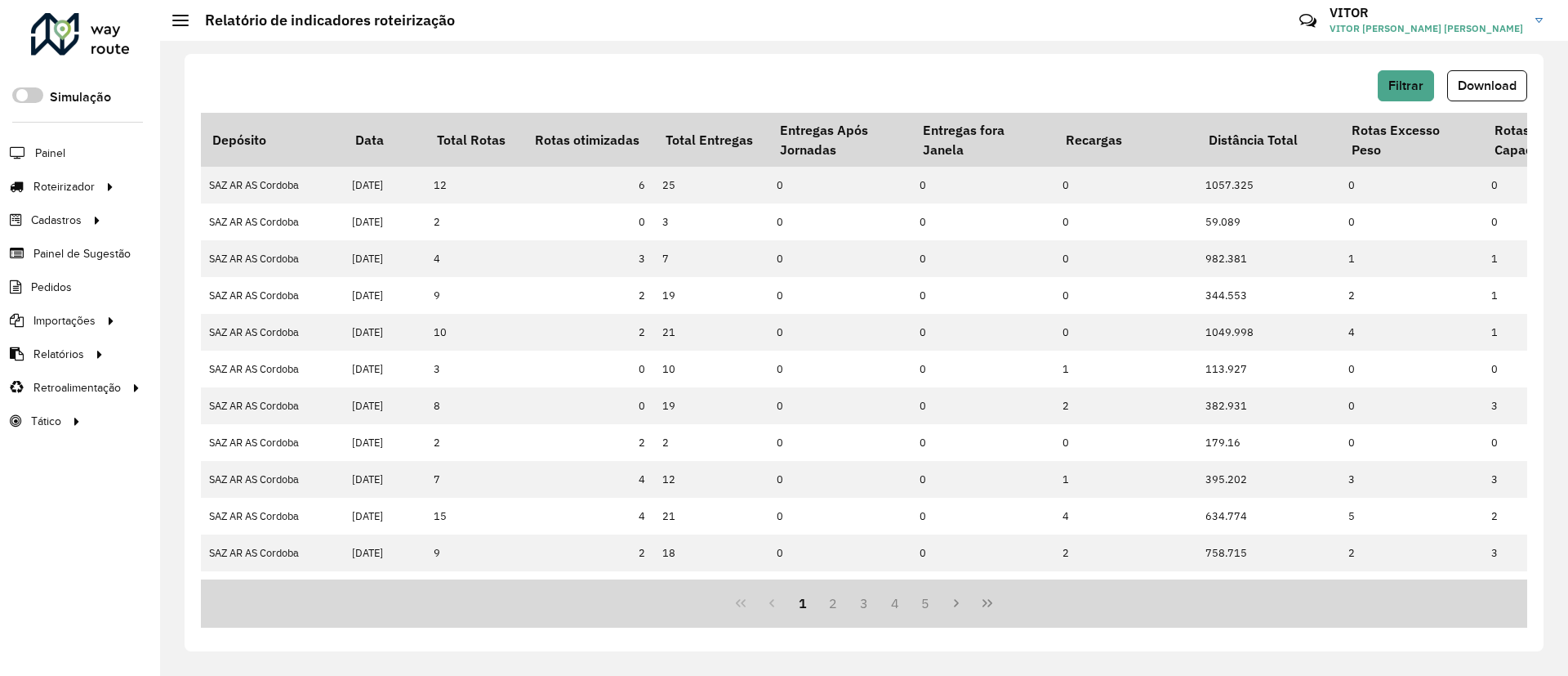
click at [1463, 87] on span "Download" at bounding box center [1487, 85] width 59 height 14
click at [1390, 97] on button "Filtrar" at bounding box center [1406, 86] width 57 height 31
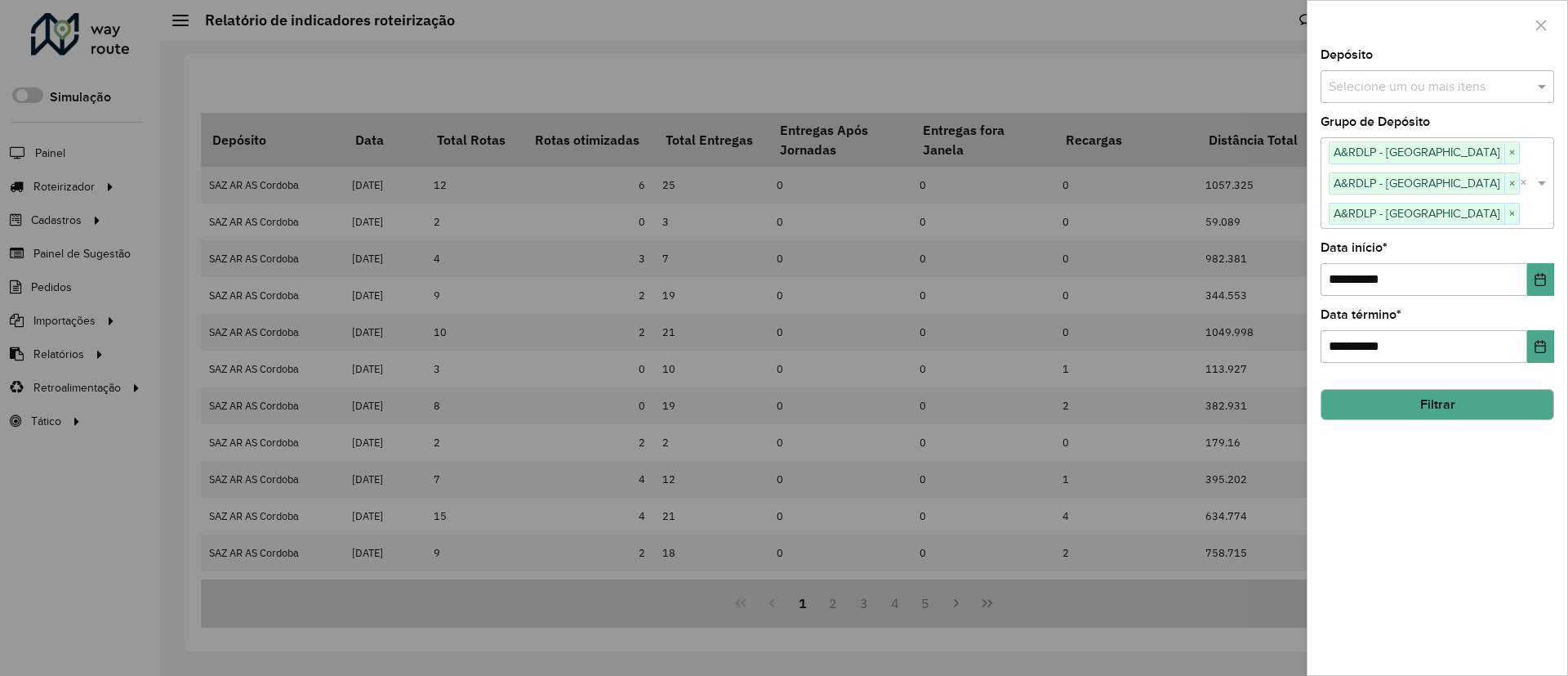
click at [1051, 92] on div at bounding box center [784, 338] width 1568 height 676
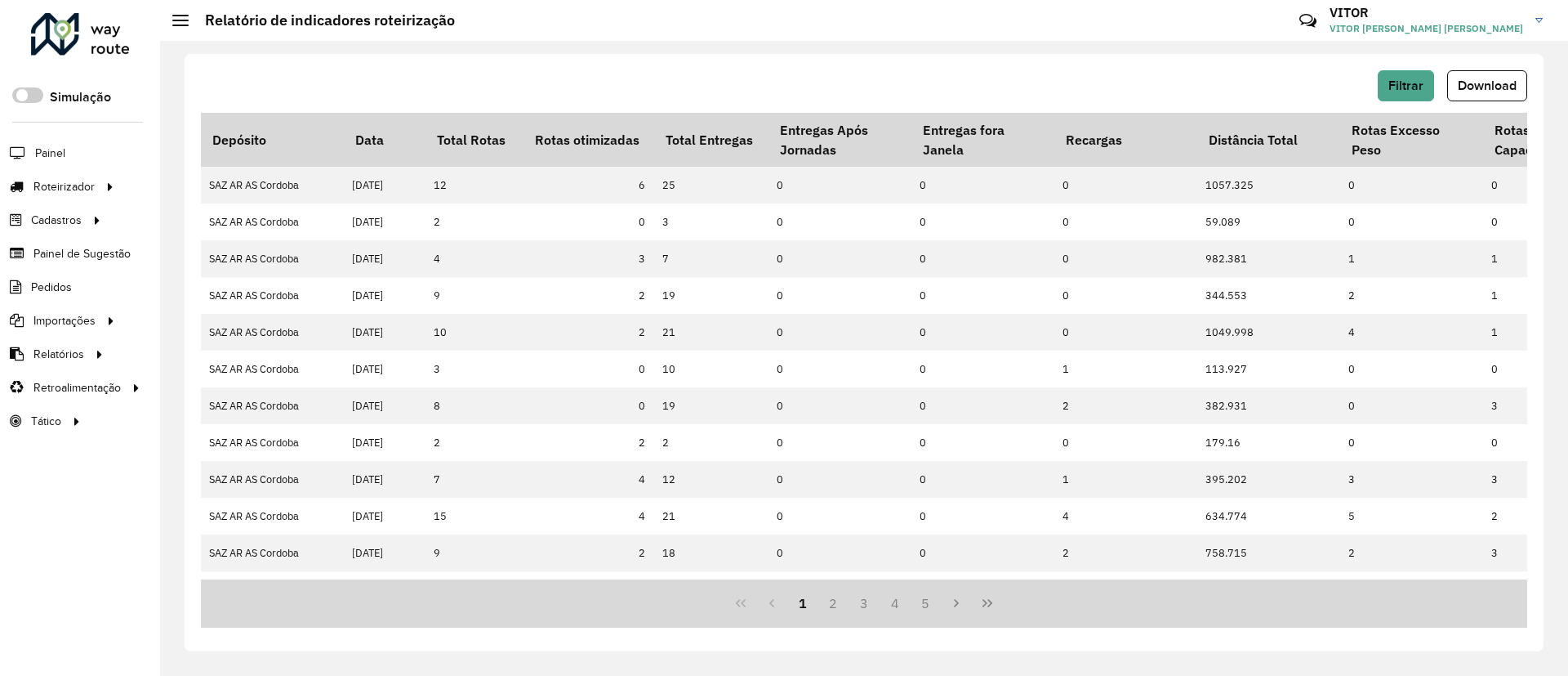
click at [496, 95] on div "Filtrar Download" at bounding box center [863, 86] width 1326 height 31
click at [844, 620] on div "1 2 3 4 5" at bounding box center [863, 604] width 1326 height 48
click at [832, 613] on button "2" at bounding box center [833, 603] width 31 height 31
click at [874, 607] on button "3" at bounding box center [864, 603] width 31 height 31
click at [893, 604] on button "4" at bounding box center [895, 603] width 31 height 31
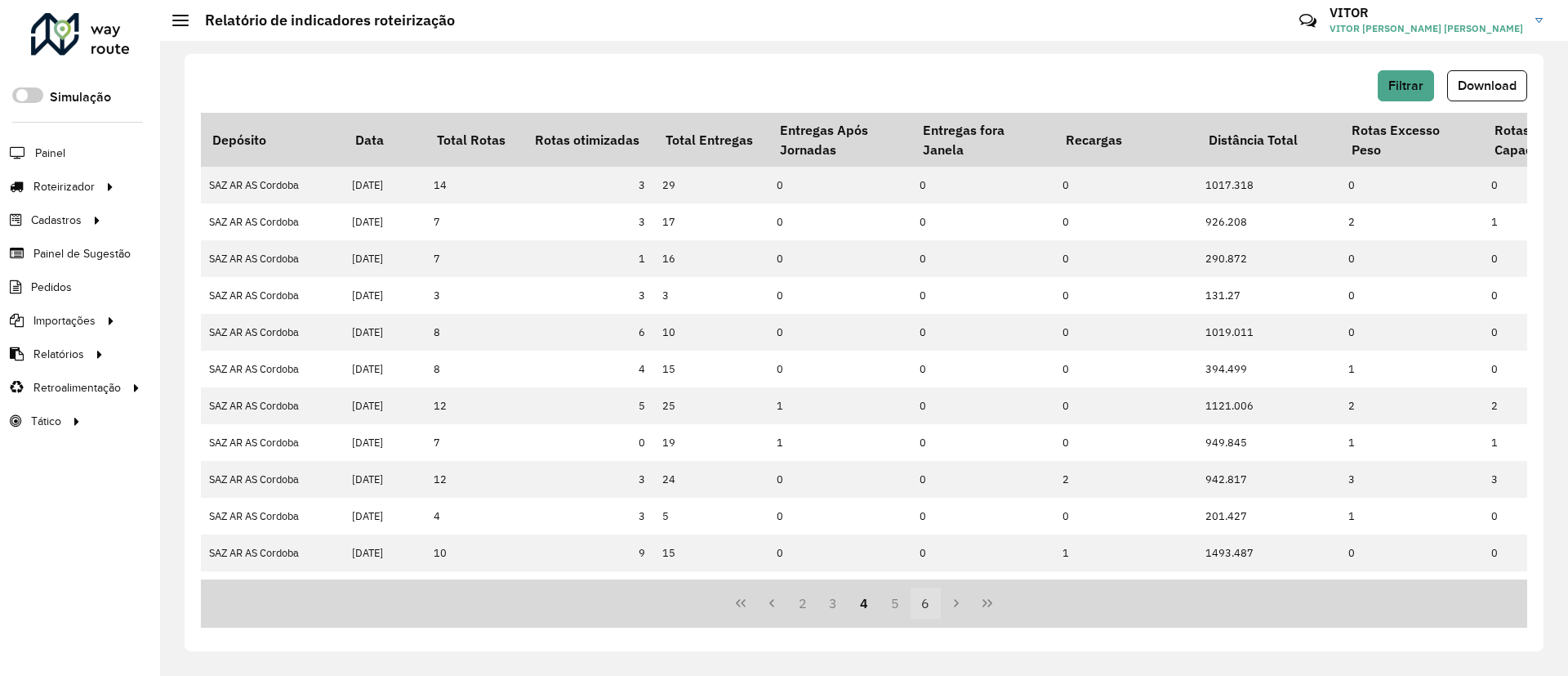
click at [921, 597] on button "6" at bounding box center [926, 603] width 31 height 31
click at [1381, 50] on div "Filtrar Download Depósito Data Total Rotas Rotas otimizadas Total Entregas Entr…" at bounding box center [864, 359] width 1409 height 635
click at [1391, 76] on button "Filtrar" at bounding box center [1406, 86] width 57 height 31
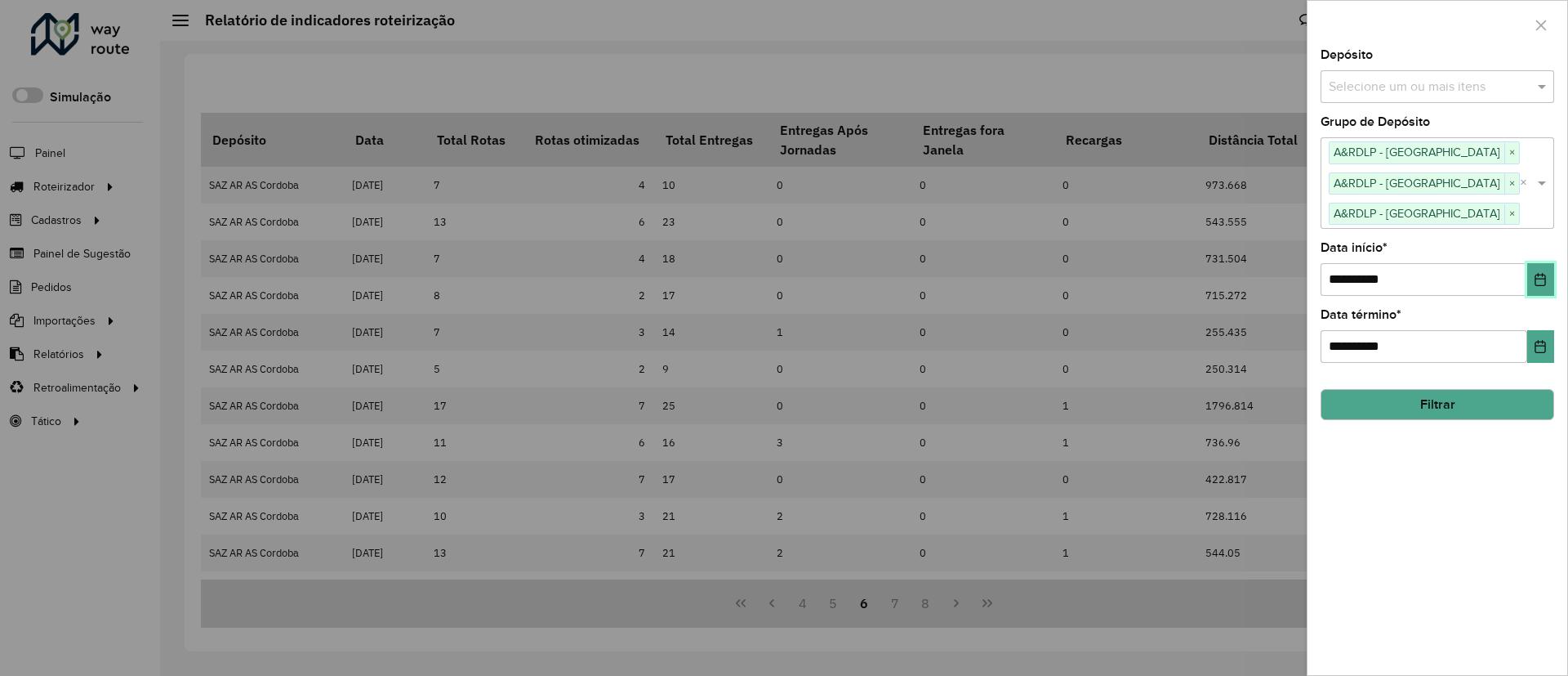
click at [1548, 283] on button "Choose Date" at bounding box center [1541, 280] width 27 height 33
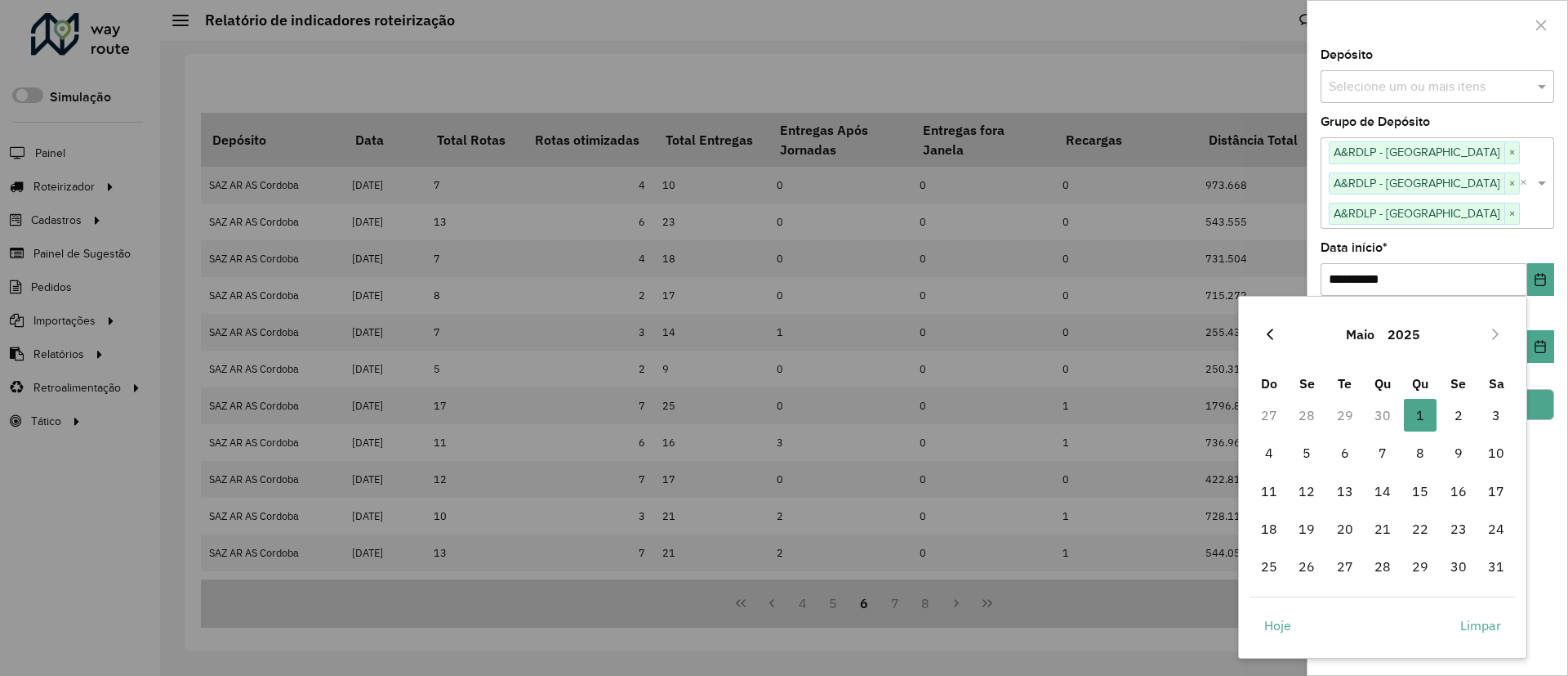
click at [1276, 328] on icon "Previous Month" at bounding box center [1270, 334] width 13 height 13
click at [1282, 336] on button "Previous Month" at bounding box center [1270, 334] width 26 height 26
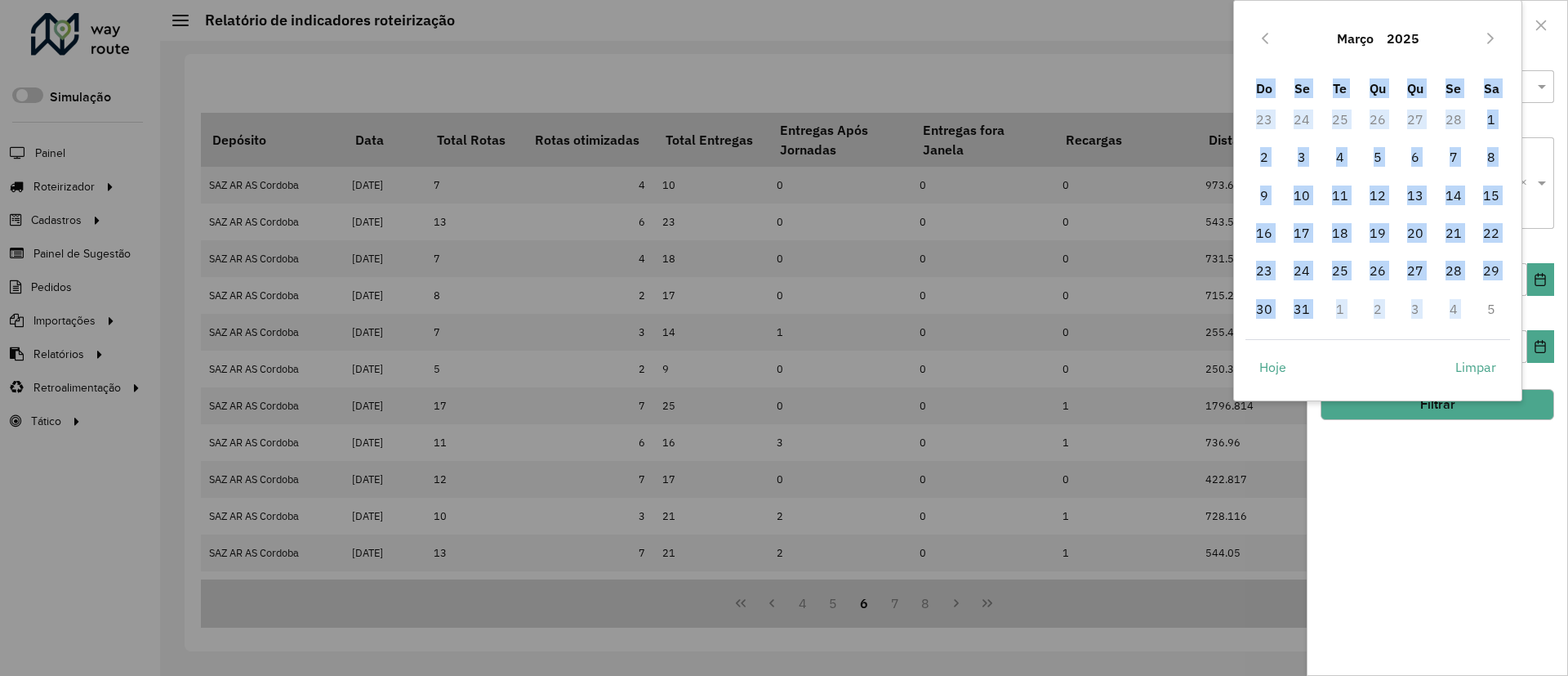
click at [1282, 336] on div "Março 2025 Do Se Te Qu Qu Se Sa 23 24 25 26 27 28 1 2 3 4 5 6 7 8 9 10 11 12 13…" at bounding box center [1378, 201] width 289 height 401
click at [1268, 33] on icon "Previous Month" at bounding box center [1265, 38] width 13 height 13
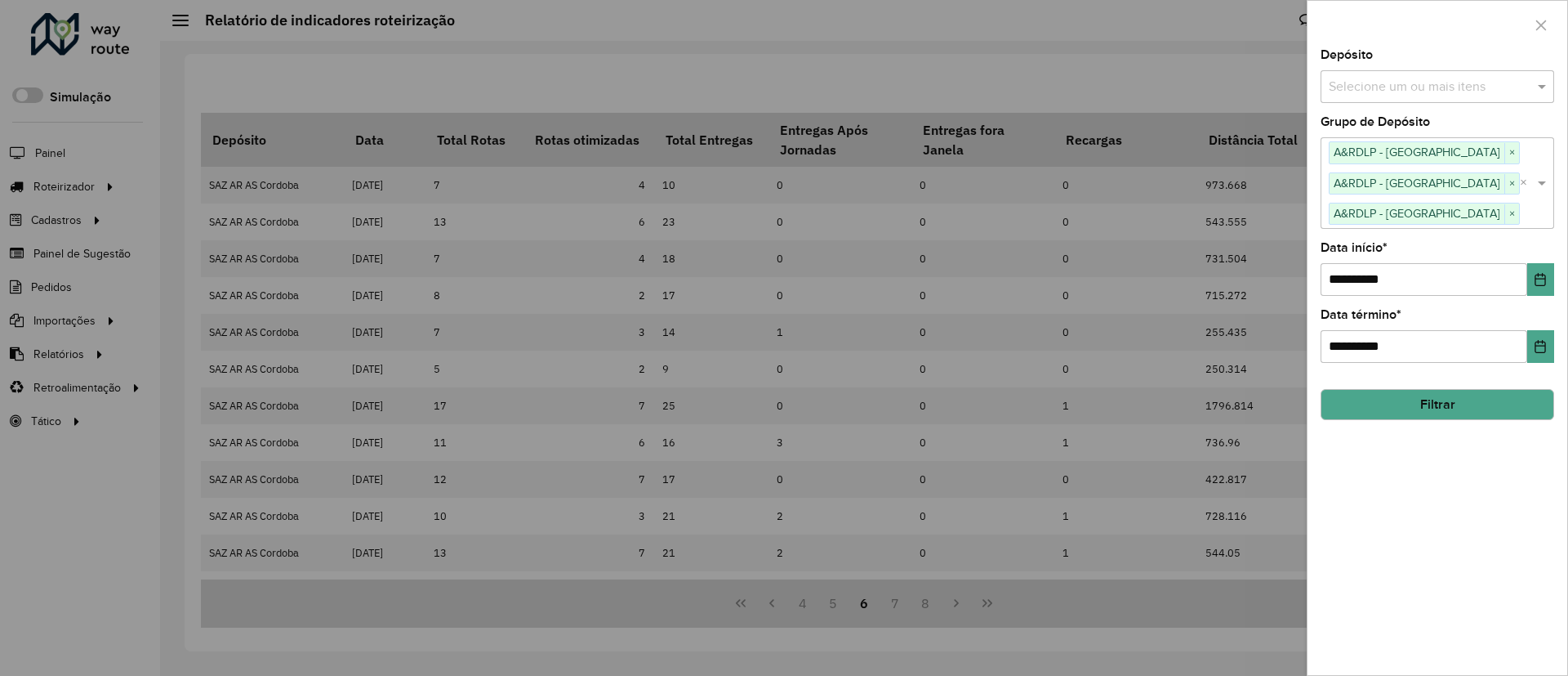
click at [1268, 33] on div at bounding box center [784, 338] width 1568 height 676
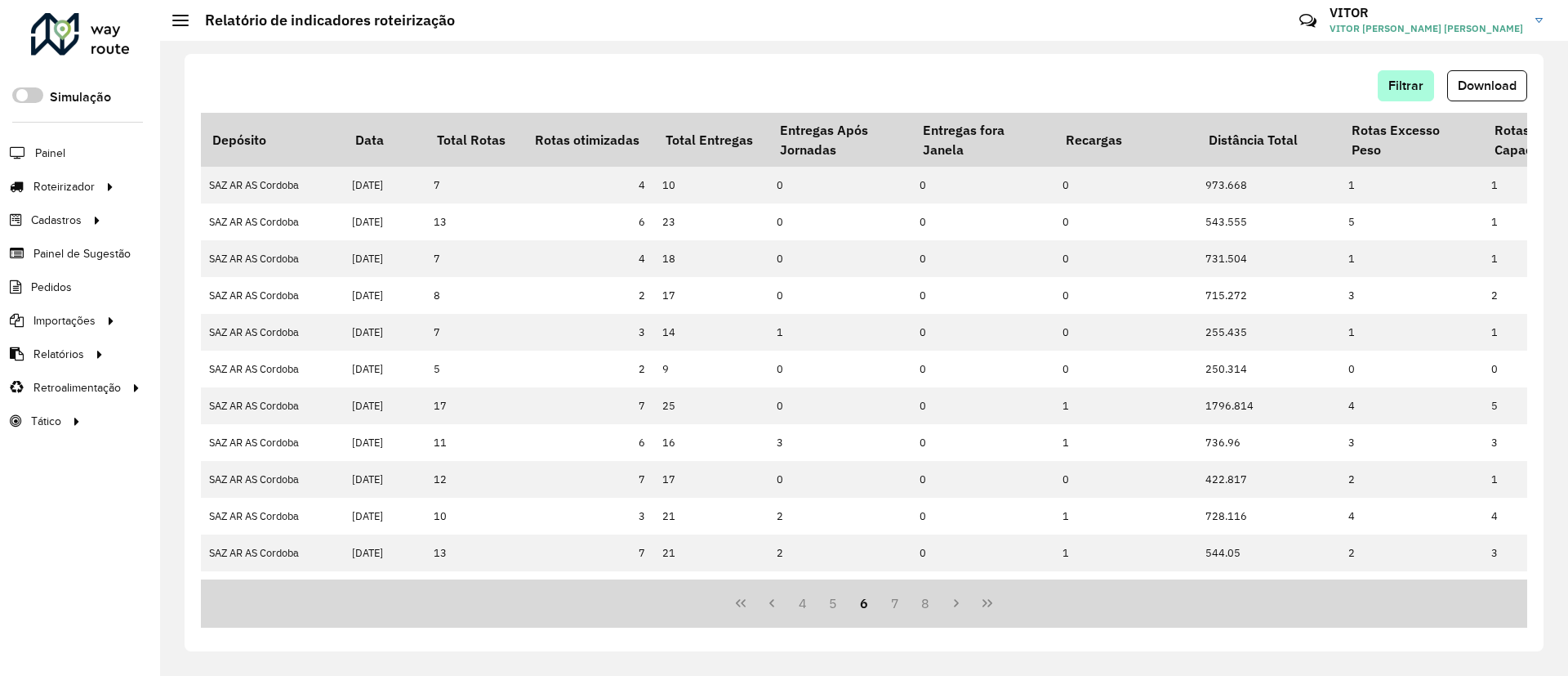
click at [1385, 70] on div "Filtrar Download Depósito Data Total Rotas Rotas otimizadas Total Entregas Entr…" at bounding box center [863, 353] width 1359 height 598
click at [1392, 76] on button "Filtrar" at bounding box center [1406, 86] width 57 height 31
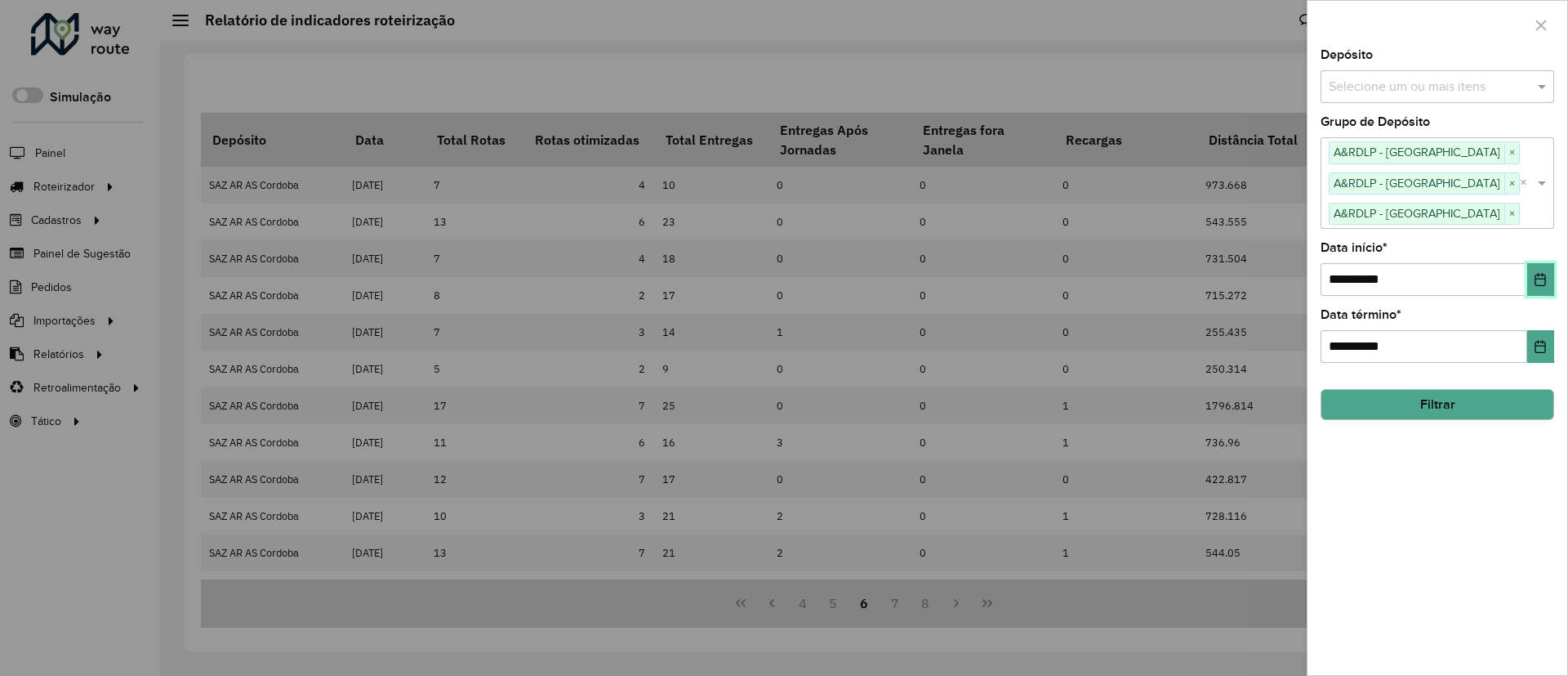
click at [1549, 282] on button "Choose Date" at bounding box center [1541, 280] width 27 height 33
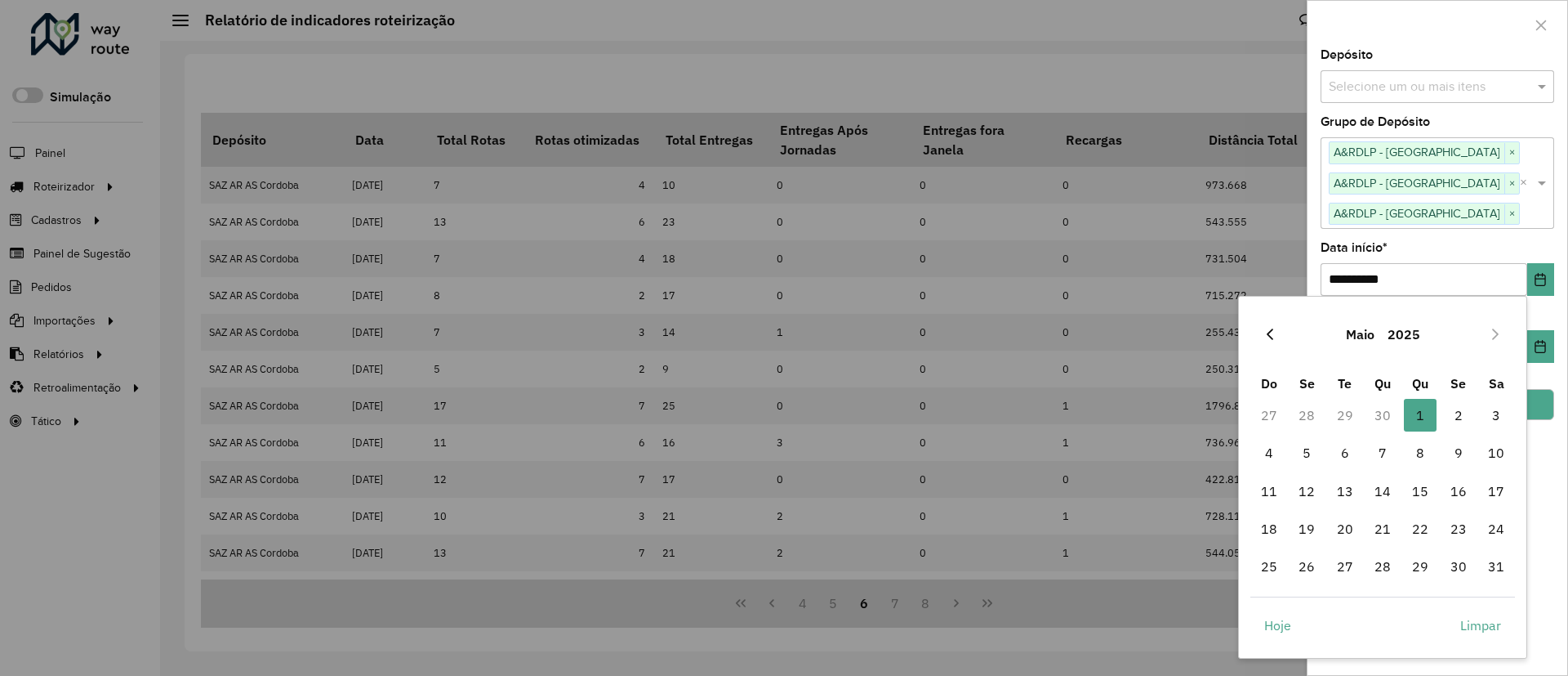
click at [1272, 336] on icon "Previous Month" at bounding box center [1270, 334] width 13 height 13
click at [1271, 336] on icon "Previous Month" at bounding box center [1270, 334] width 13 height 13
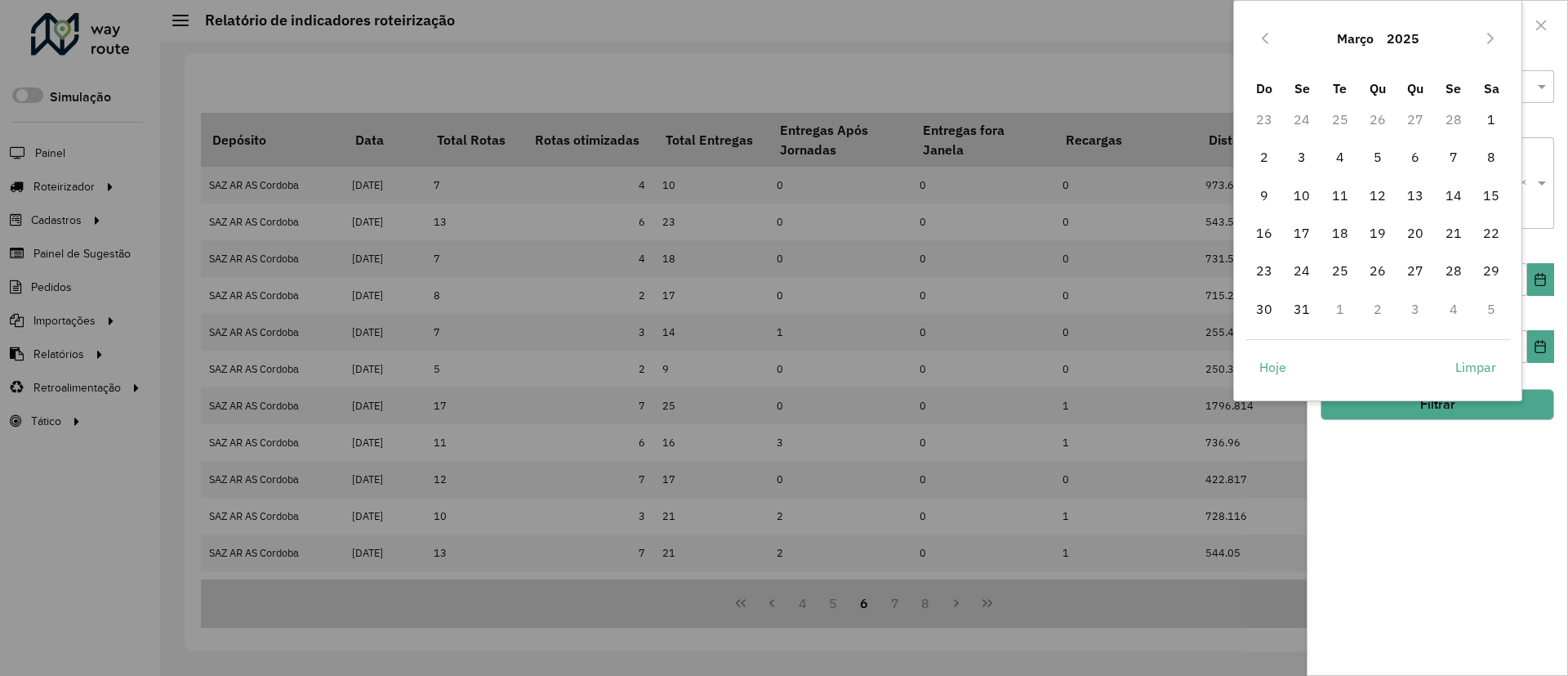
click at [1271, 336] on div "Março 2025 Do Se Te Qu Qu Se Sa 23 24 25 26 27 28 1 2 3 4 5 6 7 8 9 10 11 12 13…" at bounding box center [1378, 201] width 289 height 401
click at [1333, 29] on button "Março" at bounding box center [1355, 39] width 50 height 39
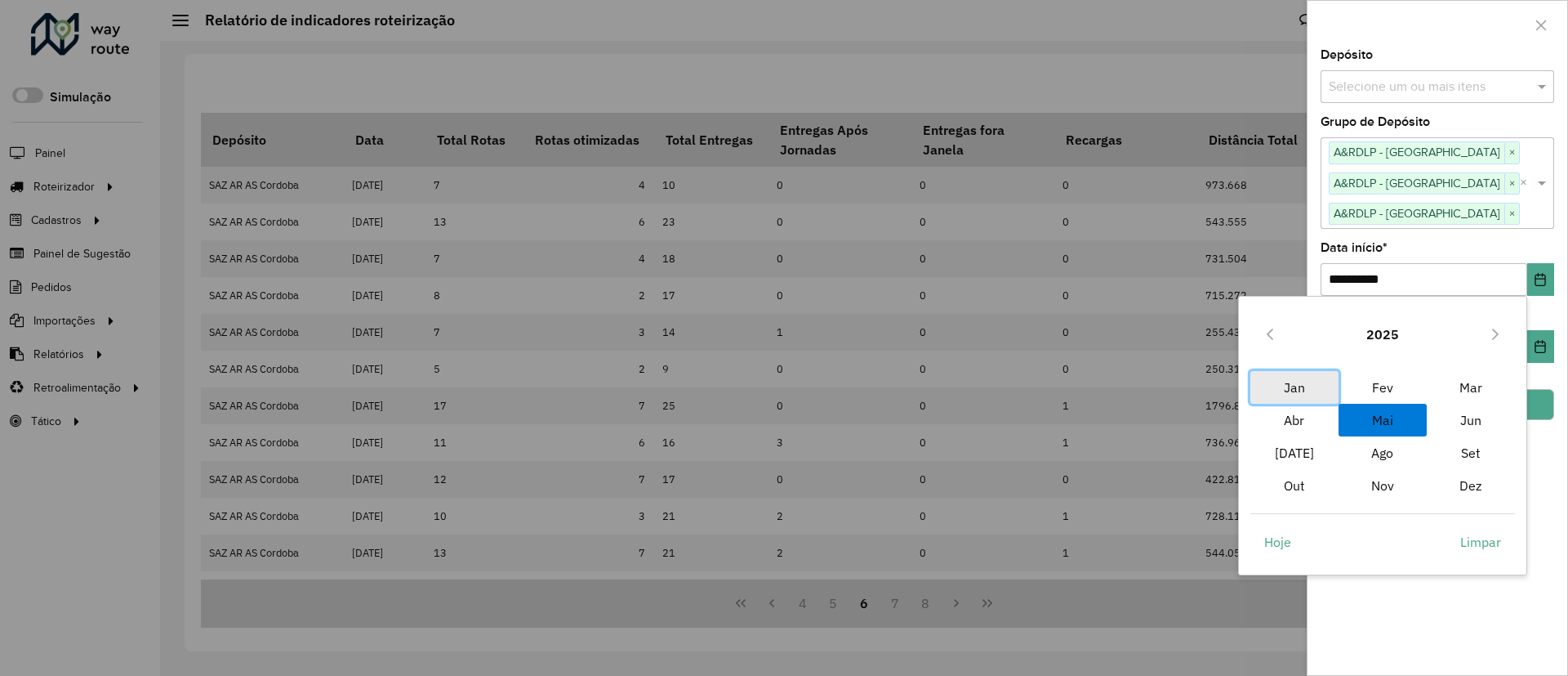
click at [1304, 385] on span "Jan" at bounding box center [1295, 388] width 88 height 33
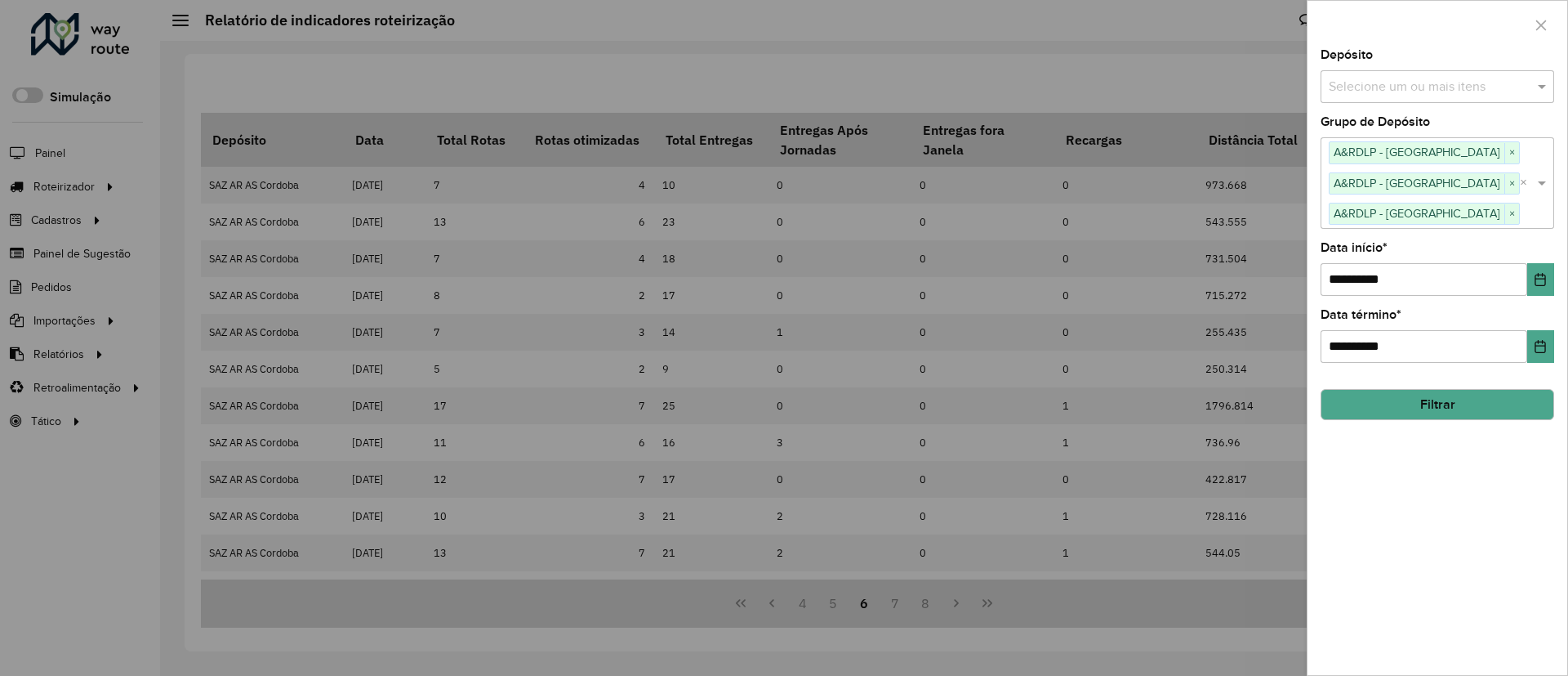
click at [1566, 353] on div "**********" at bounding box center [1437, 362] width 260 height 626
click at [1537, 338] on button "Choose Date" at bounding box center [1541, 347] width 27 height 33
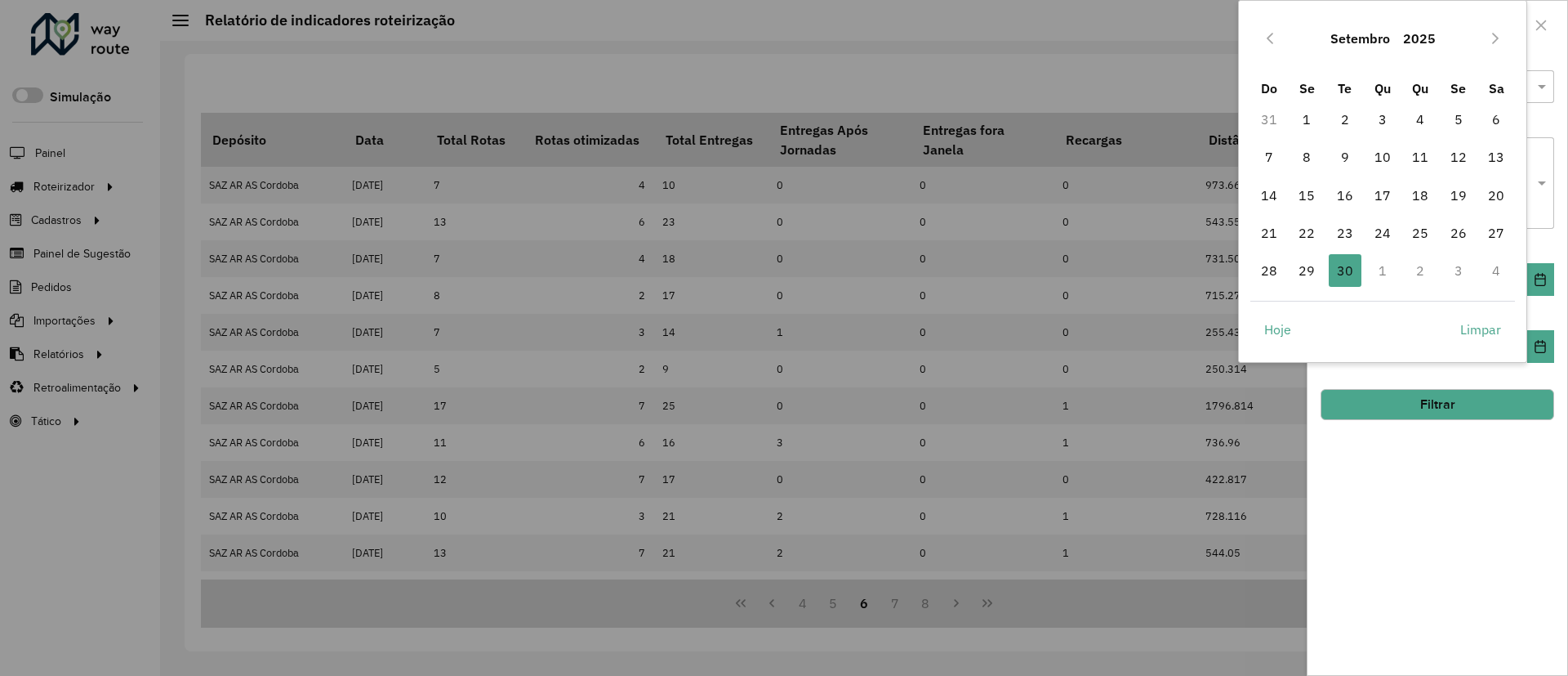
click at [1380, 50] on button "Setembro" at bounding box center [1361, 39] width 73 height 39
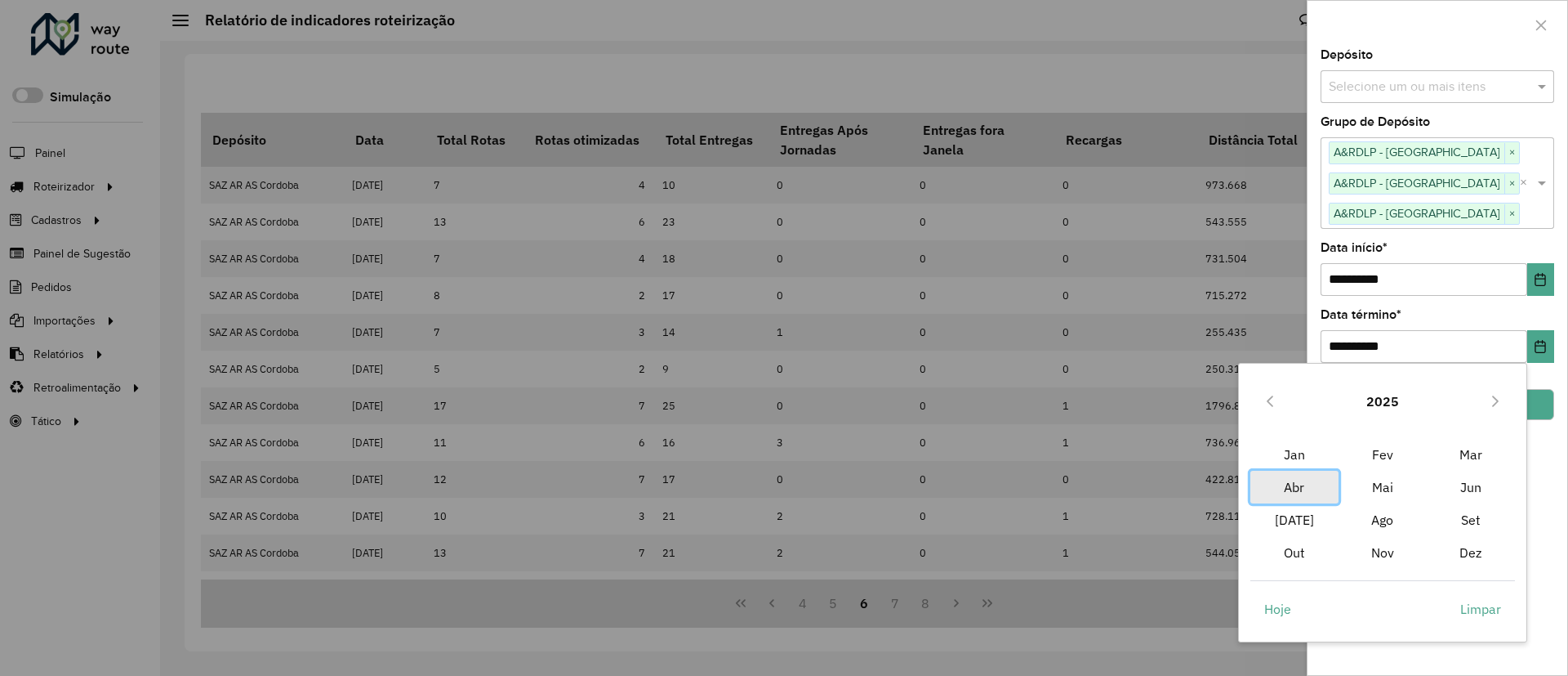
click at [1333, 482] on span "Abr" at bounding box center [1295, 487] width 88 height 33
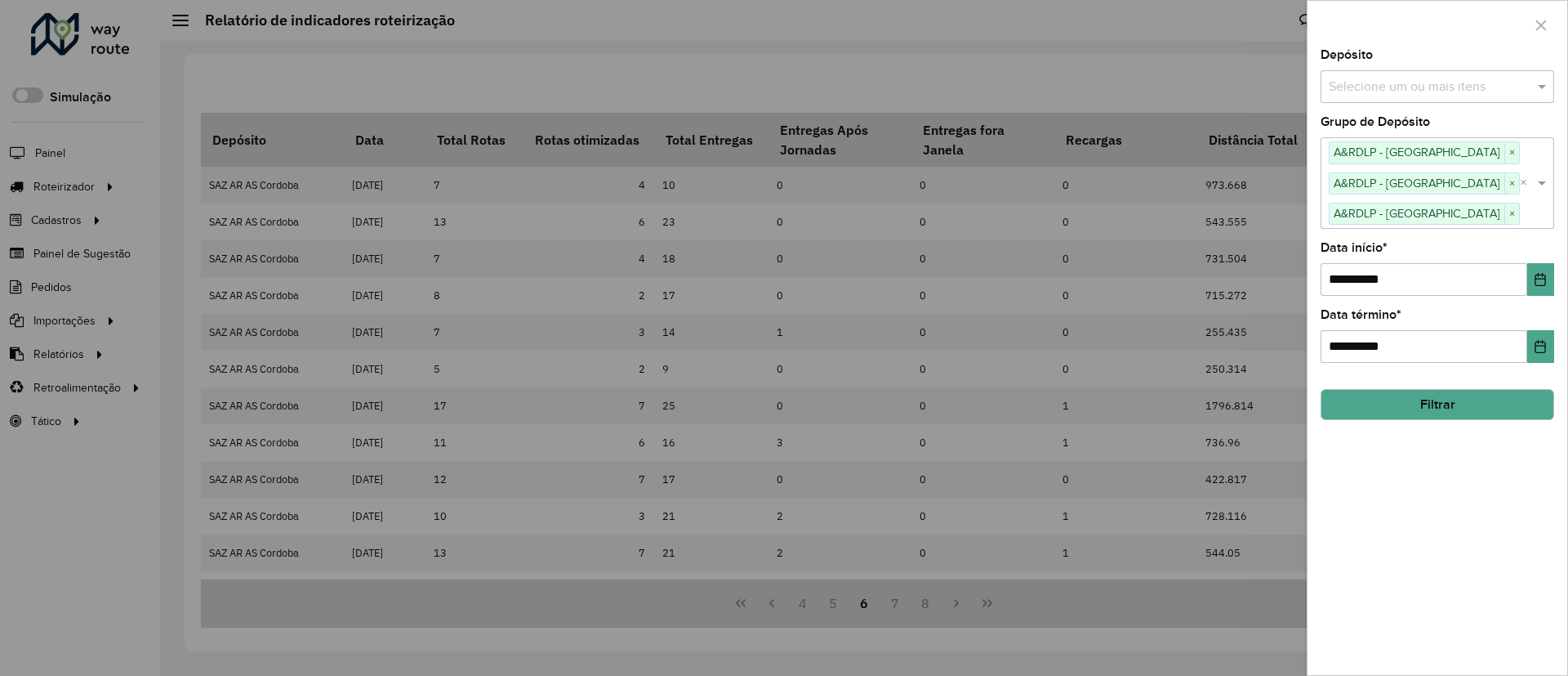
click at [1470, 406] on button "Filtrar" at bounding box center [1438, 405] width 234 height 31
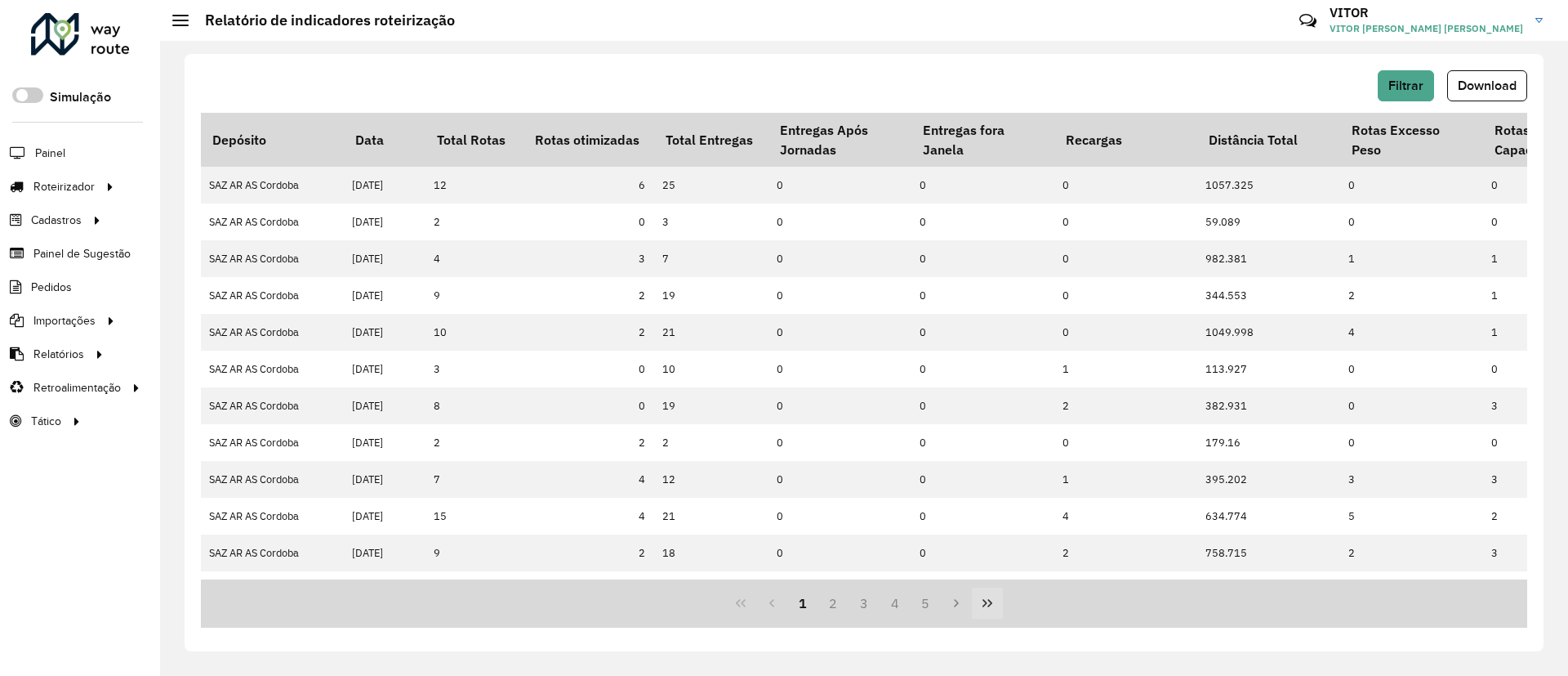
click at [992, 607] on icon "Last Page" at bounding box center [987, 603] width 13 height 13
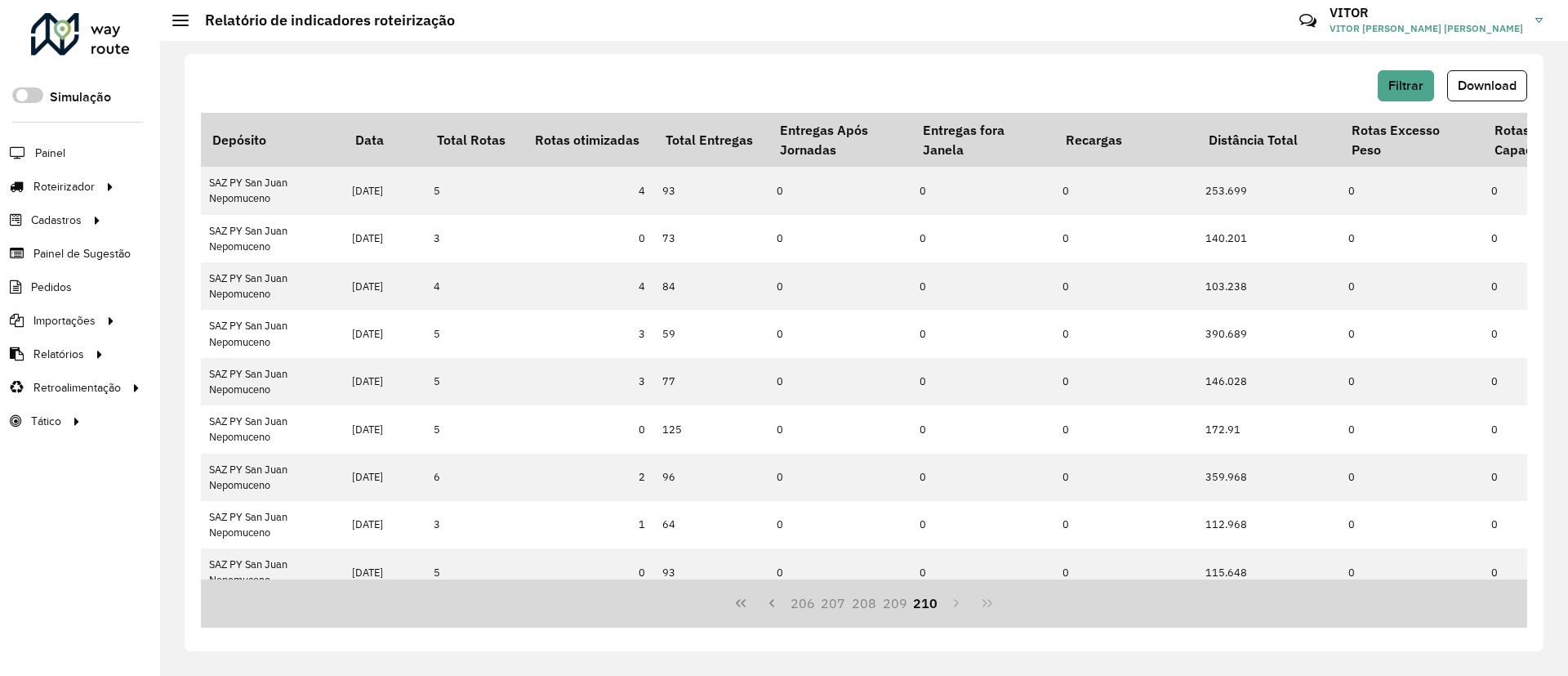
drag, startPoint x: 748, startPoint y: 595, endPoint x: 781, endPoint y: 590, distance: 33.4
click at [751, 597] on button "First Page" at bounding box center [741, 603] width 31 height 31
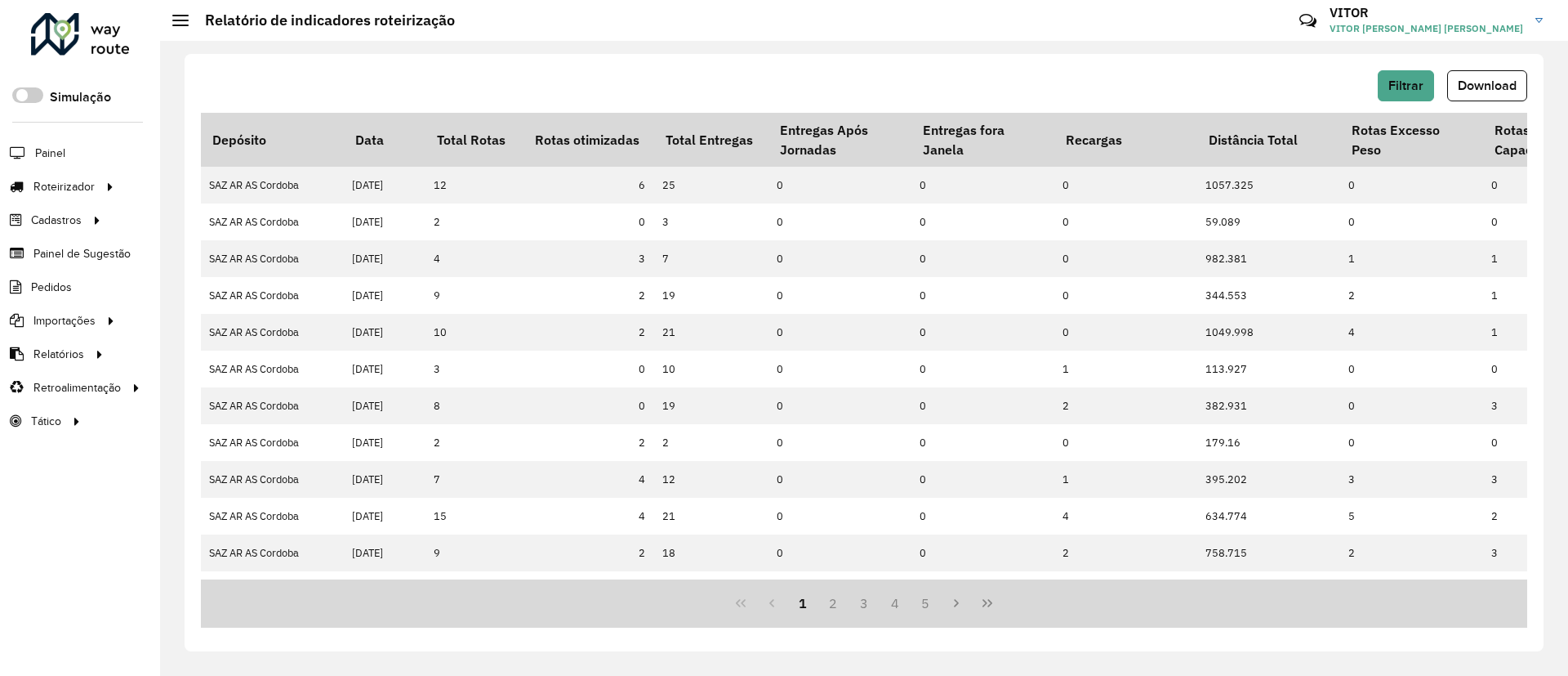
click at [1437, 81] on hb-button "Filtrar" at bounding box center [1409, 86] width 63 height 31
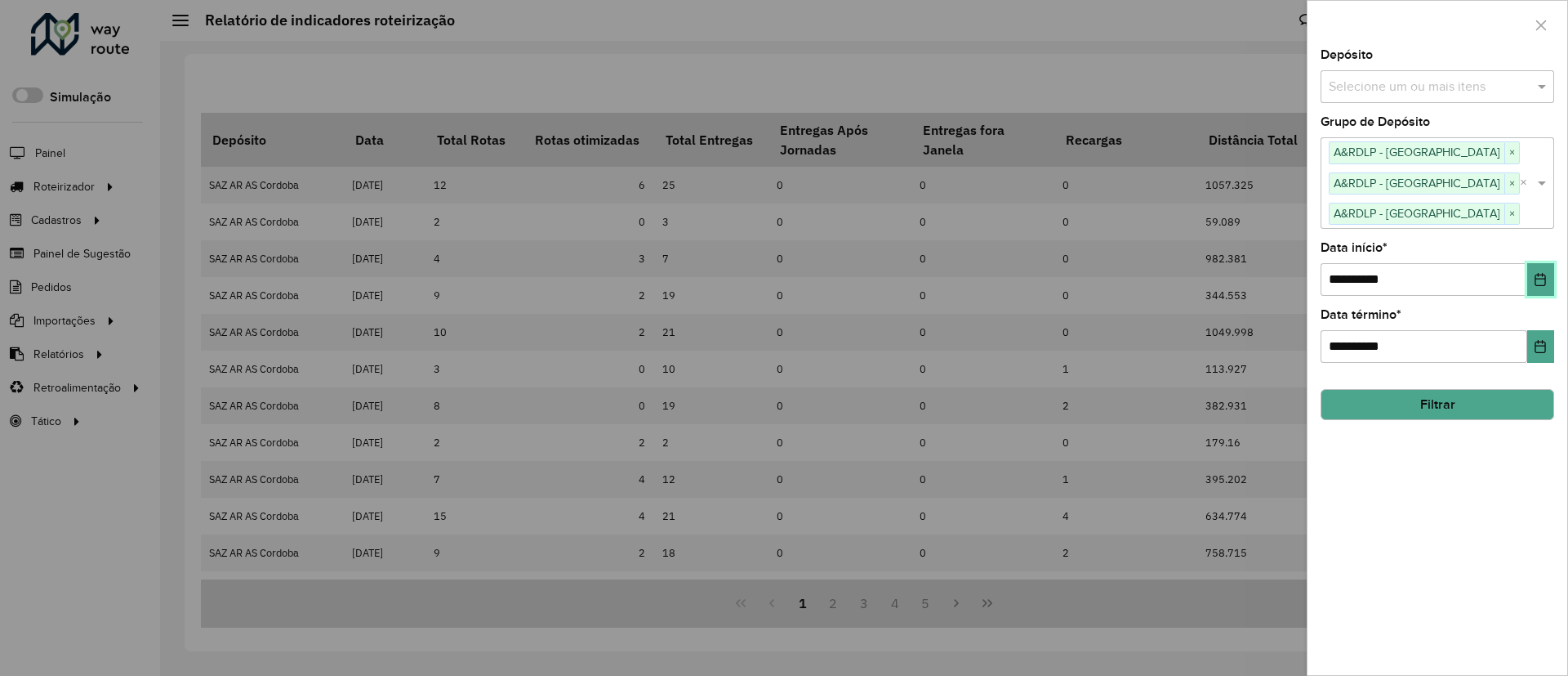
click at [1547, 284] on icon "Choose Date" at bounding box center [1540, 279] width 13 height 13
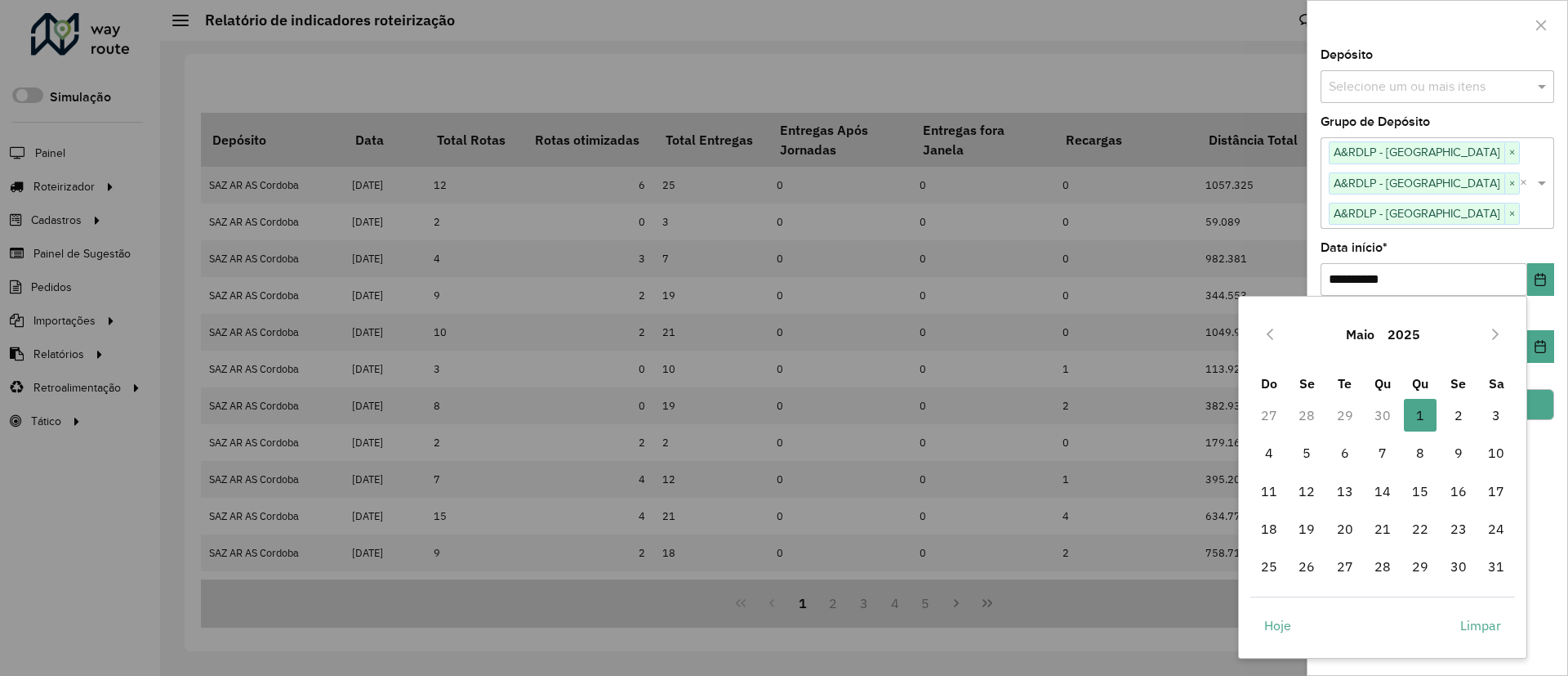
click at [1363, 335] on button "Maio" at bounding box center [1361, 335] width 42 height 39
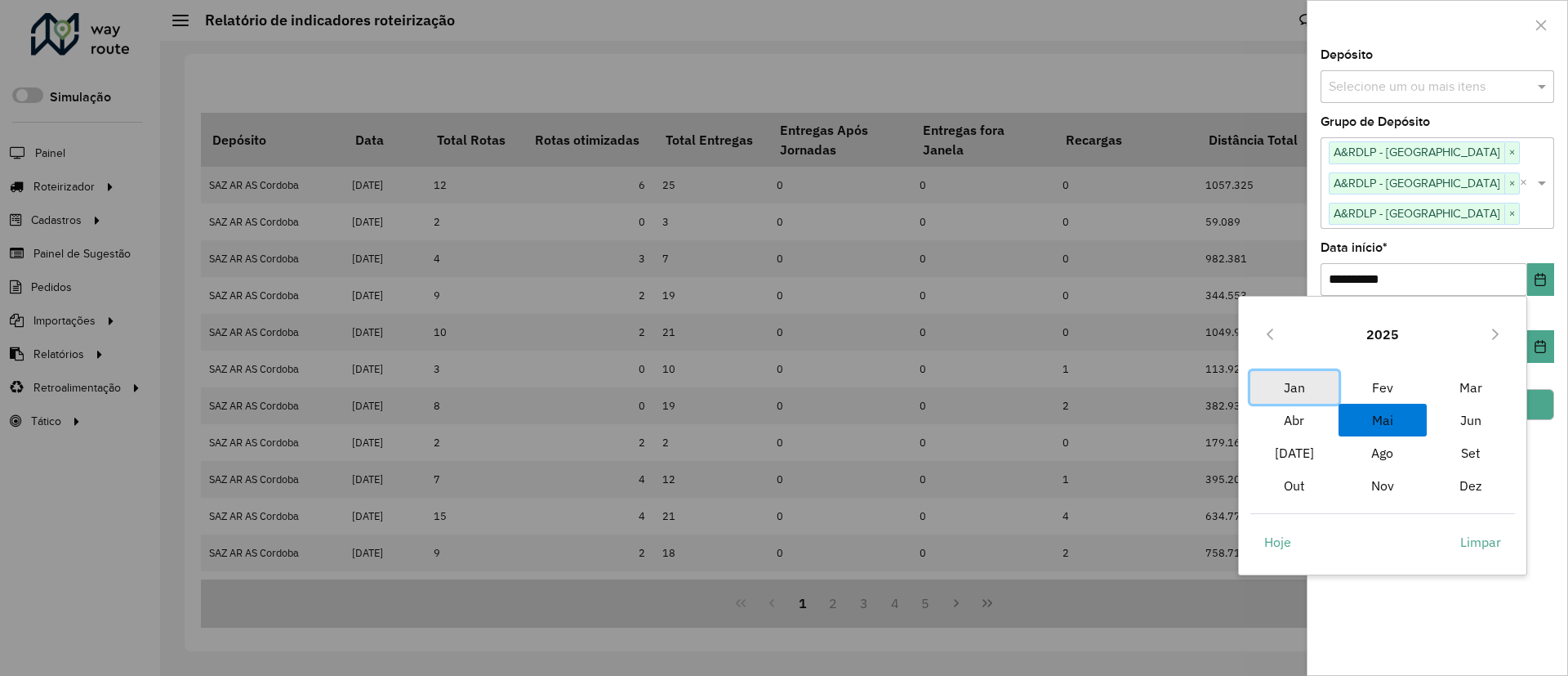
click at [1315, 377] on span "Jan" at bounding box center [1295, 388] width 88 height 33
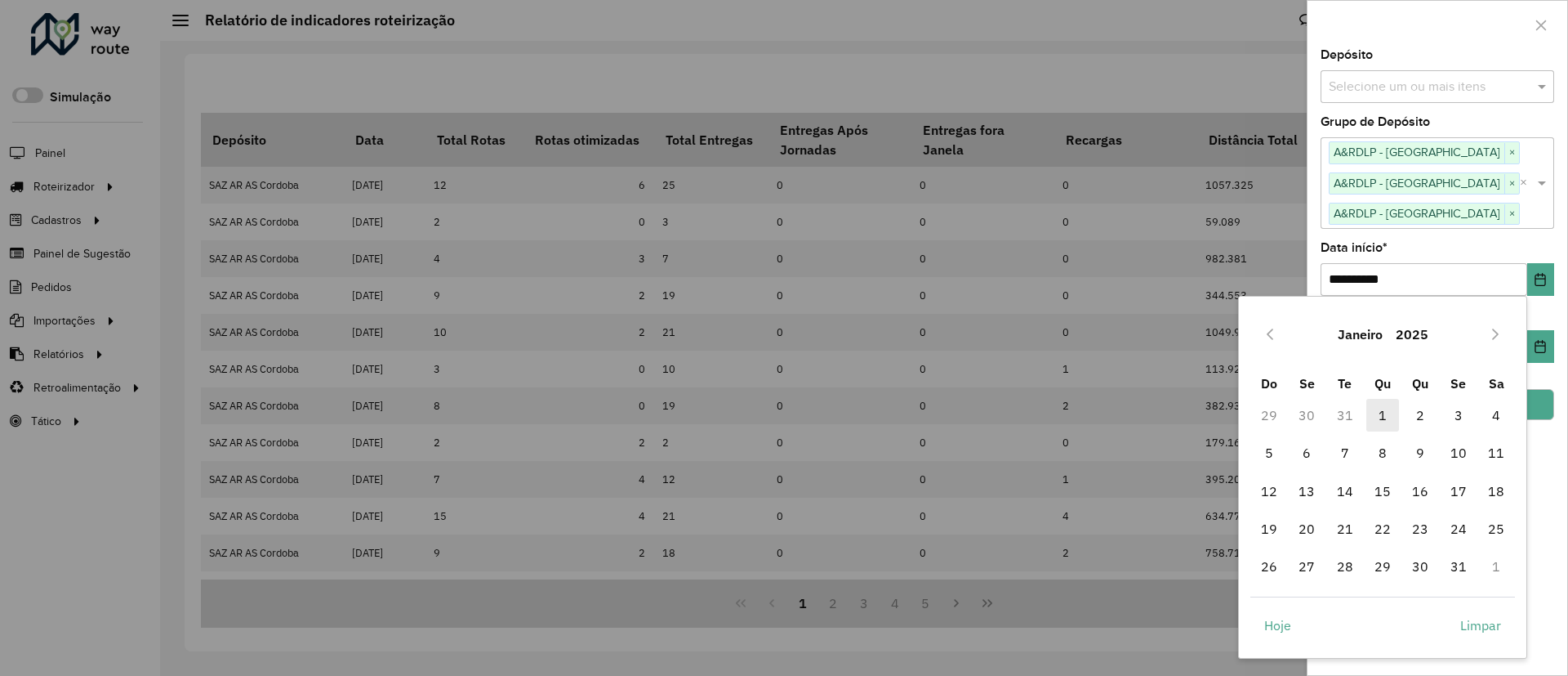
click at [1377, 403] on span "1" at bounding box center [1383, 415] width 33 height 33
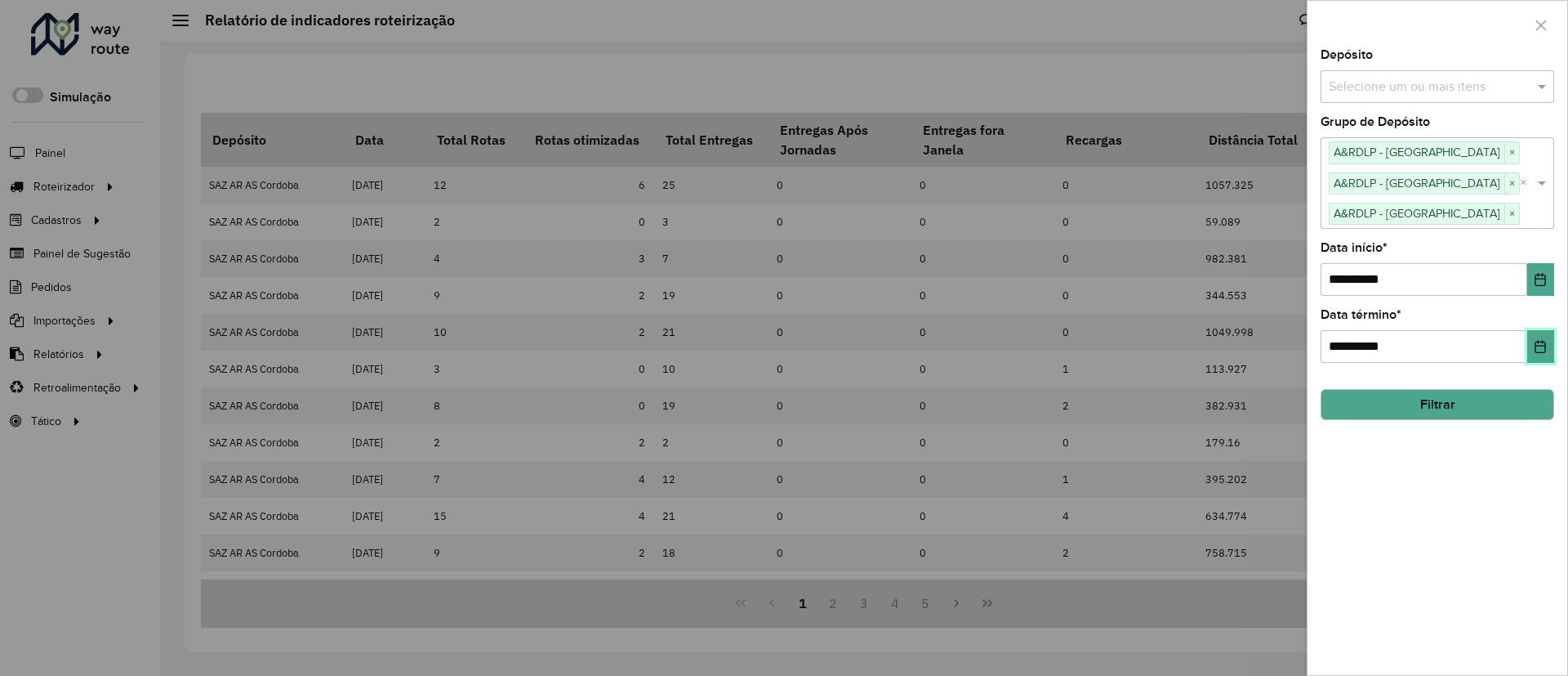
click at [1533, 337] on button "Choose Date" at bounding box center [1541, 347] width 27 height 33
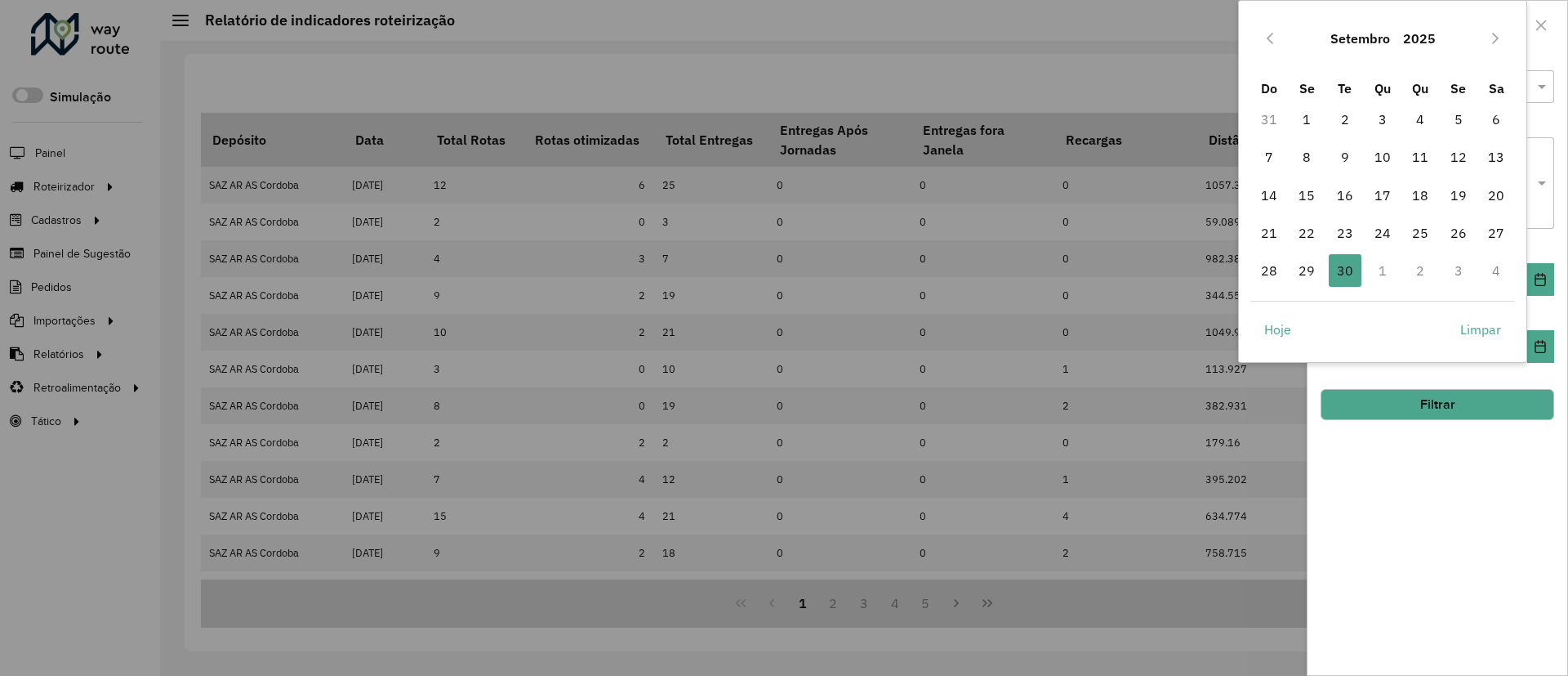
click at [1389, 43] on button "Setembro" at bounding box center [1361, 39] width 73 height 39
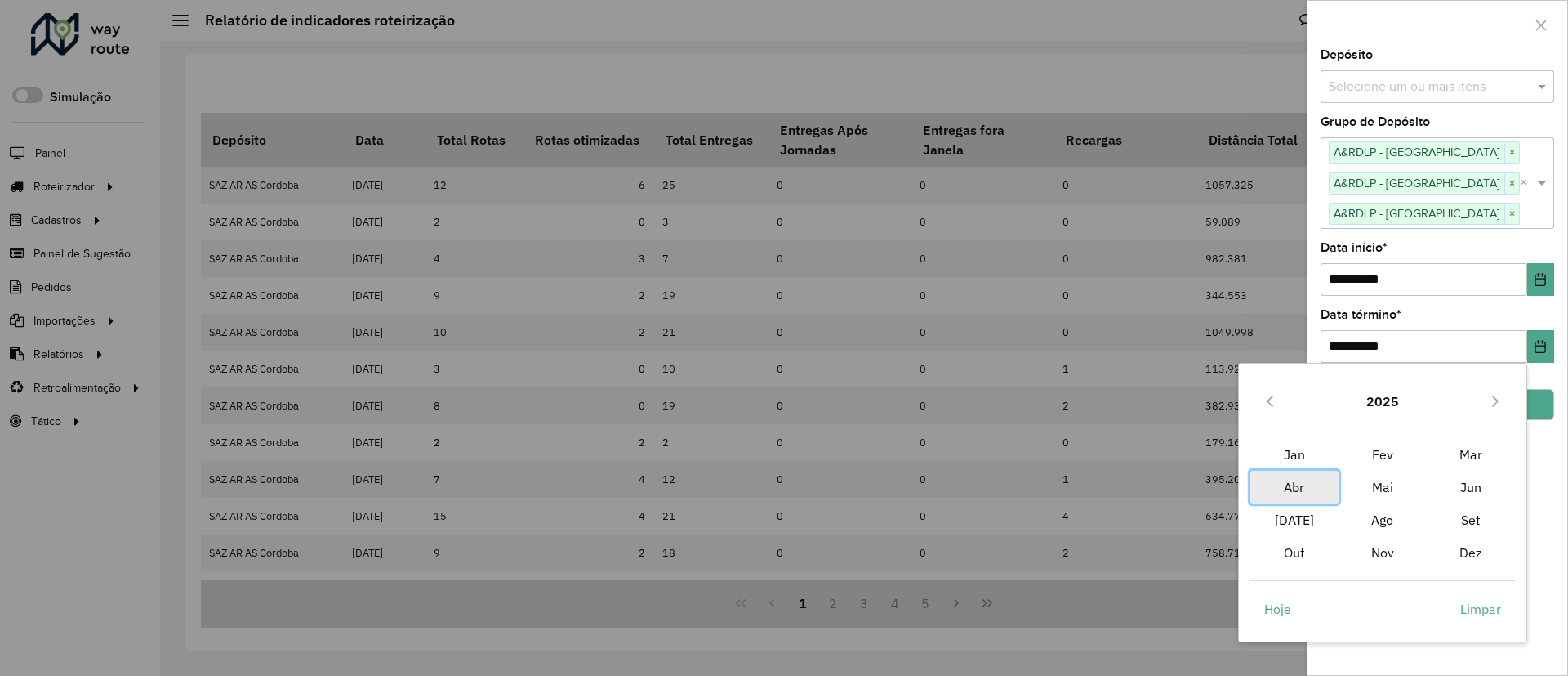
click at [1318, 485] on span "Abr" at bounding box center [1295, 487] width 88 height 33
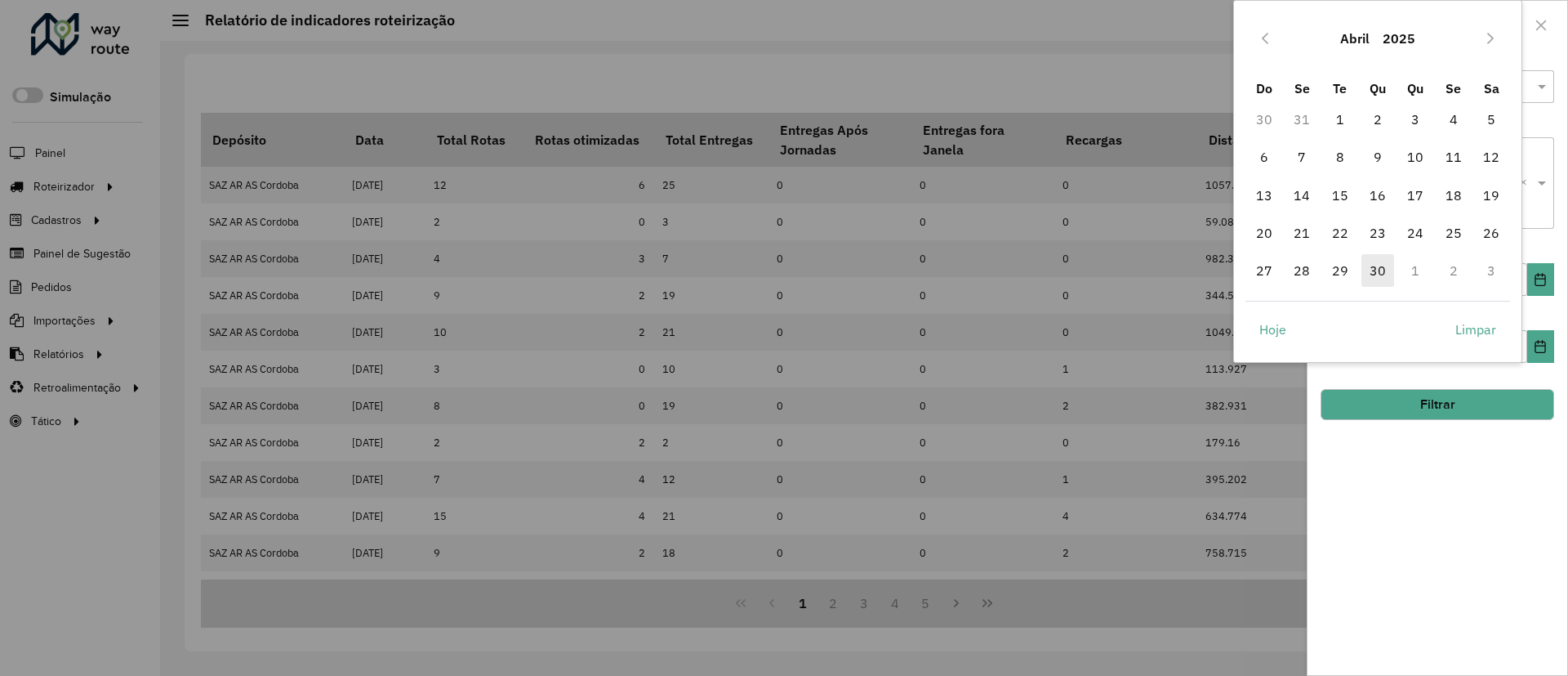
click at [1383, 269] on span "30" at bounding box center [1378, 270] width 33 height 33
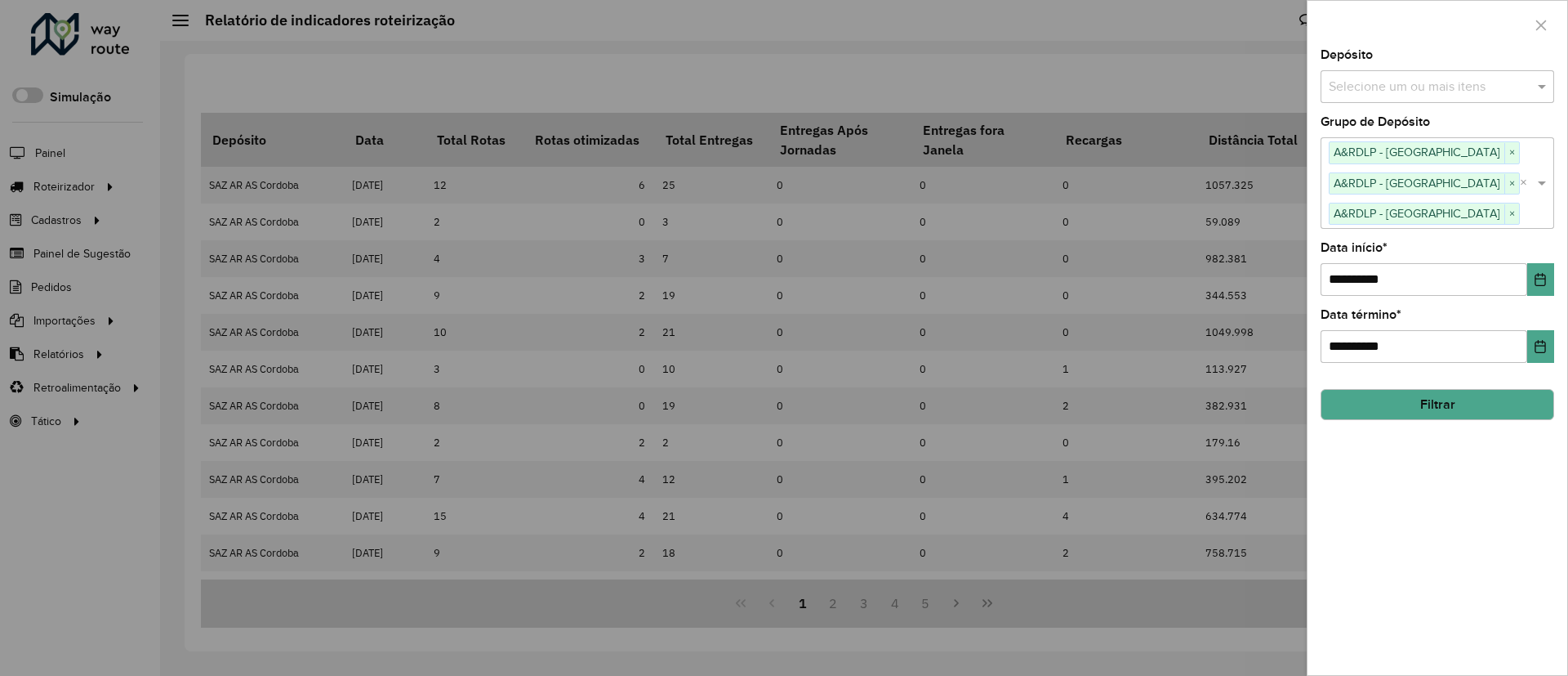
click at [1377, 407] on button "Filtrar" at bounding box center [1438, 405] width 234 height 31
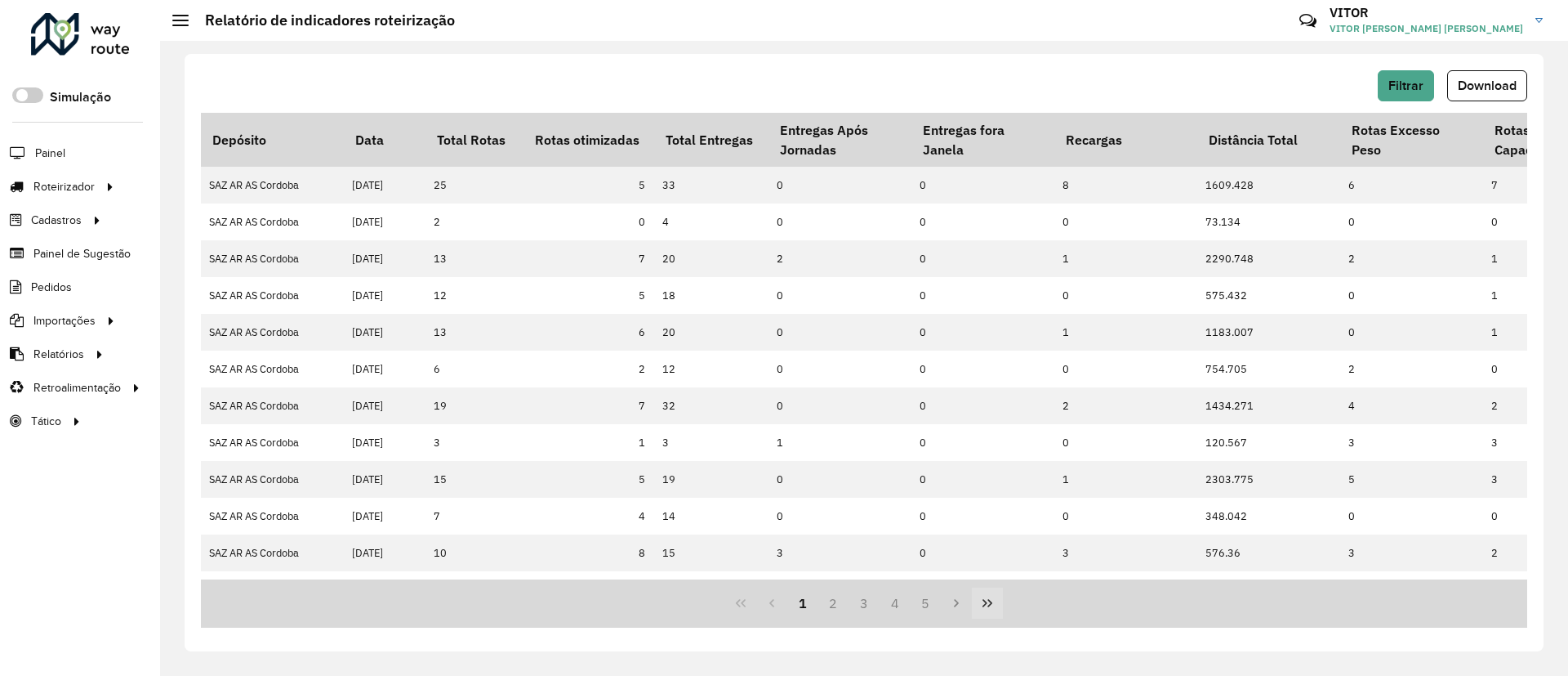
click at [991, 612] on button "Last Page" at bounding box center [988, 603] width 31 height 31
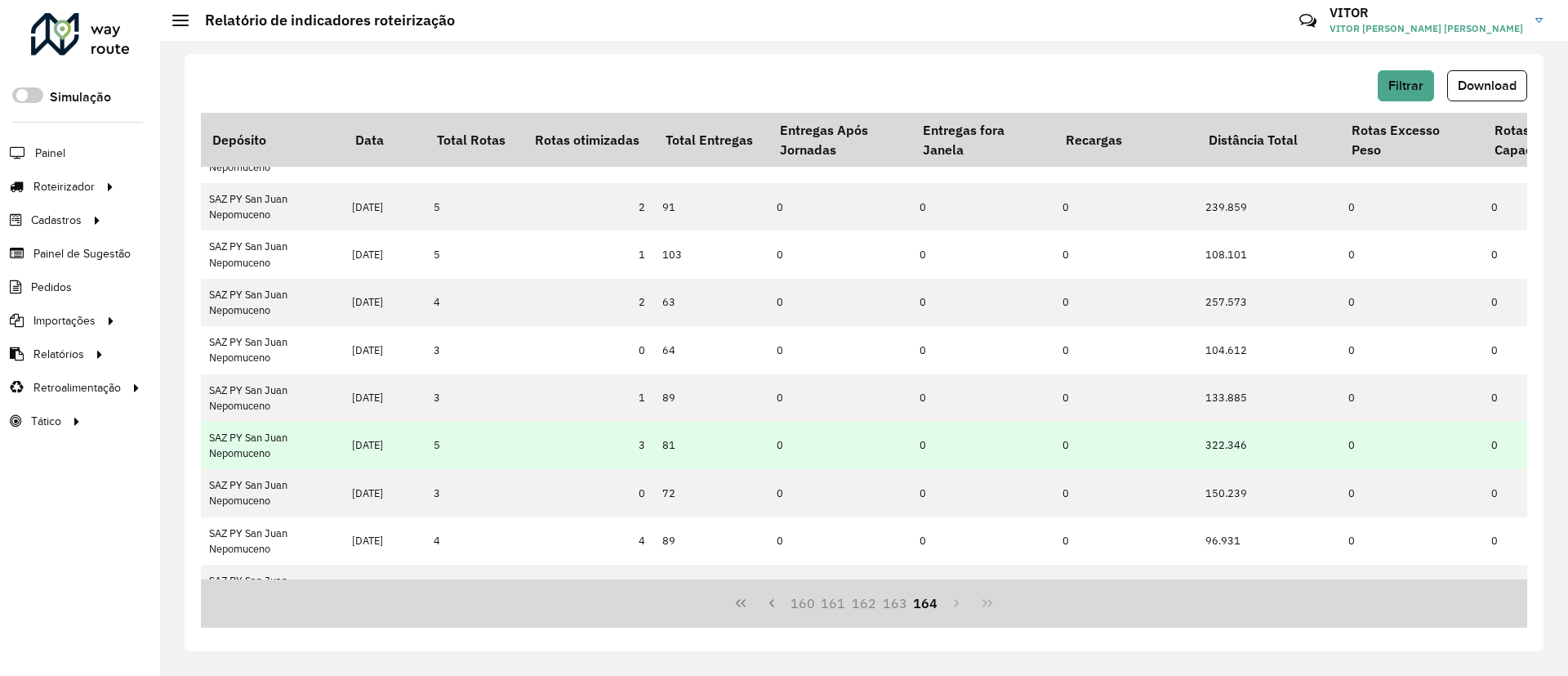
scroll to position [117, 0]
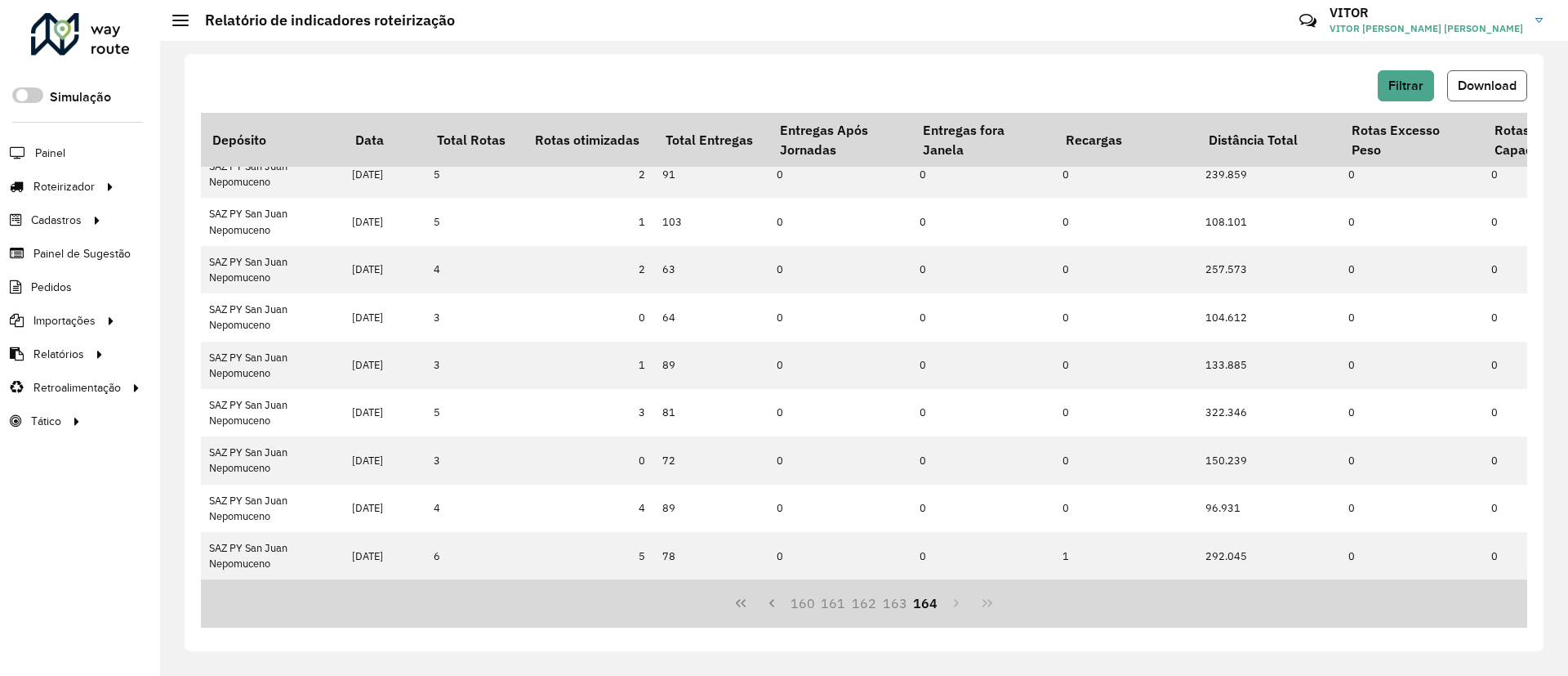
click at [1484, 86] on span "Download" at bounding box center [1487, 85] width 59 height 14
click at [1383, 72] on button "Filtrar" at bounding box center [1406, 86] width 57 height 31
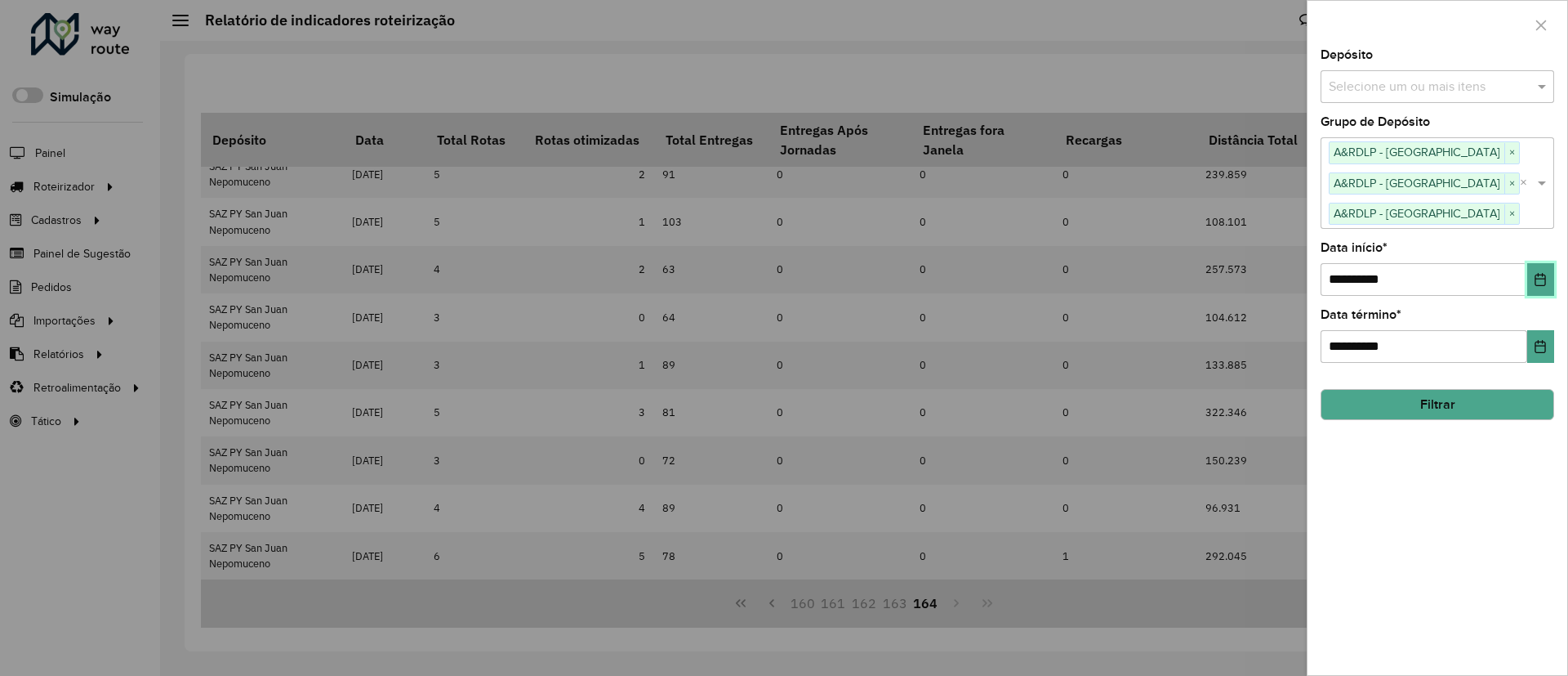
click at [1544, 293] on button "Choose Date" at bounding box center [1541, 280] width 27 height 33
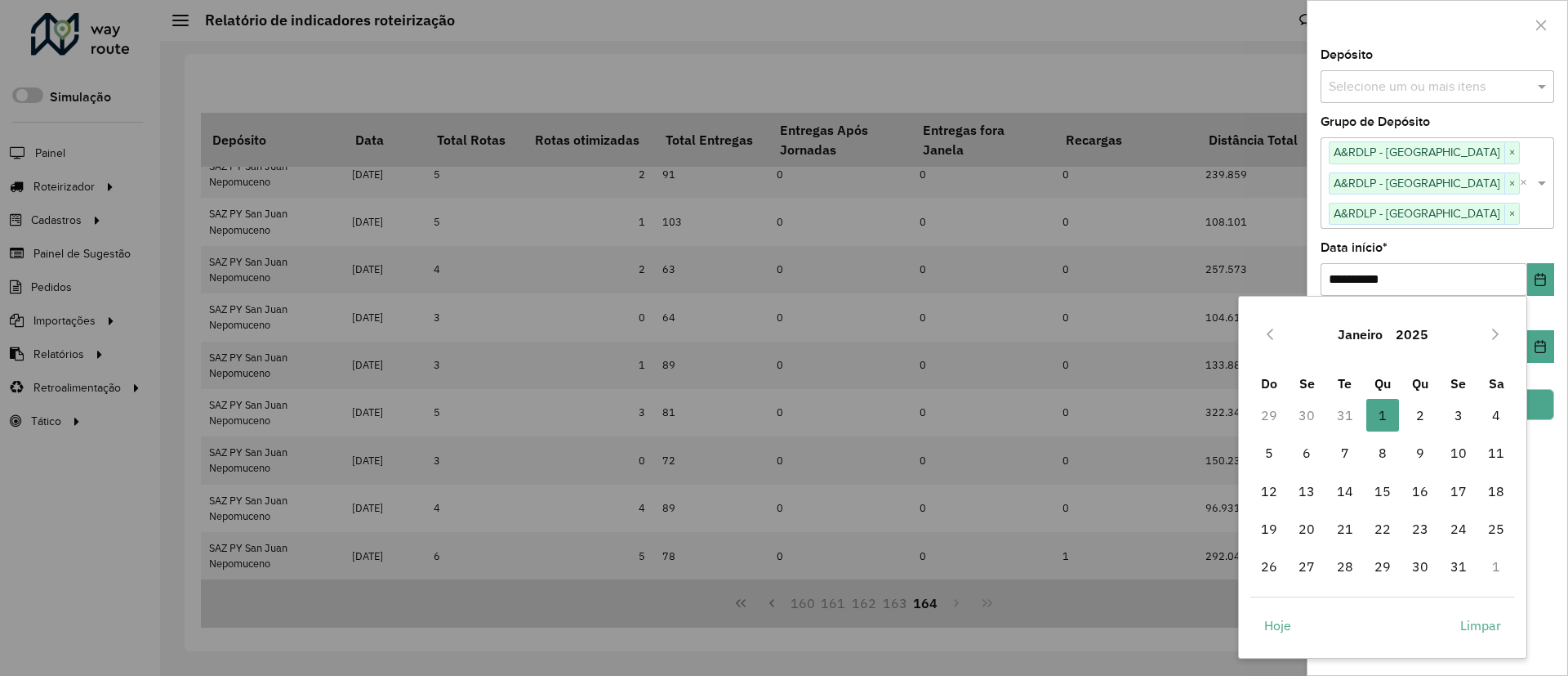
click at [1284, 335] on div "Janeiro 2025" at bounding box center [1384, 334] width 266 height 52
click at [1281, 331] on button "Previous Month" at bounding box center [1270, 334] width 26 height 26
click at [1281, 330] on button "Previous Month" at bounding box center [1270, 334] width 26 height 26
click at [1280, 336] on button "Previous Month" at bounding box center [1270, 334] width 26 height 26
click at [1344, 404] on span "1" at bounding box center [1345, 415] width 33 height 33
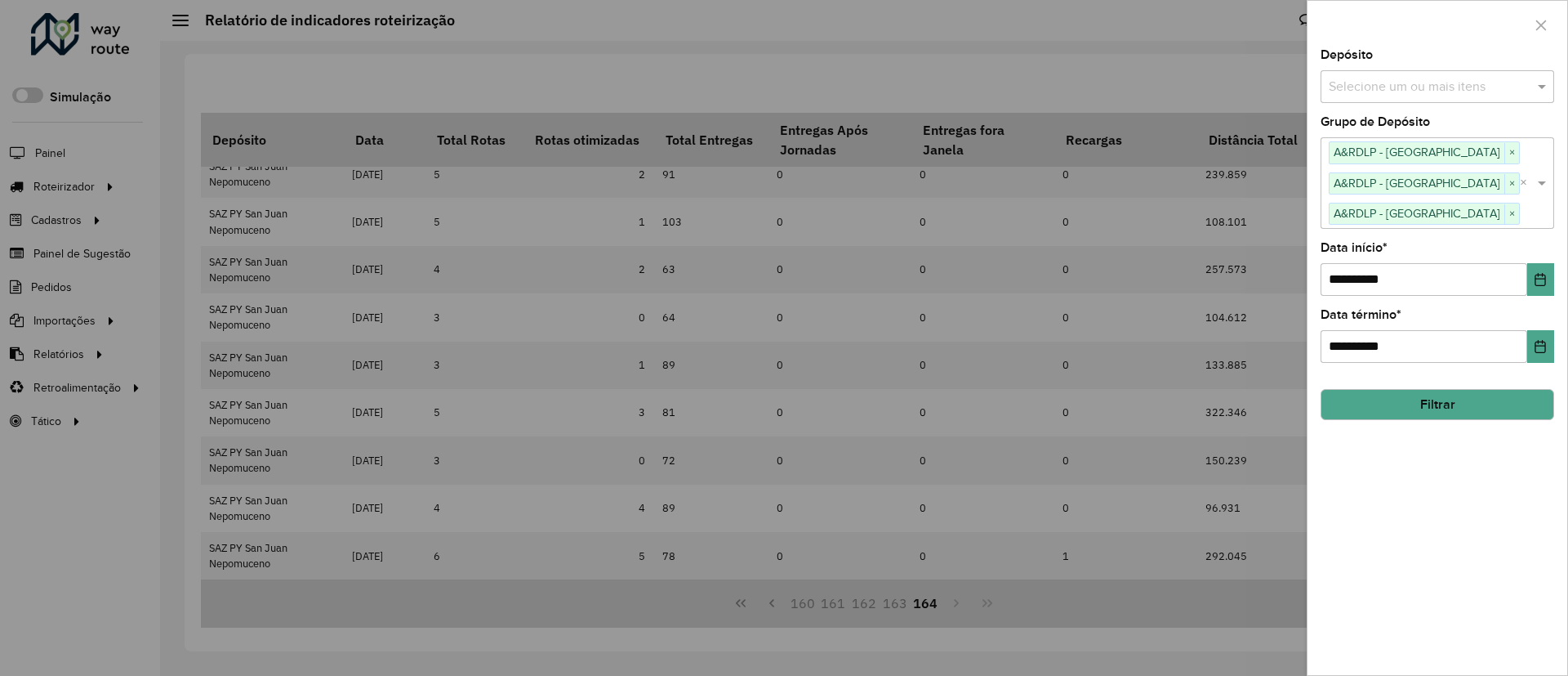
drag, startPoint x: 1567, startPoint y: 343, endPoint x: 1559, endPoint y: 345, distance: 8.2
click at [1565, 345] on div "**********" at bounding box center [1438, 338] width 261 height 676
click at [1558, 345] on div "**********" at bounding box center [1437, 362] width 260 height 626
click at [1546, 354] on button "Choose Date" at bounding box center [1541, 347] width 27 height 33
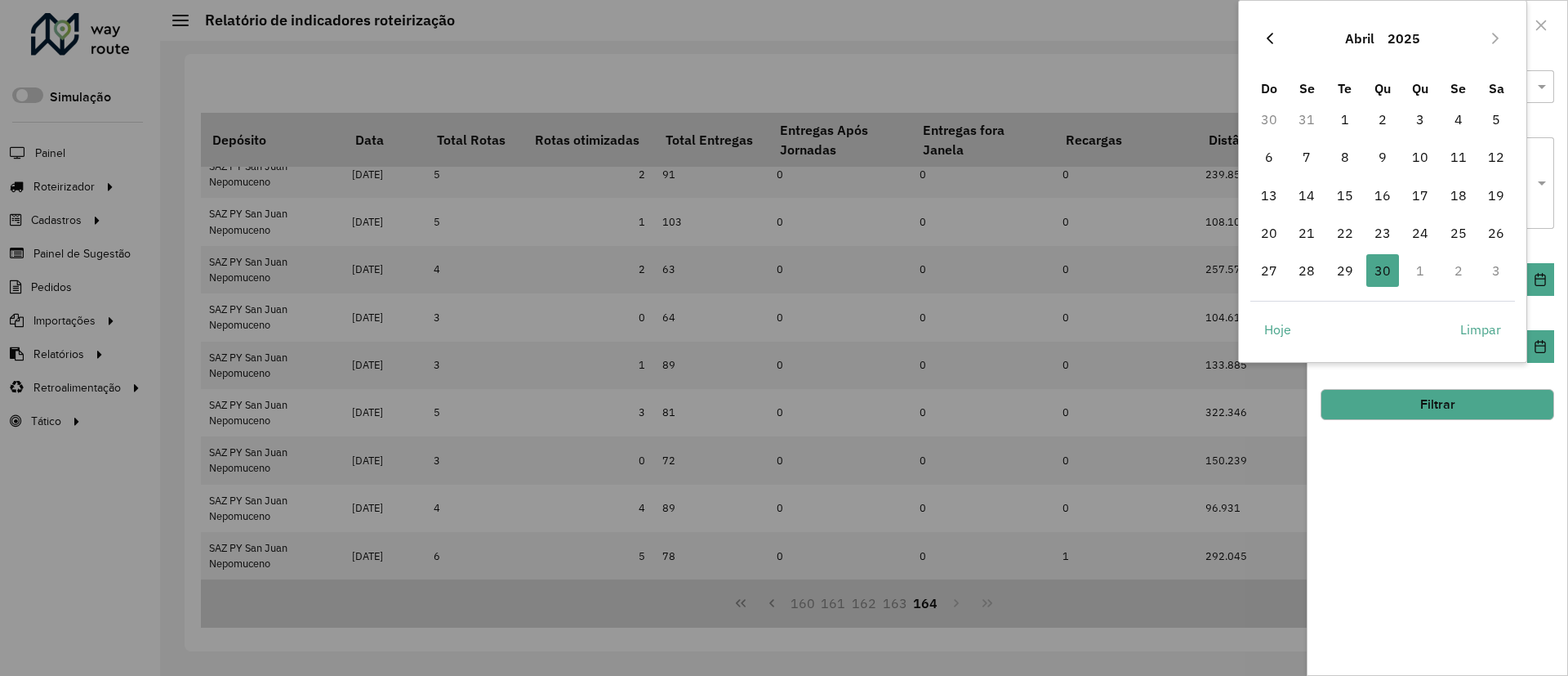
click at [1282, 38] on button "Previous Month" at bounding box center [1270, 39] width 26 height 26
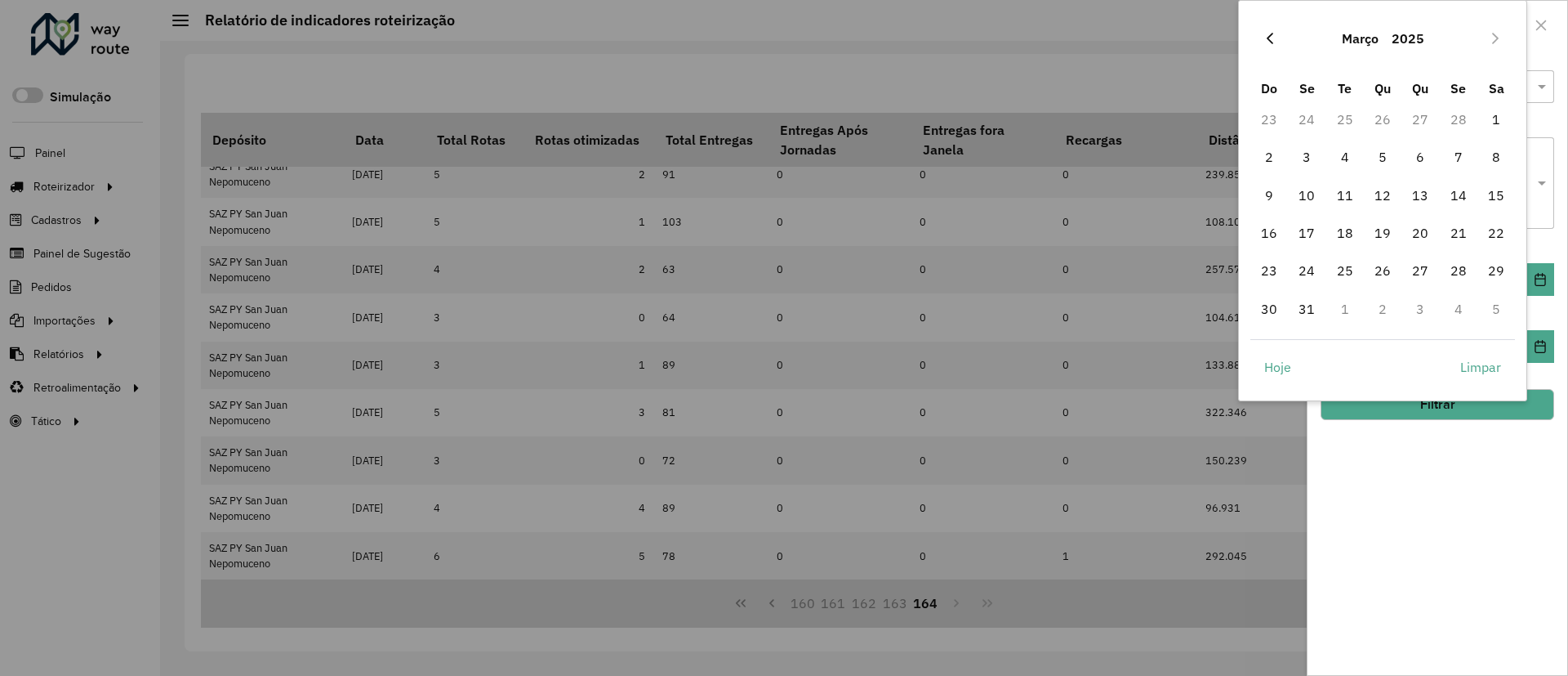
click at [1279, 38] on button "Previous Month" at bounding box center [1270, 39] width 26 height 26
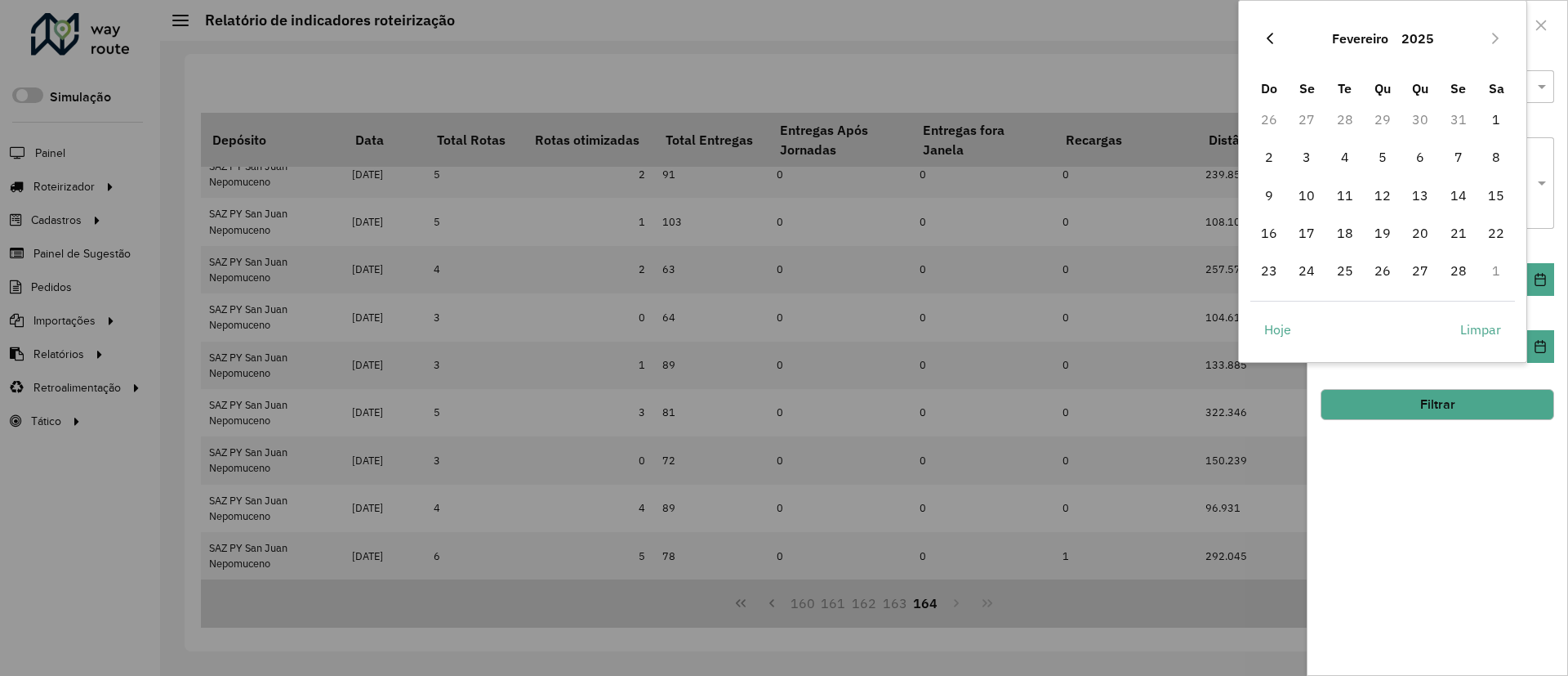
click at [1274, 35] on button "Previous Month" at bounding box center [1270, 39] width 26 height 26
click at [1272, 35] on icon "Previous Month" at bounding box center [1270, 38] width 13 height 13
click at [1471, 39] on div "Novembro 2024" at bounding box center [1384, 38] width 266 height 52
click at [1487, 39] on button "Next Month" at bounding box center [1495, 39] width 26 height 26
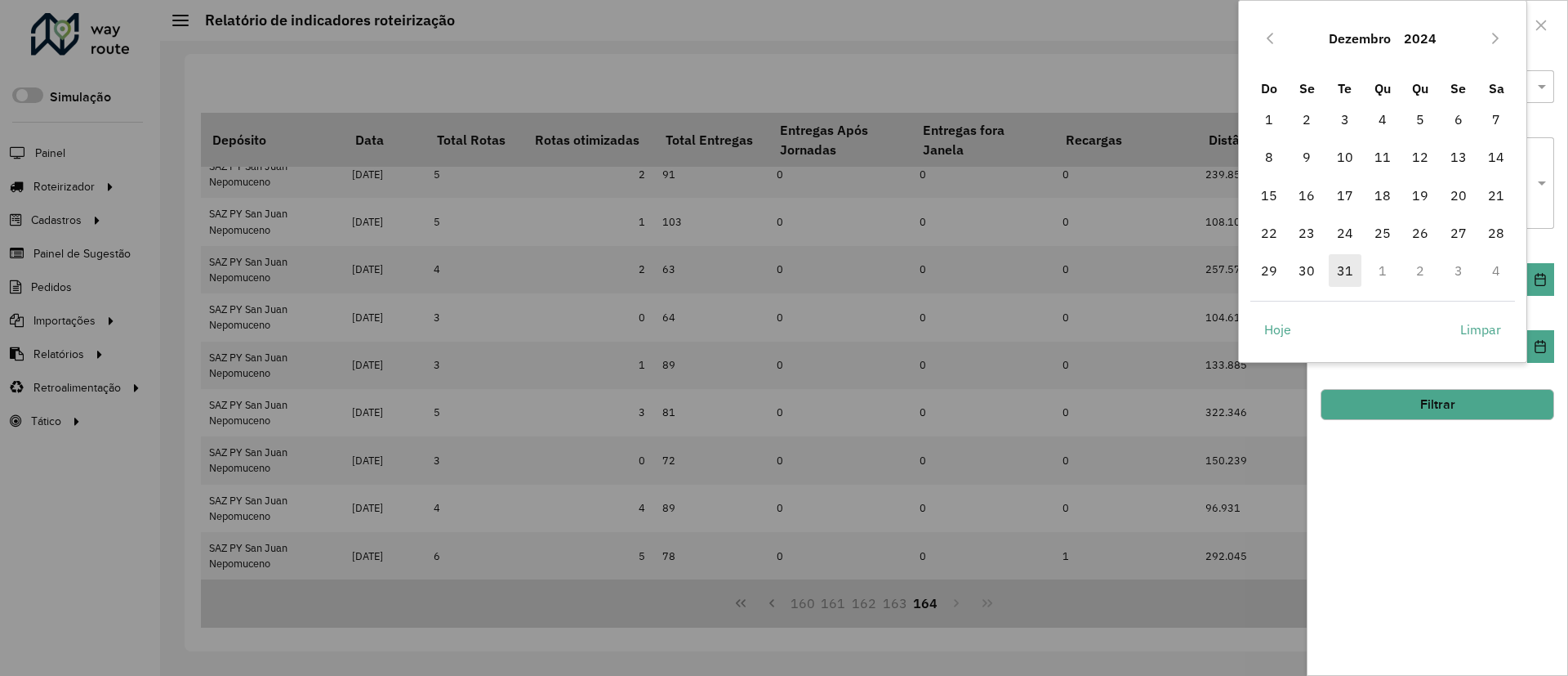
click at [1349, 262] on span "31" at bounding box center [1345, 270] width 33 height 33
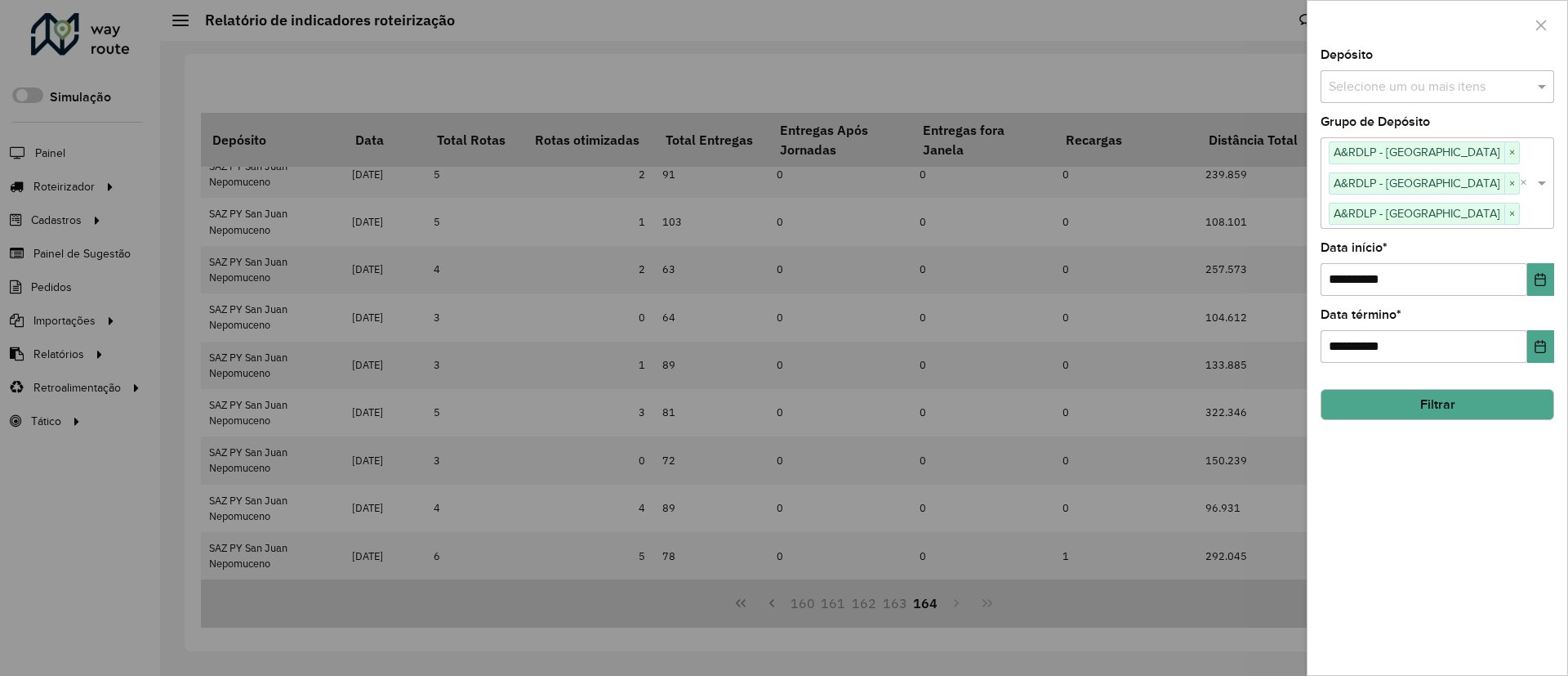
click at [1445, 407] on button "Filtrar" at bounding box center [1438, 405] width 234 height 31
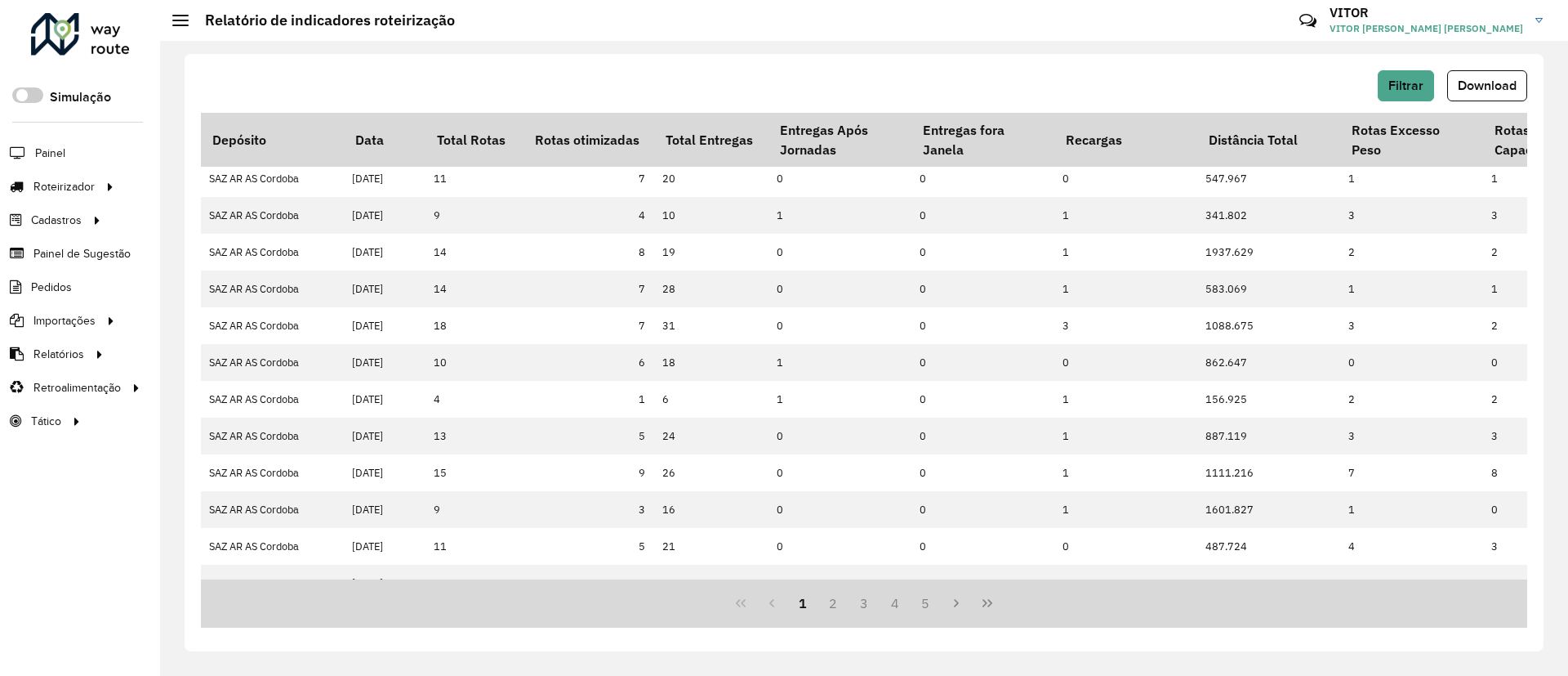
click at [1459, 93] on button "Download" at bounding box center [1487, 86] width 80 height 31
